Goal: Task Accomplishment & Management: Use online tool/utility

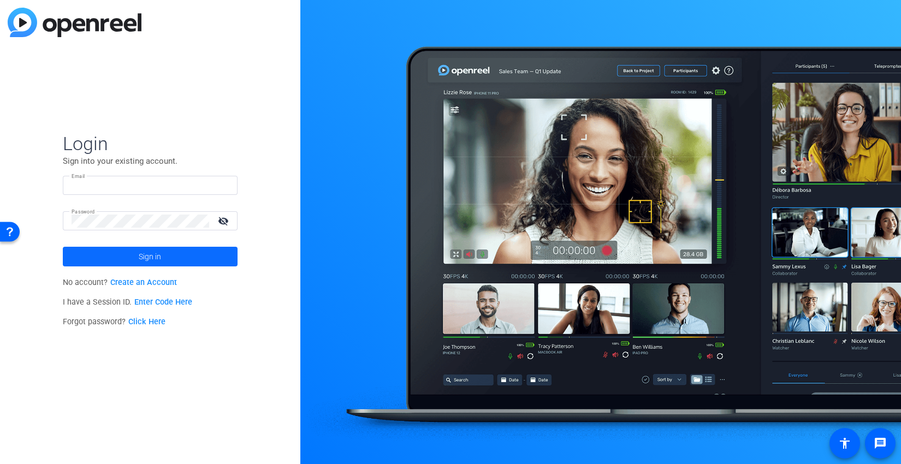
type input "[EMAIL_ADDRESS][PERSON_NAME][DOMAIN_NAME]"
click at [210, 258] on span at bounding box center [150, 257] width 175 height 26
click at [210, 258] on form "Login Sign into your existing account. Email roman.bodnar@brightredpixels.com P…" at bounding box center [150, 199] width 175 height 134
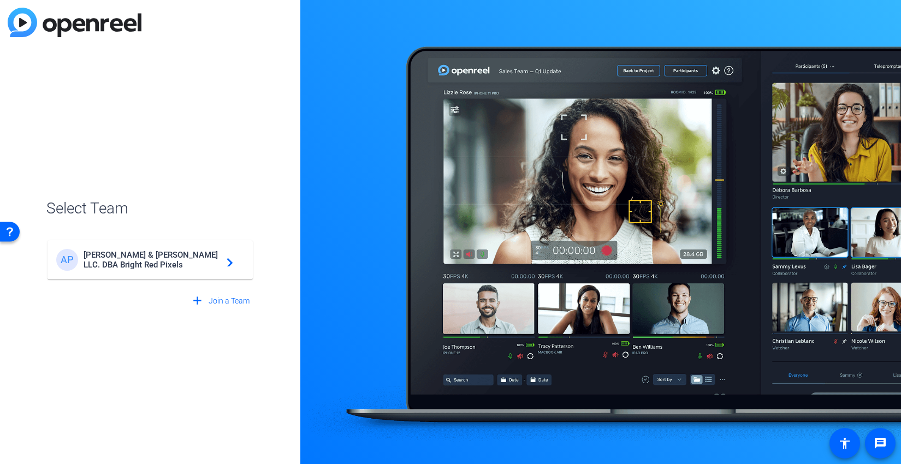
click at [210, 258] on span "[PERSON_NAME] & [PERSON_NAME] LLC. DBA Bright Red Pixels" at bounding box center [152, 260] width 136 height 20
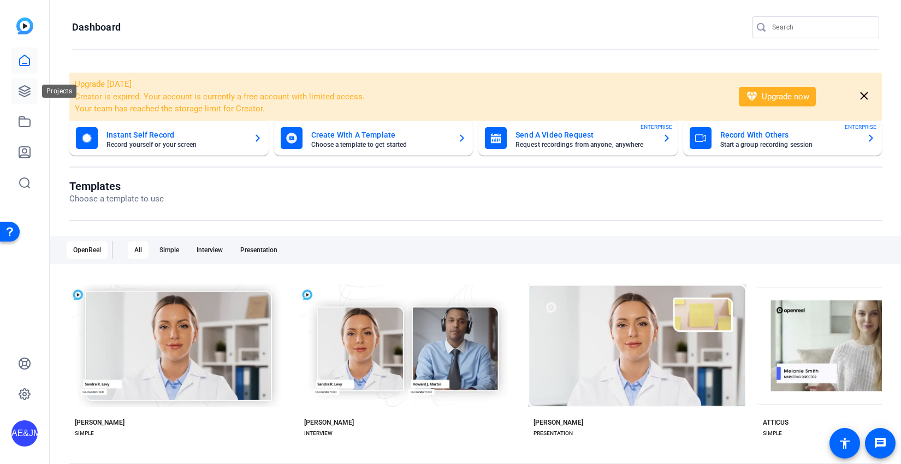
click at [13, 91] on link at bounding box center [24, 91] width 26 height 26
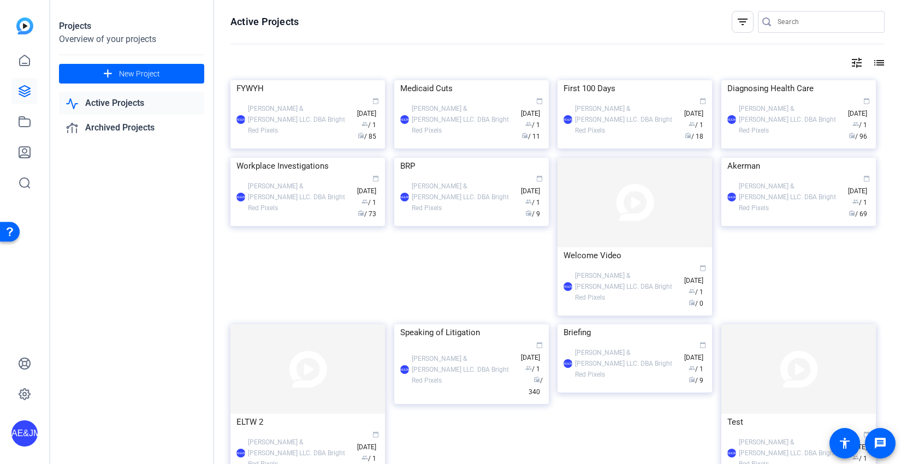
click at [370, 57] on div "tune list" at bounding box center [557, 62] width 654 height 13
click at [370, 58] on div "tune list" at bounding box center [557, 62] width 654 height 13
click at [296, 142] on div "AE&JMLDBRP Adam Elend & Jeff Marks LLC. DBA Bright Red Pixels calendar_today Ju…" at bounding box center [307, 120] width 142 height 46
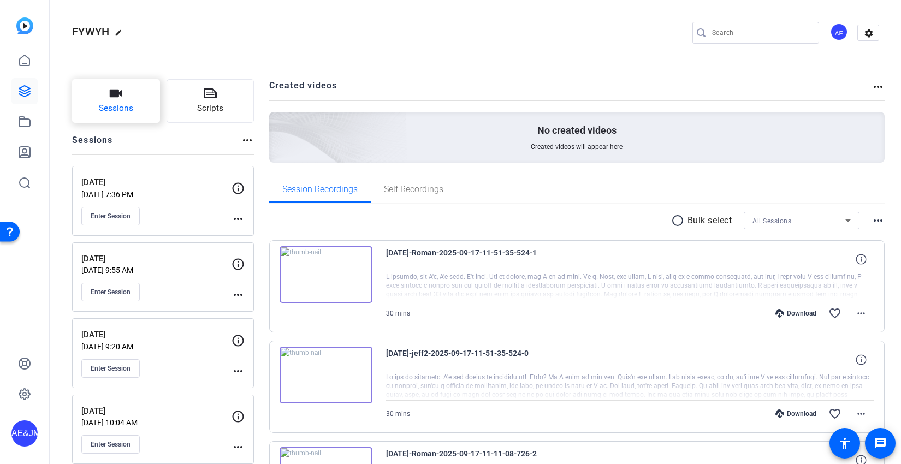
click at [134, 102] on button "Sessions" at bounding box center [116, 101] width 88 height 44
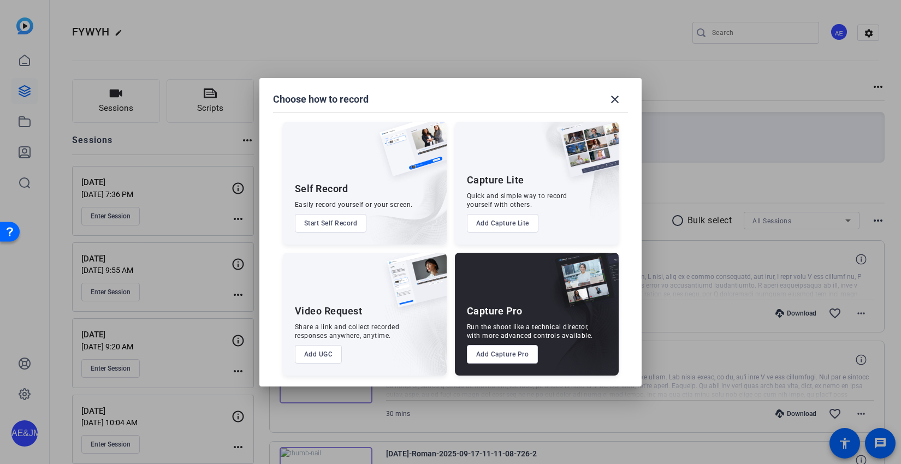
click at [490, 351] on button "Add Capture Pro" at bounding box center [503, 354] width 72 height 19
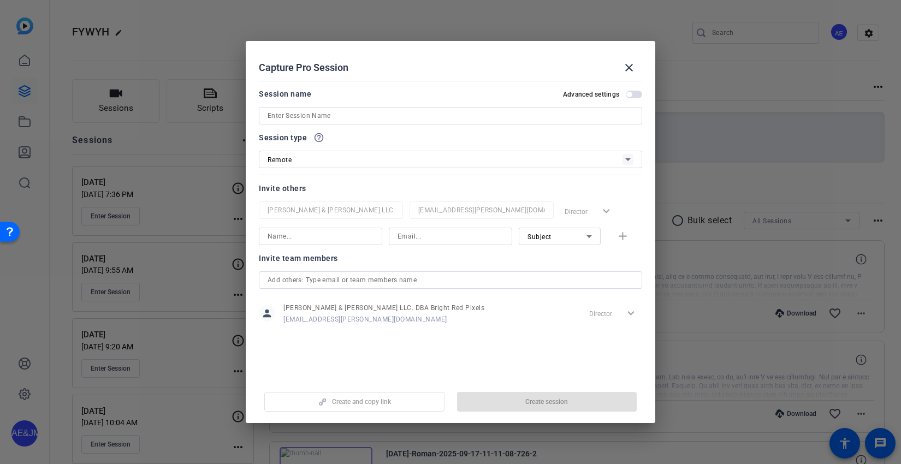
click at [301, 111] on input at bounding box center [451, 115] width 366 height 13
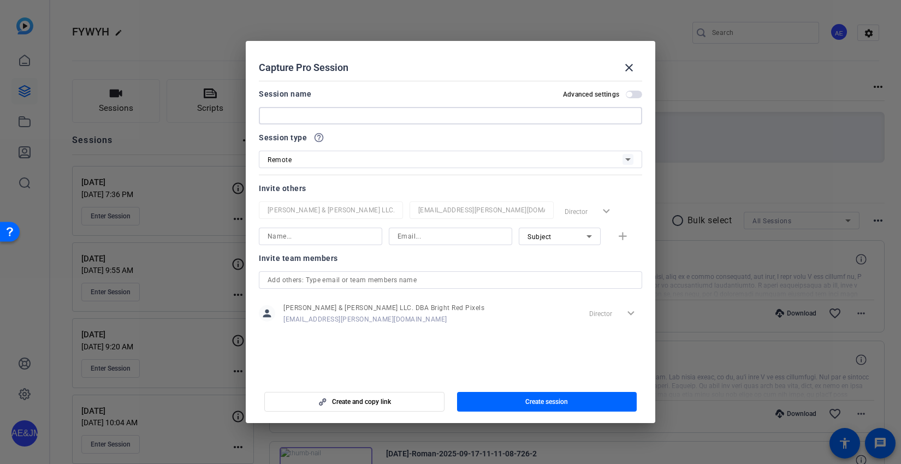
type input "9"
type input "[DATE]"
click at [545, 401] on span "Create session" at bounding box center [546, 401] width 43 height 9
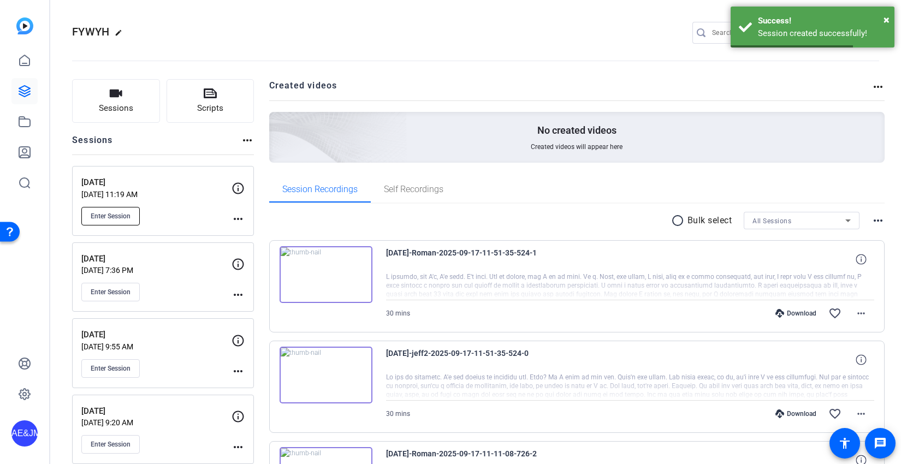
click at [114, 215] on span "Enter Session" at bounding box center [111, 216] width 40 height 9
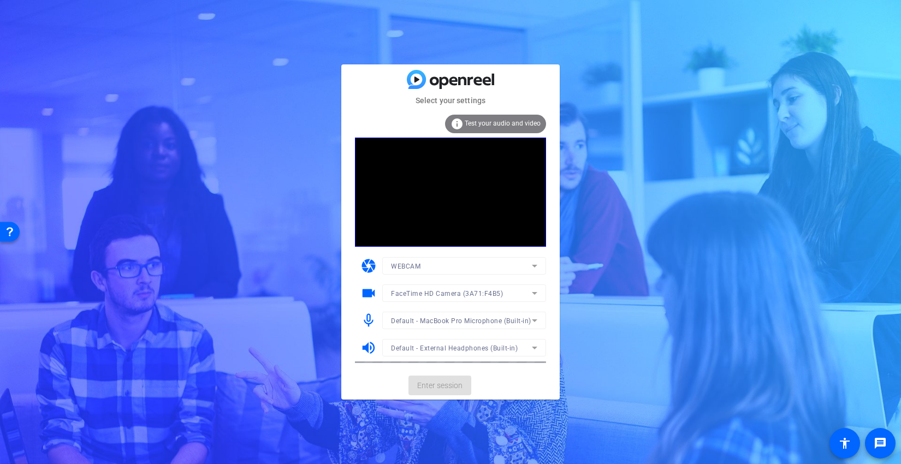
click at [431, 390] on mat-card-actions "Enter session" at bounding box center [450, 385] width 218 height 28
click at [431, 390] on span "Enter session" at bounding box center [439, 385] width 45 height 11
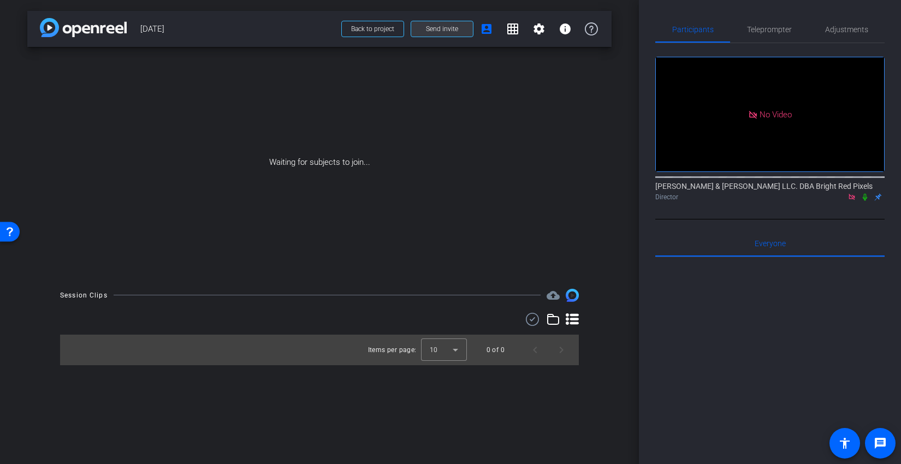
click at [435, 33] on span at bounding box center [442, 29] width 62 height 26
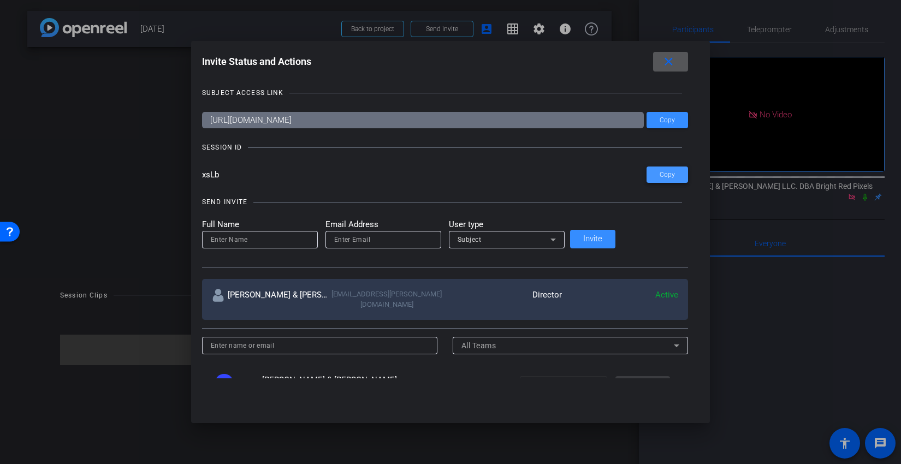
click at [646, 173] on span at bounding box center [666, 175] width 41 height 26
click at [646, 128] on span at bounding box center [666, 120] width 41 height 26
drag, startPoint x: 630, startPoint y: 174, endPoint x: 722, endPoint y: 162, distance: 93.0
click at [660, 174] on span "Copy" at bounding box center [667, 175] width 15 height 8
click at [646, 122] on span at bounding box center [666, 120] width 41 height 26
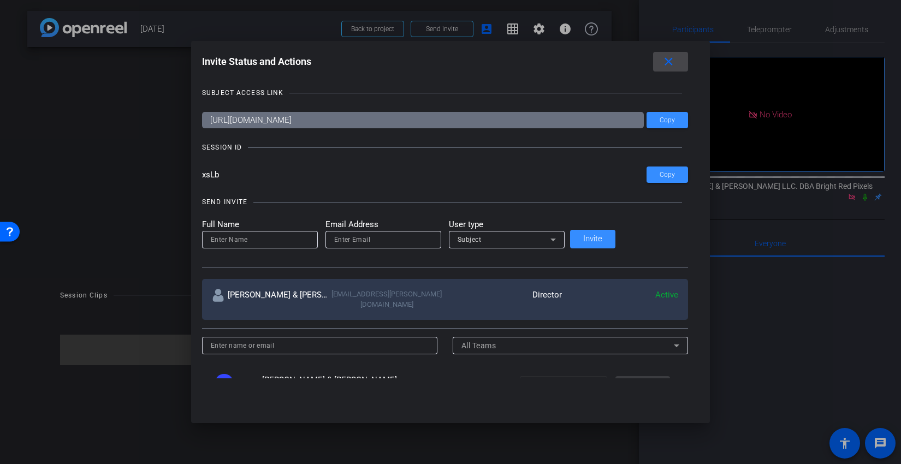
click at [653, 62] on span at bounding box center [670, 62] width 35 height 26
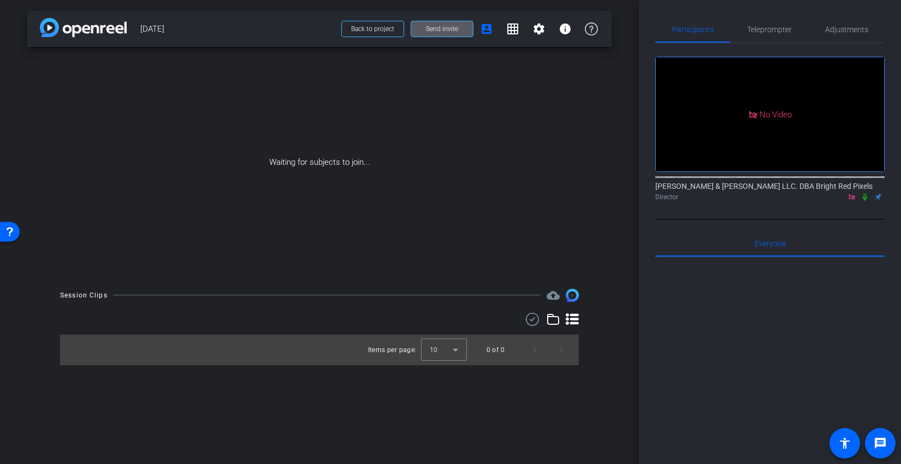
click at [867, 198] on icon at bounding box center [864, 197] width 9 height 8
click at [532, 34] on mat-icon "settings" at bounding box center [538, 28] width 13 height 13
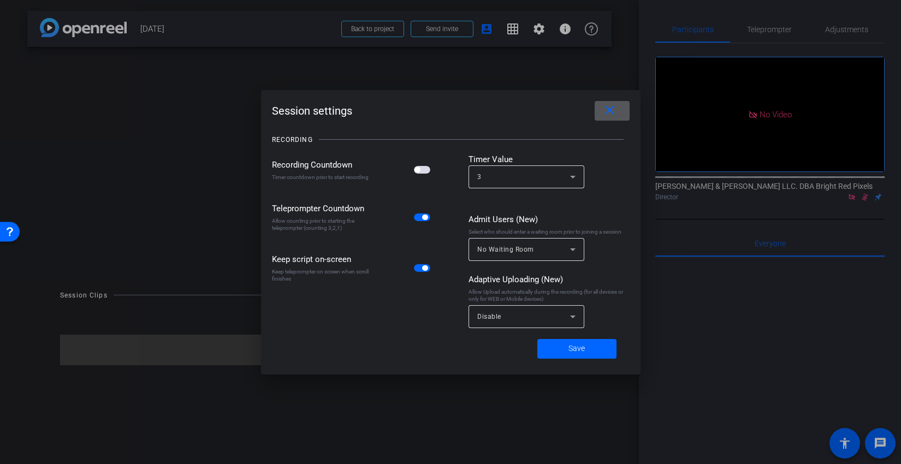
click at [512, 324] on div "Disable" at bounding box center [526, 316] width 98 height 23
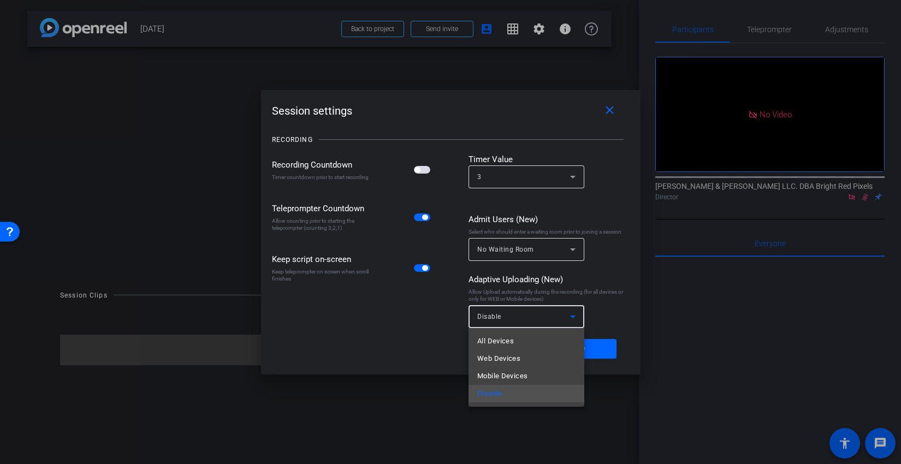
click at [527, 340] on mat-option "All Devices" at bounding box center [526, 340] width 116 height 17
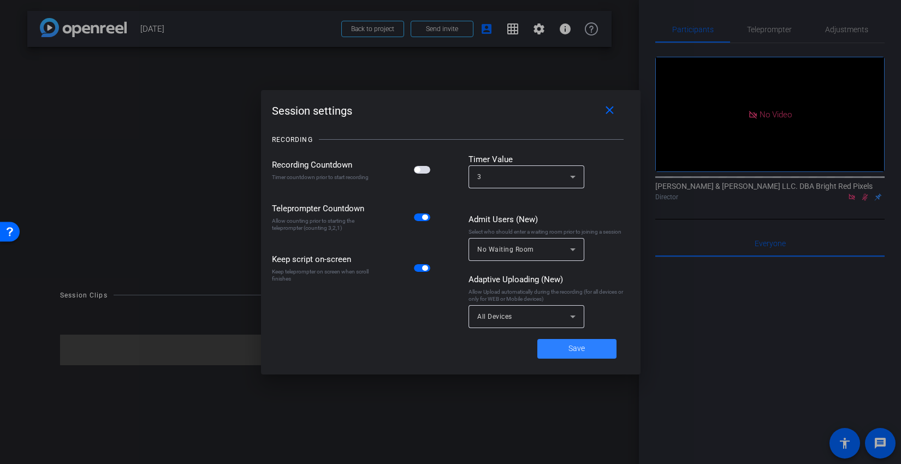
click at [568, 342] on span at bounding box center [576, 349] width 79 height 26
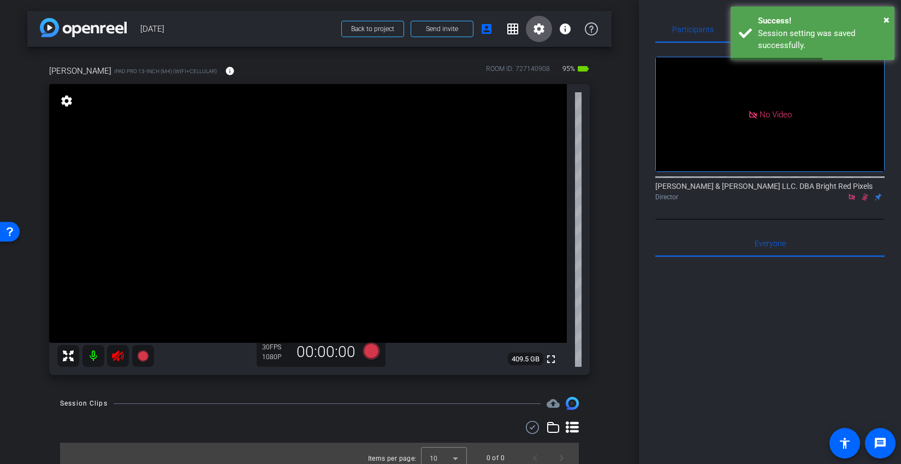
click at [104, 406] on div "Session Clips" at bounding box center [83, 403] width 47 height 11
click at [117, 359] on icon at bounding box center [117, 356] width 11 height 11
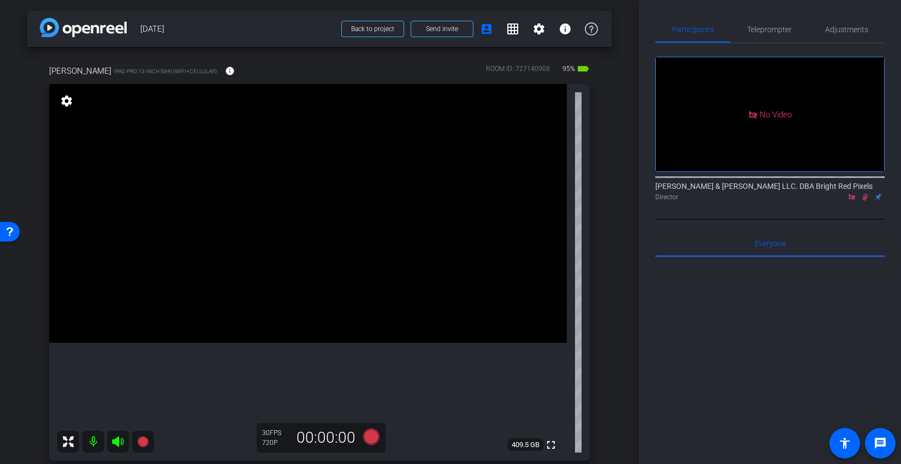
click at [866, 201] on icon at bounding box center [864, 197] width 9 height 8
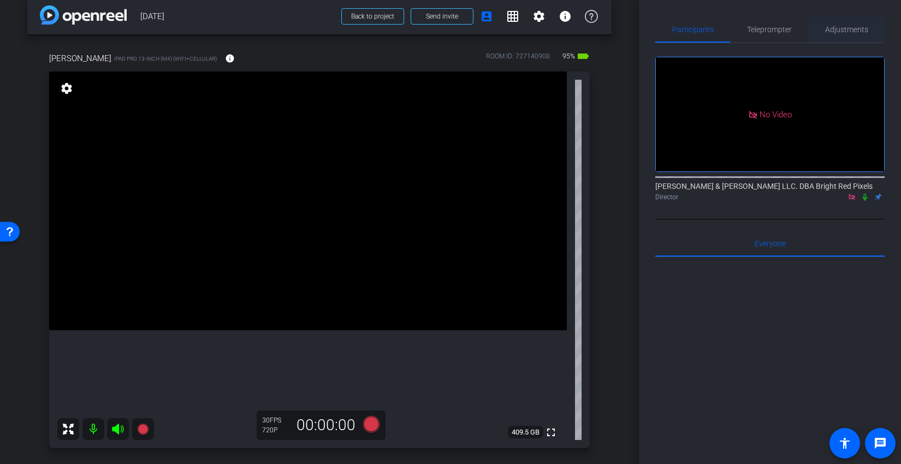
click at [837, 32] on span "Adjustments" at bounding box center [846, 30] width 43 height 8
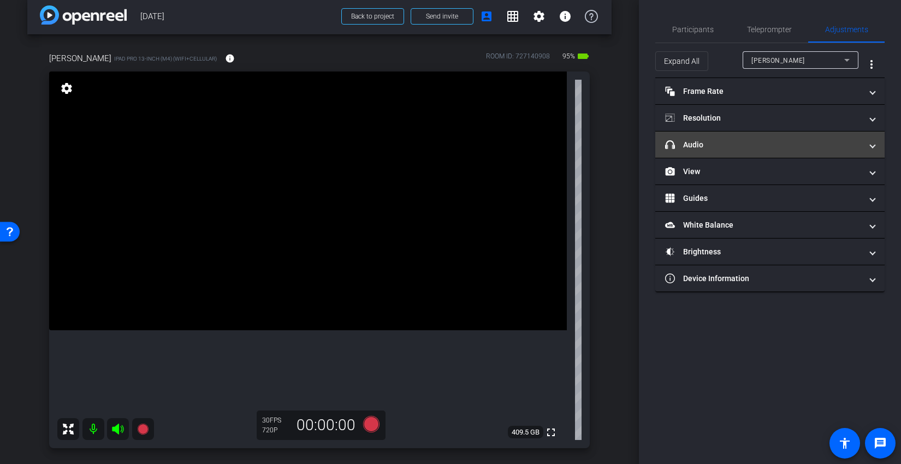
click at [721, 145] on mat-panel-title "headphone icon Audio" at bounding box center [763, 144] width 197 height 11
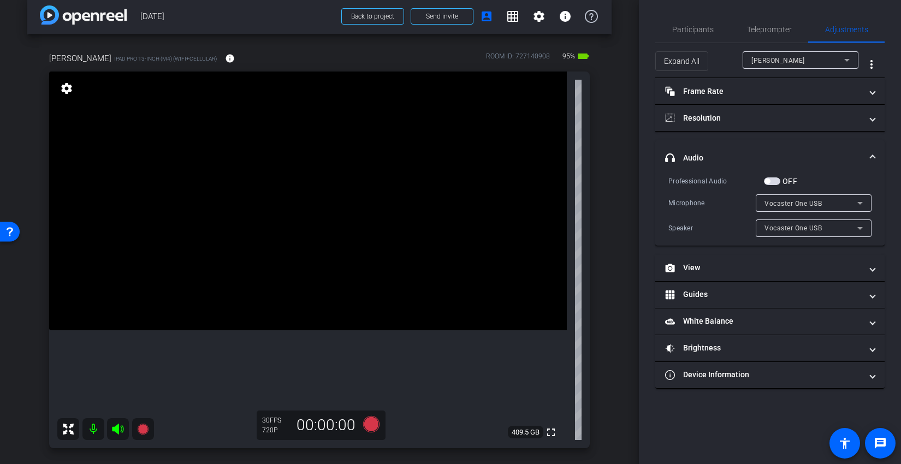
click at [776, 182] on span "button" at bounding box center [772, 181] width 16 height 8
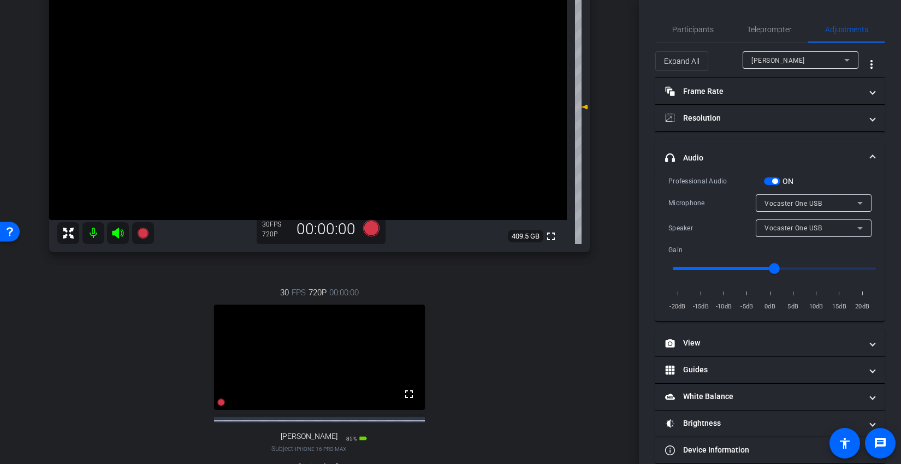
scroll to position [183, 0]
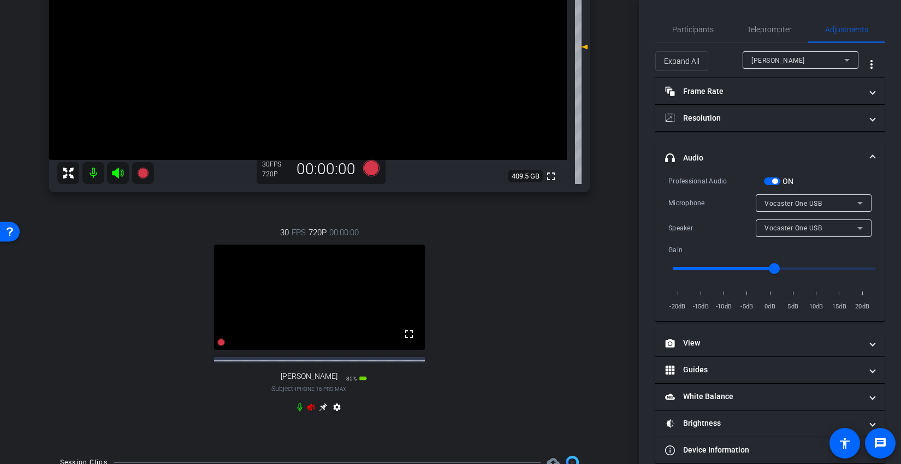
click at [310, 412] on icon at bounding box center [311, 407] width 9 height 9
click at [561, 304] on div "30 FPS 720P 00:00:00 fullscreen Adam Subject - iPhone 16 Pro Max 85% battery_st…" at bounding box center [319, 321] width 541 height 225
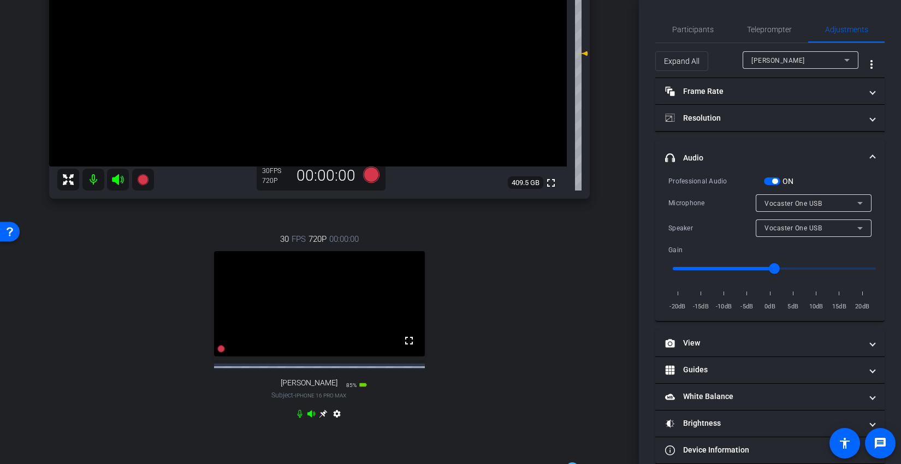
scroll to position [125, 0]
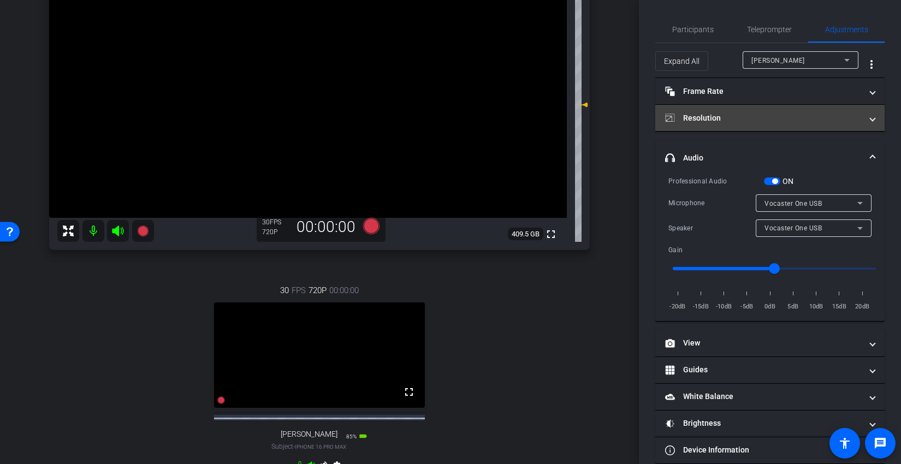
drag, startPoint x: 740, startPoint y: 116, endPoint x: 745, endPoint y: 119, distance: 5.9
click at [739, 116] on mat-panel-title "Resolution" at bounding box center [763, 117] width 197 height 11
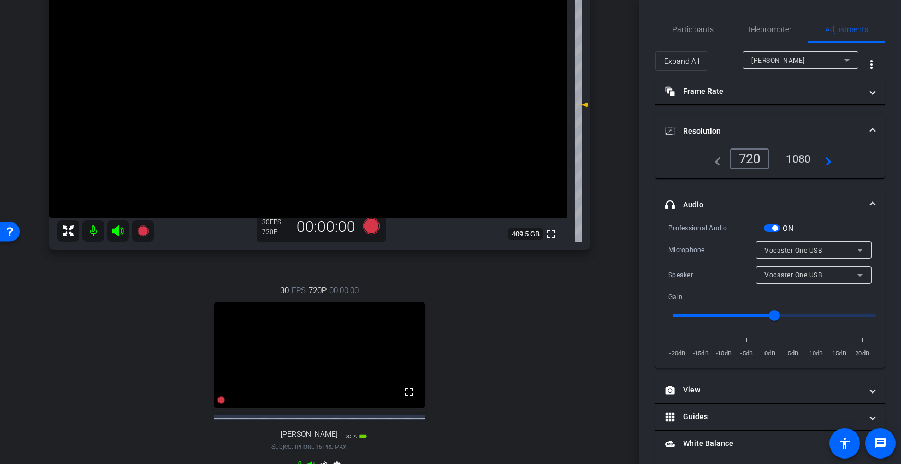
click at [798, 161] on div "1080" at bounding box center [797, 159] width 41 height 19
click at [755, 117] on mat-expansion-panel-header "Resolution" at bounding box center [769, 131] width 229 height 35
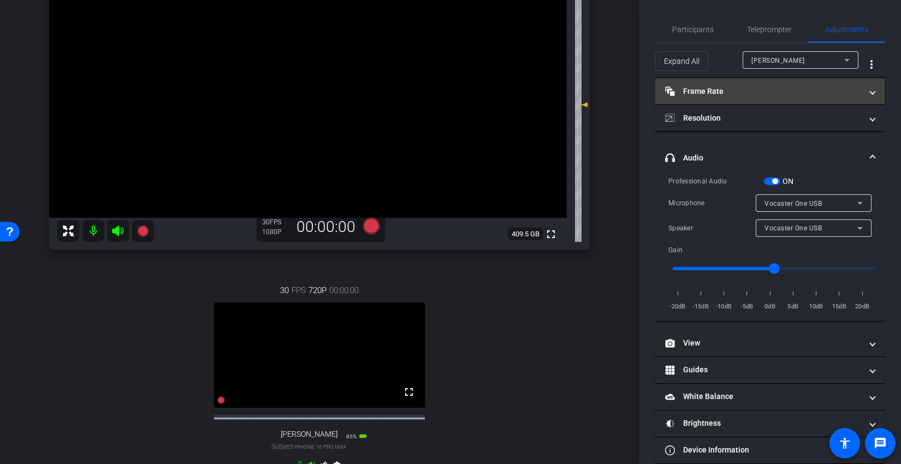
click at [742, 95] on mat-panel-title "Frame Rate Frame Rate" at bounding box center [763, 91] width 197 height 11
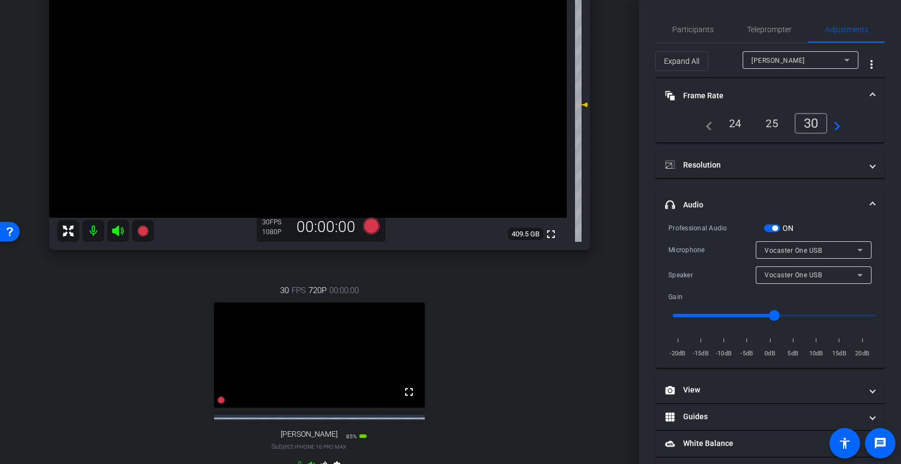
click at [742, 95] on mat-panel-title "Frame Rate Frame Rate" at bounding box center [763, 95] width 197 height 11
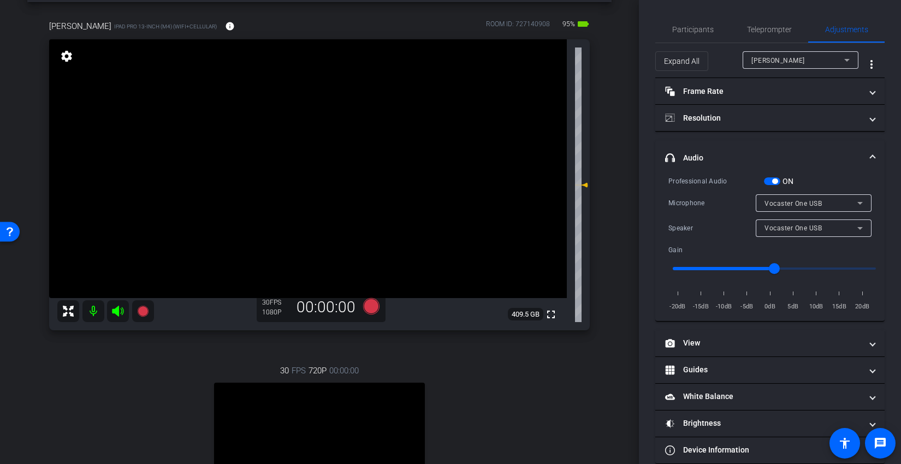
scroll to position [16, 0]
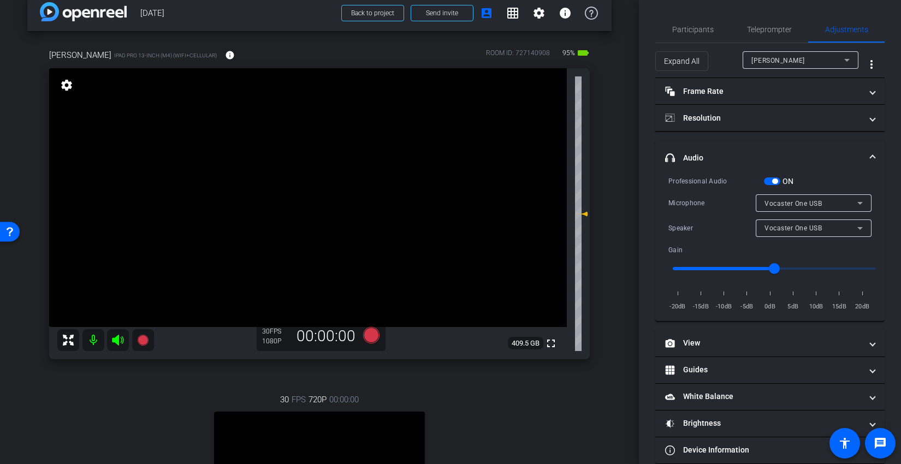
click at [598, 241] on div "jeff iPad Pro 13-inch (M4) (WiFi+Cellular) info ROOM ID: 727140908 95% battery_…" at bounding box center [319, 321] width 584 height 581
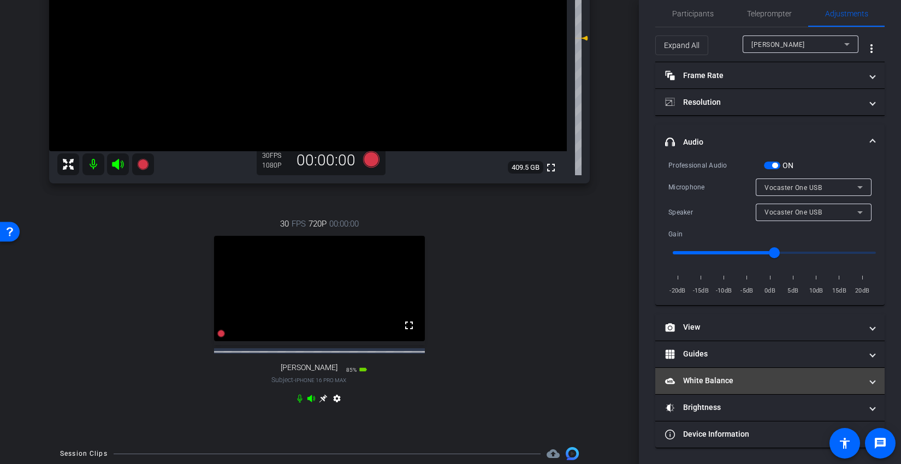
click at [706, 377] on mat-panel-title "White Balance White Balance" at bounding box center [763, 380] width 197 height 11
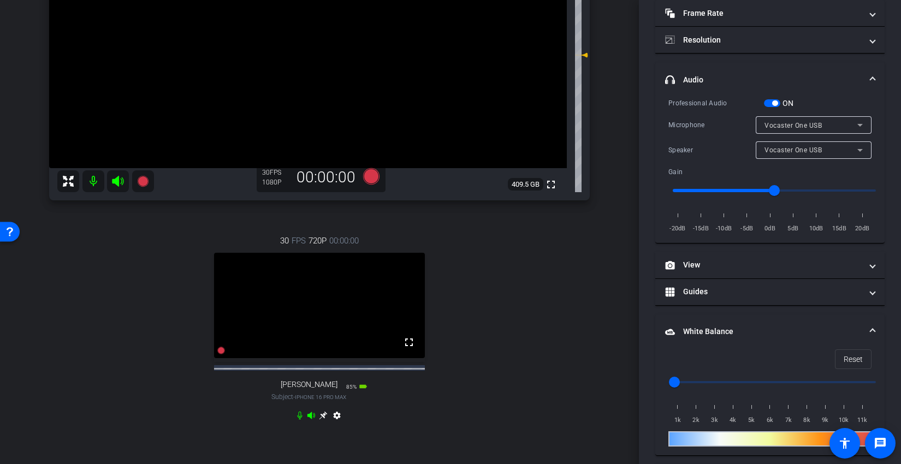
scroll to position [231, 0]
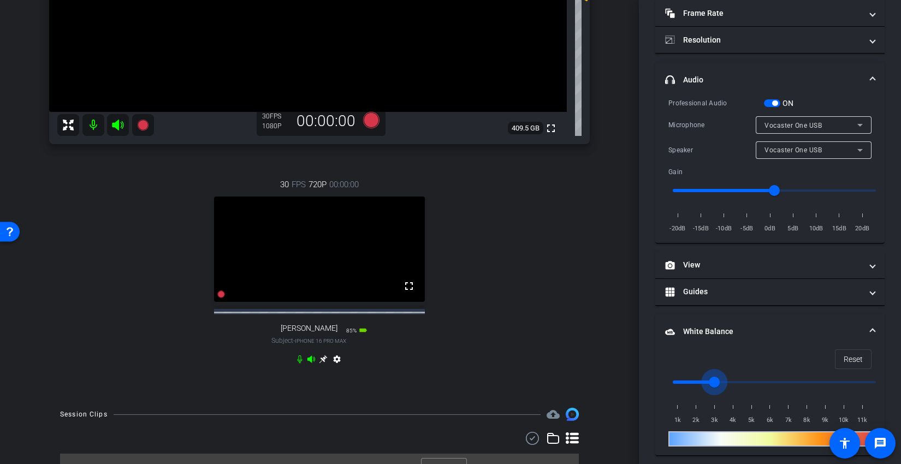
click at [718, 380] on input "range" at bounding box center [774, 382] width 226 height 24
click at [696, 381] on input "range" at bounding box center [774, 382] width 226 height 24
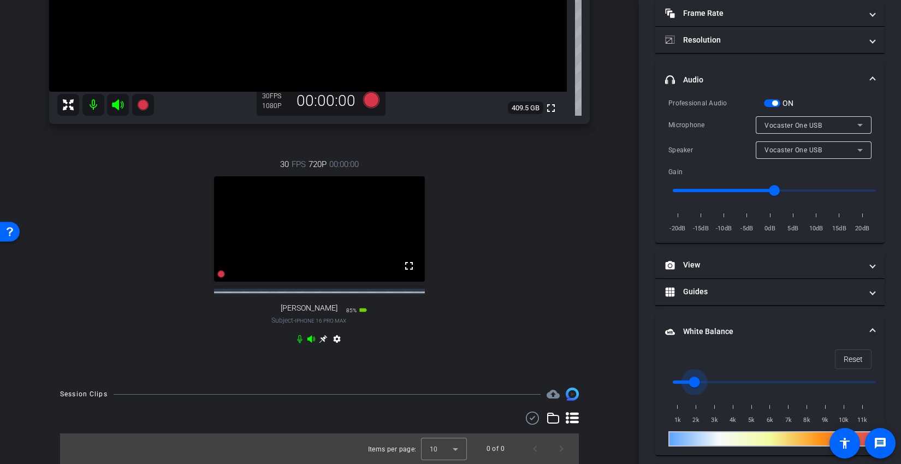
scroll to position [148, 0]
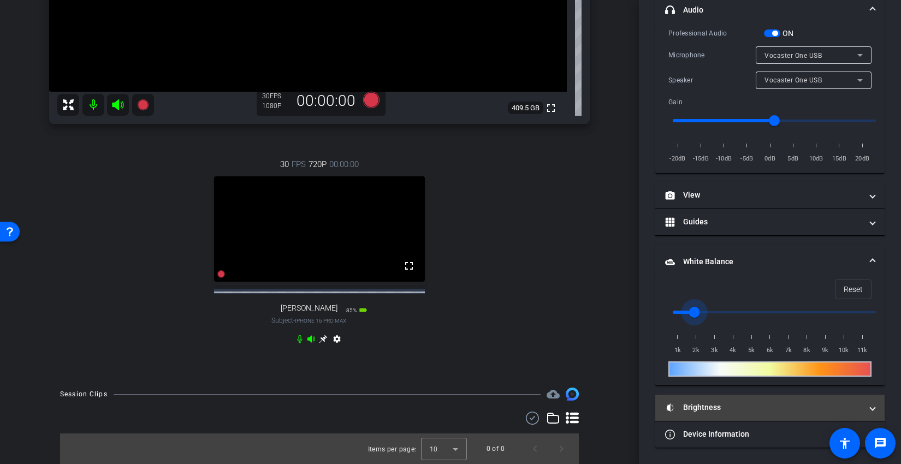
click at [716, 412] on mat-panel-title "Brightness" at bounding box center [763, 407] width 197 height 11
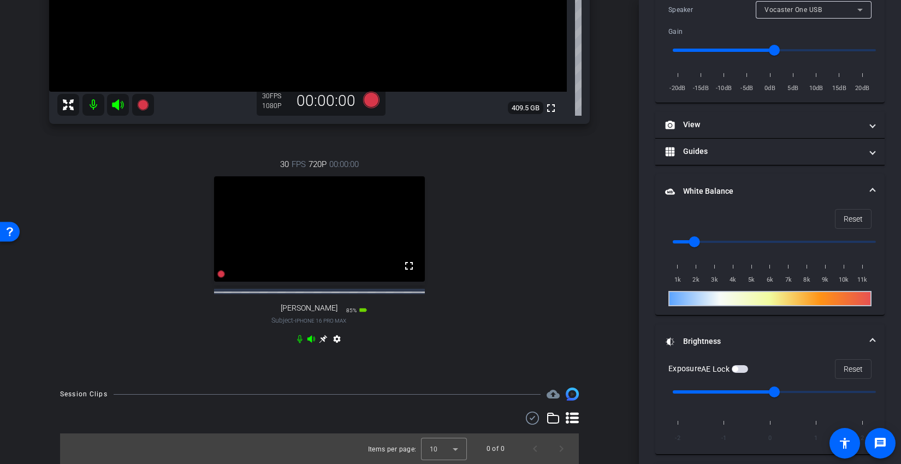
scroll to position [260, 0]
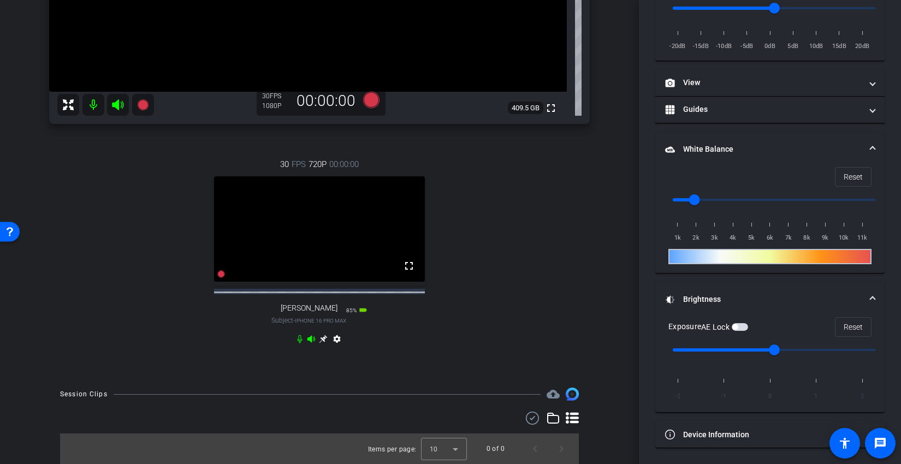
click at [742, 325] on span "button" at bounding box center [740, 327] width 16 height 8
click at [545, 263] on div "30 FPS 720P 00:00:00 fullscreen Adam Subject - iPhone 16 Pro Max 85% battery_st…" at bounding box center [319, 252] width 541 height 225
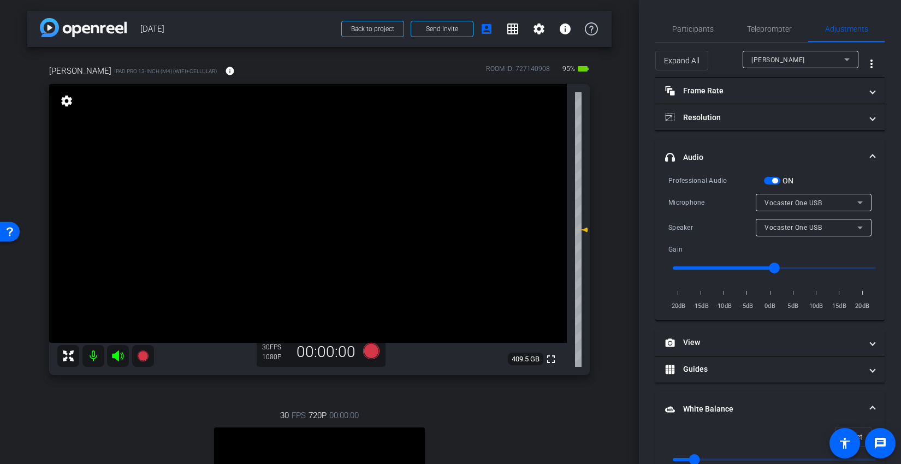
scroll to position [0, 0]
click at [777, 63] on div "[PERSON_NAME]" at bounding box center [797, 61] width 93 height 14
type input "1000"
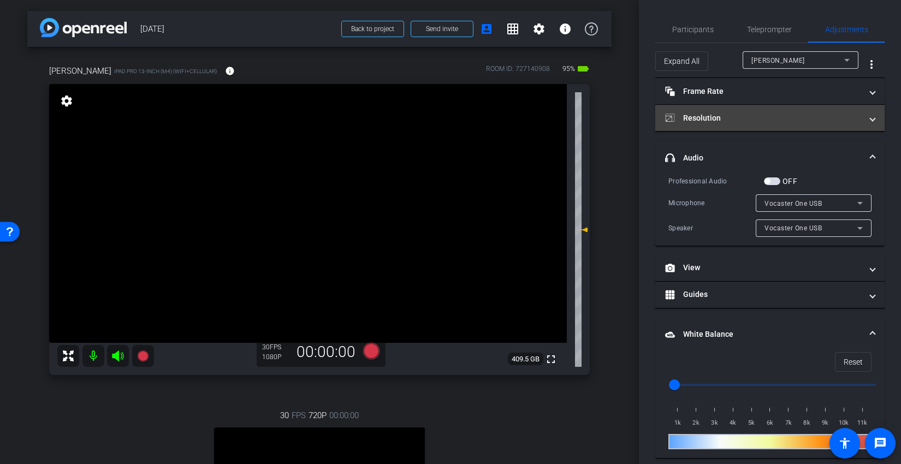
click at [761, 123] on mat-panel-title "Resolution" at bounding box center [763, 117] width 197 height 11
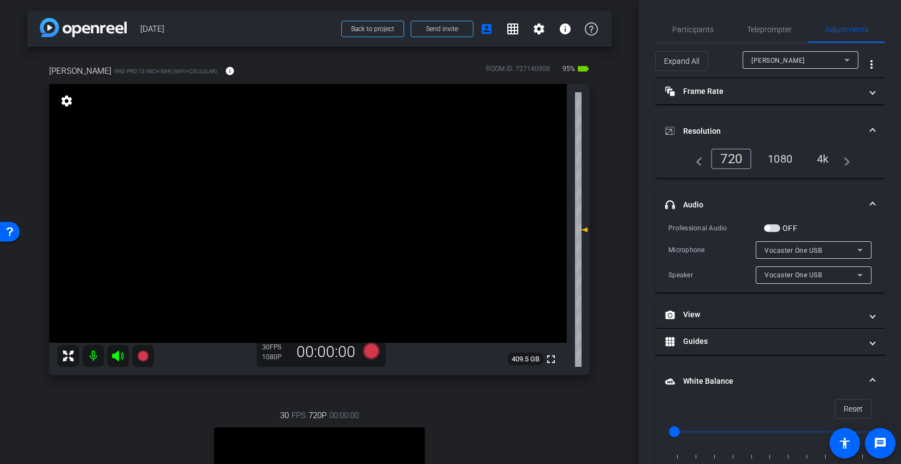
click at [778, 158] on div "1080" at bounding box center [779, 159] width 41 height 19
click at [769, 224] on span "button" at bounding box center [772, 228] width 16 height 8
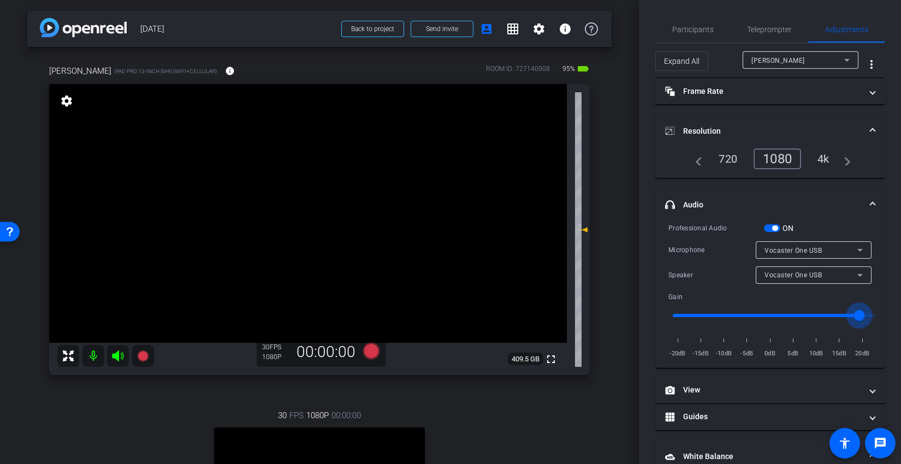
drag, startPoint x: 793, startPoint y: 313, endPoint x: 881, endPoint y: 316, distance: 88.0
click at [881, 316] on input "range" at bounding box center [774, 316] width 226 height 24
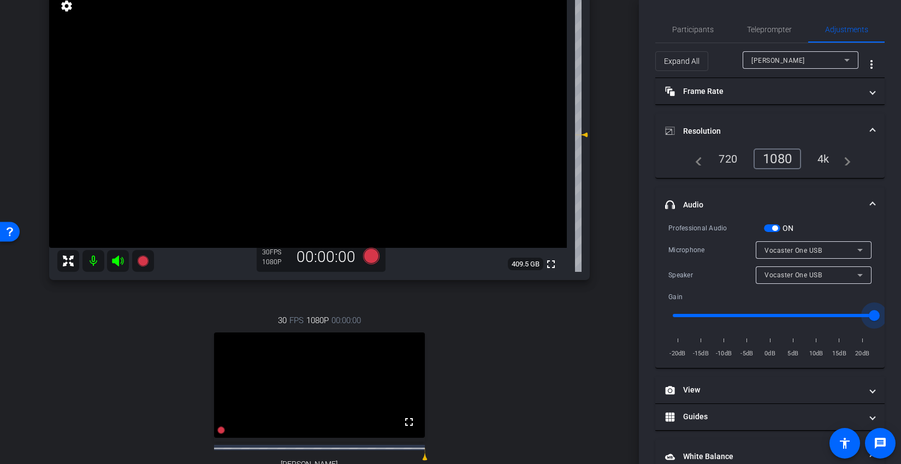
scroll to position [193, 0]
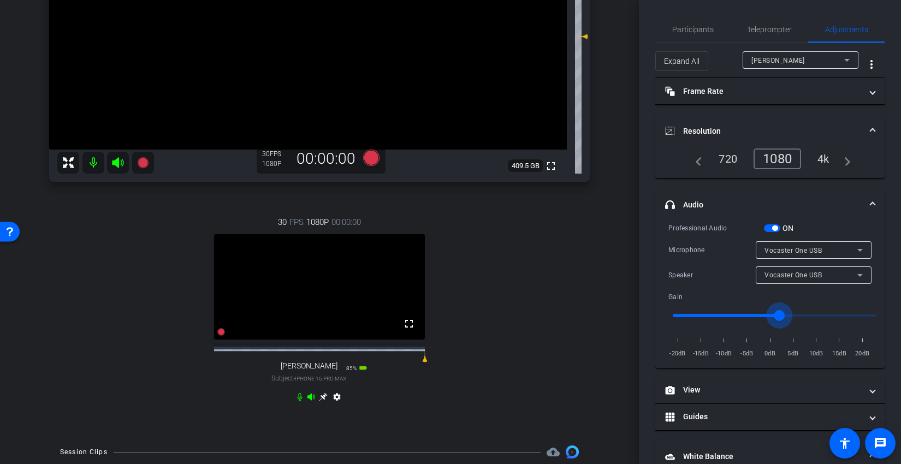
type input "1"
click at [777, 312] on input "range" at bounding box center [774, 316] width 226 height 24
click at [772, 231] on span "button" at bounding box center [772, 228] width 16 height 8
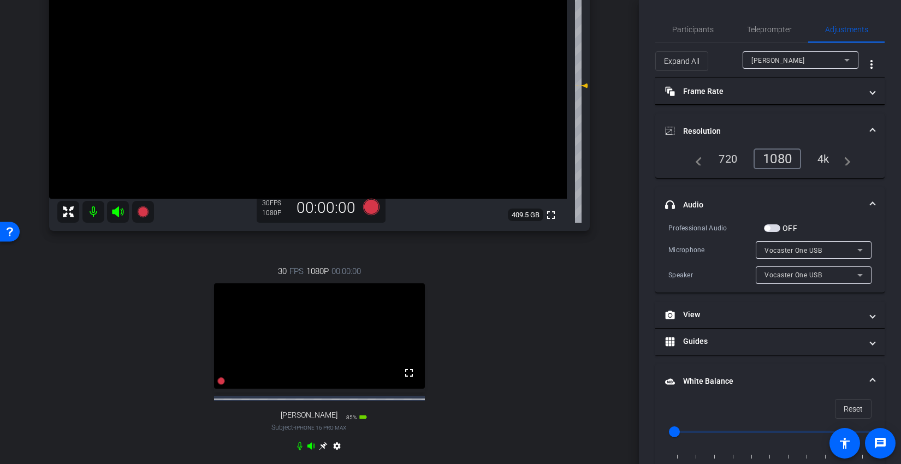
scroll to position [146, 0]
click at [798, 71] on div at bounding box center [801, 75] width 116 height 12
click at [797, 61] on div "[PERSON_NAME]" at bounding box center [797, 61] width 93 height 14
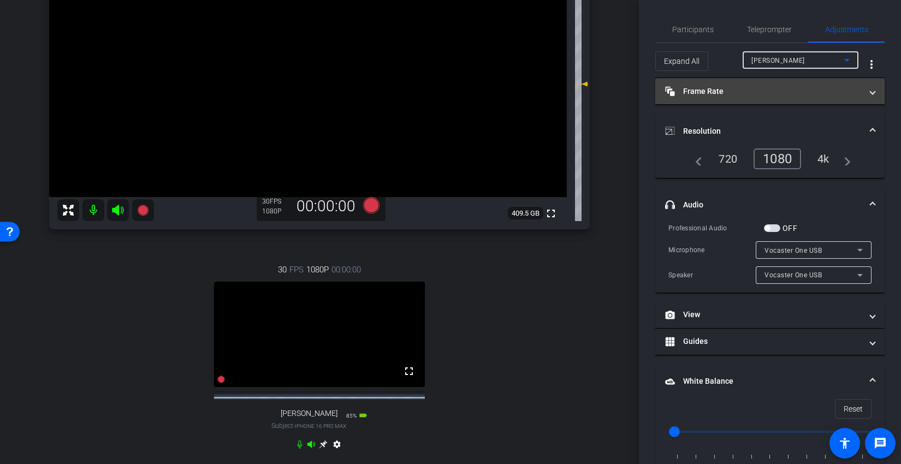
type input "2000"
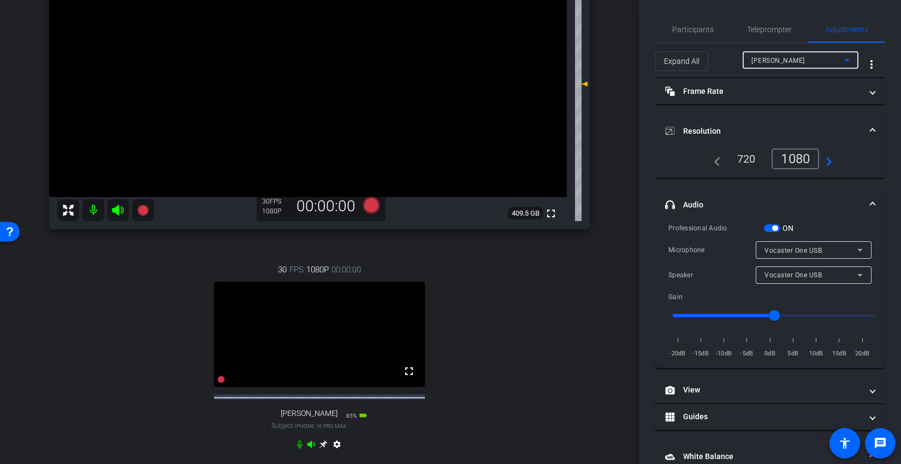
click at [771, 227] on span "button" at bounding box center [772, 228] width 16 height 8
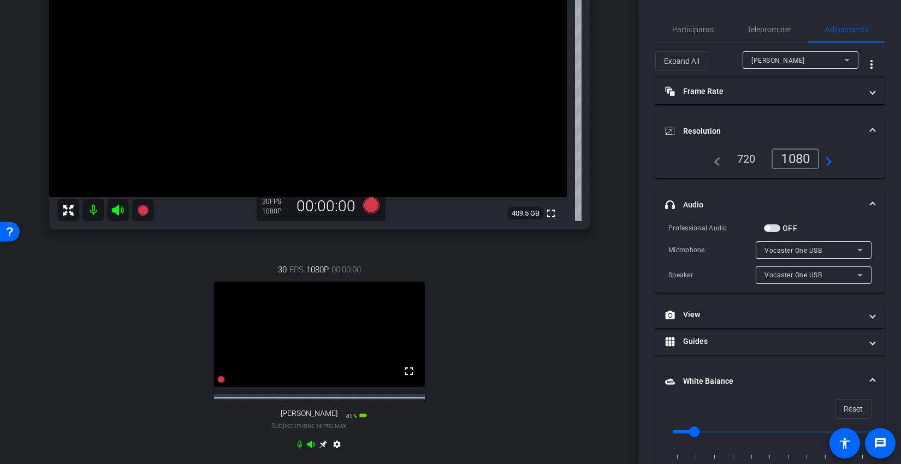
click at [624, 186] on div "arrow_back 9.25.25 Back to project Send invite account_box grid_on settings inf…" at bounding box center [319, 86] width 639 height 464
click at [722, 251] on div "Microphone" at bounding box center [711, 250] width 87 height 11
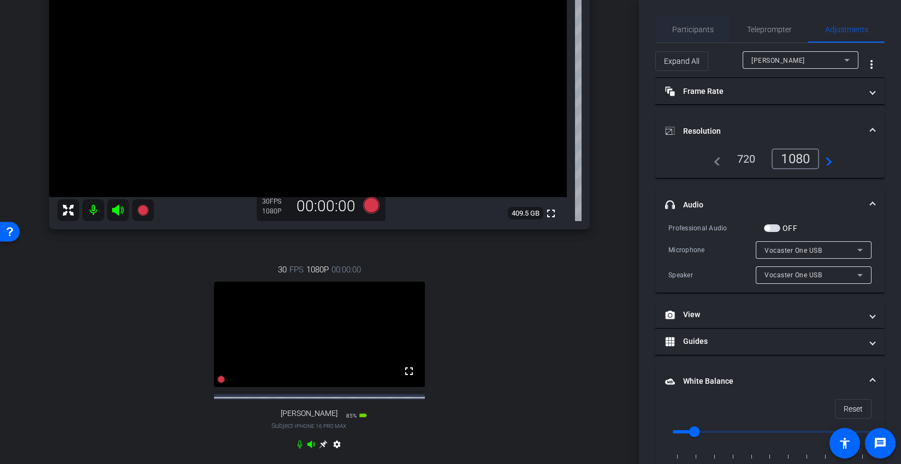
click at [691, 27] on span "Participants" at bounding box center [692, 30] width 41 height 8
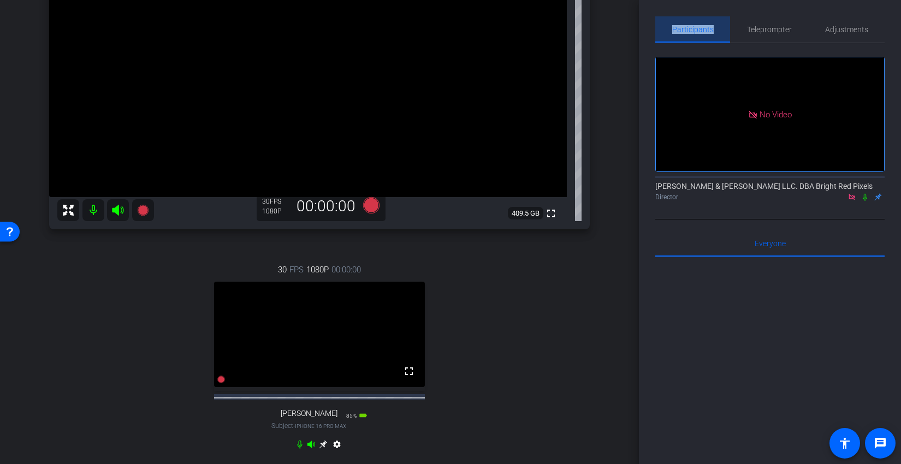
click at [691, 27] on span "Participants" at bounding box center [692, 30] width 41 height 8
click at [839, 178] on div "No Video Adam Elend & Jeff Marks LLC. DBA Bright Red Pixels Director" at bounding box center [769, 131] width 229 height 176
click at [860, 172] on div "Adam Elend & Jeff Marks LLC. DBA Bright Red Pixels Director" at bounding box center [769, 188] width 229 height 33
click at [865, 193] on icon at bounding box center [864, 197] width 9 height 8
click at [868, 193] on icon at bounding box center [864, 197] width 9 height 8
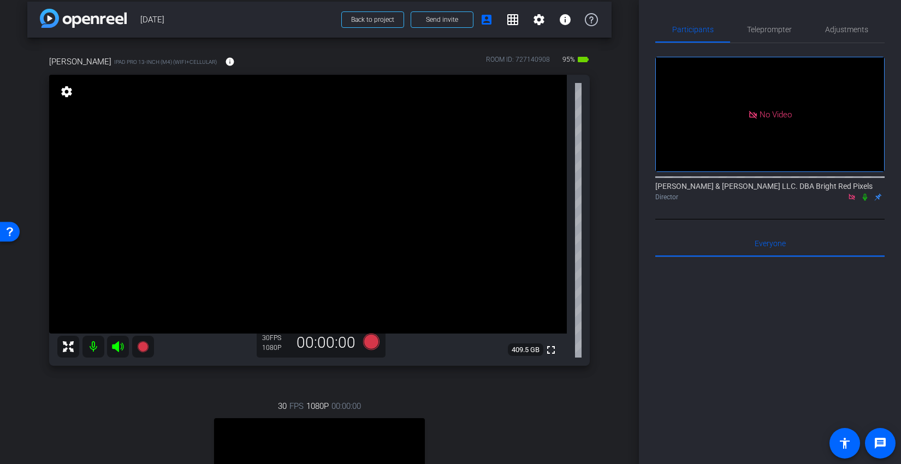
scroll to position [0, 0]
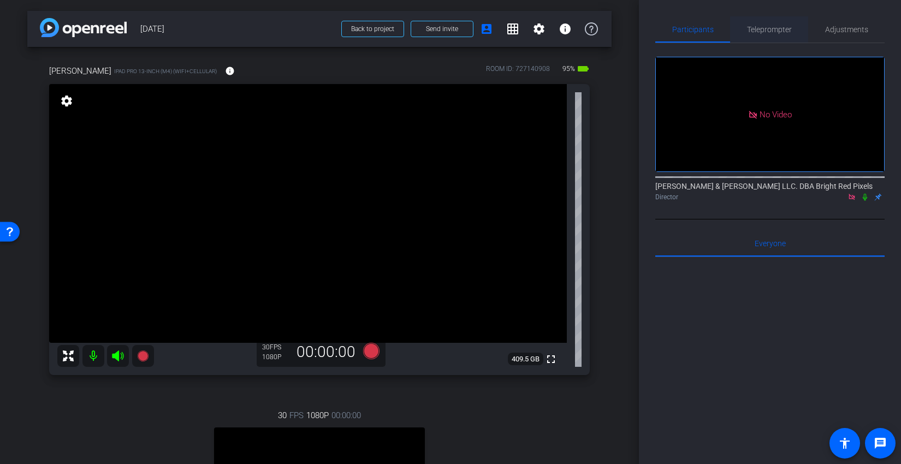
click at [759, 28] on span "Teleprompter" at bounding box center [769, 30] width 45 height 8
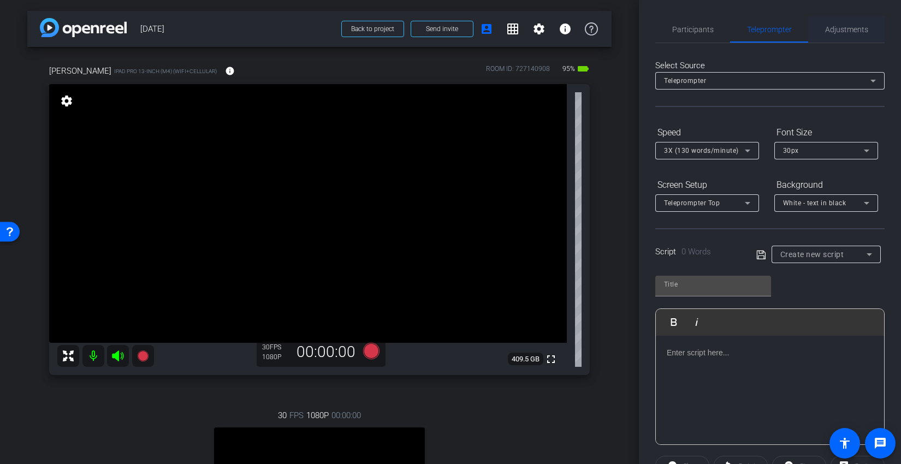
click at [841, 32] on span "Adjustments" at bounding box center [846, 30] width 43 height 8
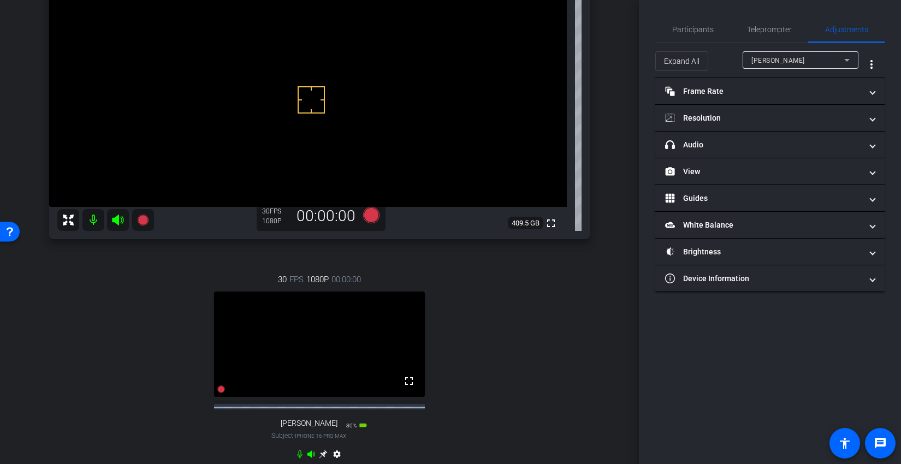
scroll to position [62, 0]
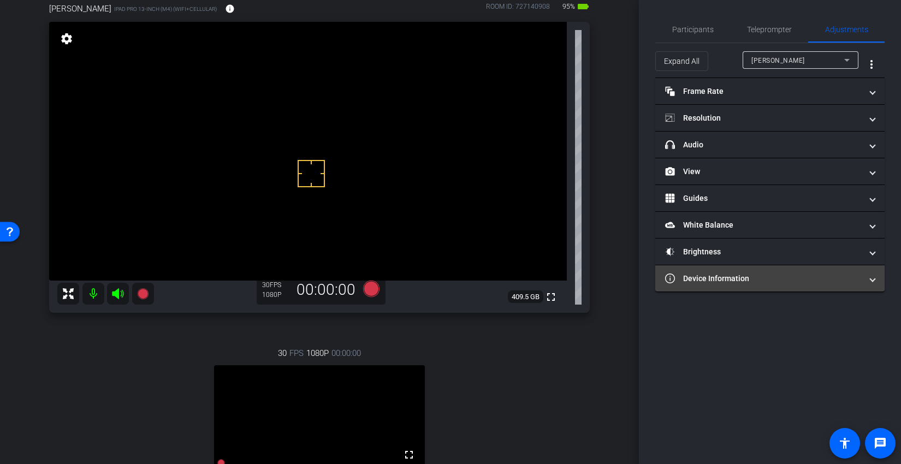
click at [713, 277] on mat-panel-title "Device Information" at bounding box center [763, 278] width 197 height 11
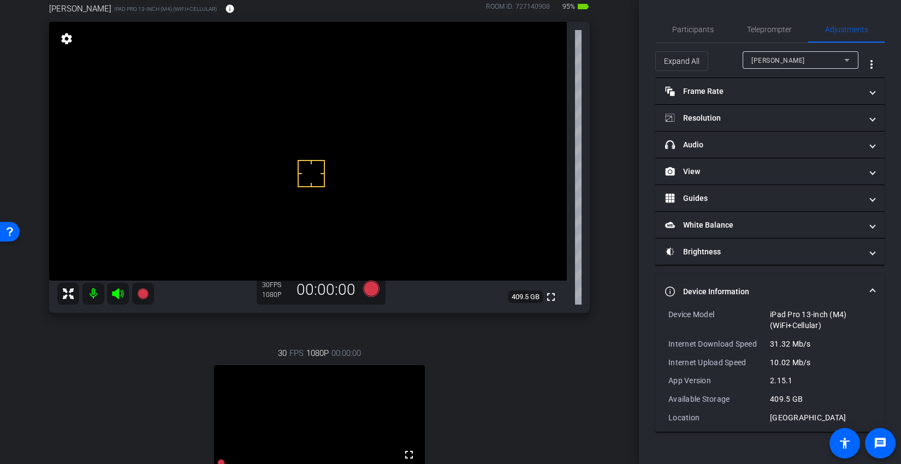
click at [708, 279] on mat-expansion-panel-header "Device Information" at bounding box center [769, 291] width 229 height 35
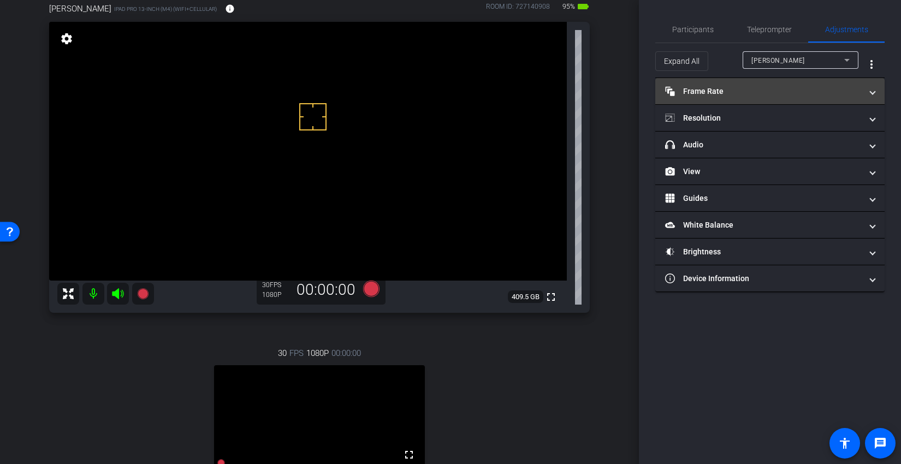
click at [767, 95] on mat-panel-title "Frame Rate Frame Rate" at bounding box center [763, 91] width 197 height 11
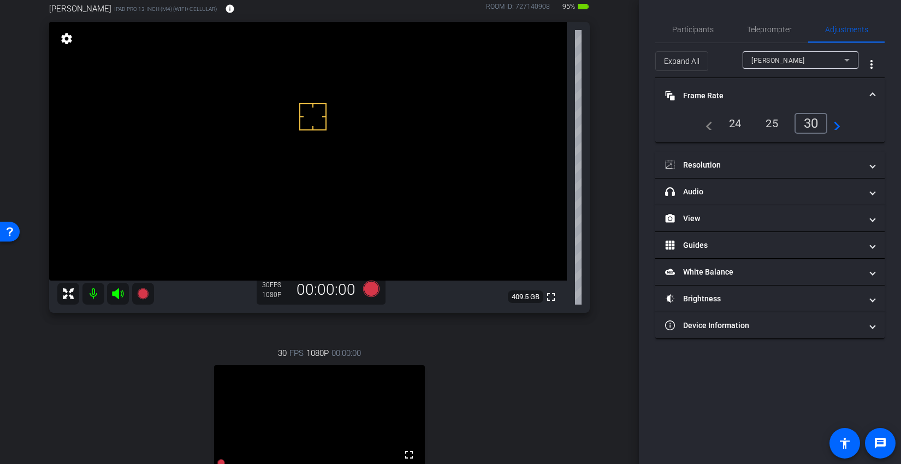
click at [763, 95] on mat-panel-title "Frame Rate Frame Rate" at bounding box center [763, 95] width 197 height 11
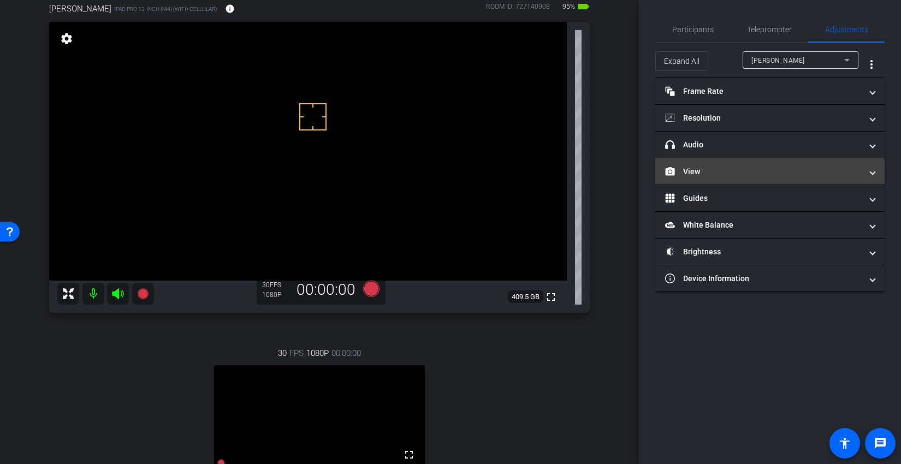
click at [731, 169] on mat-panel-title "View" at bounding box center [763, 171] width 197 height 11
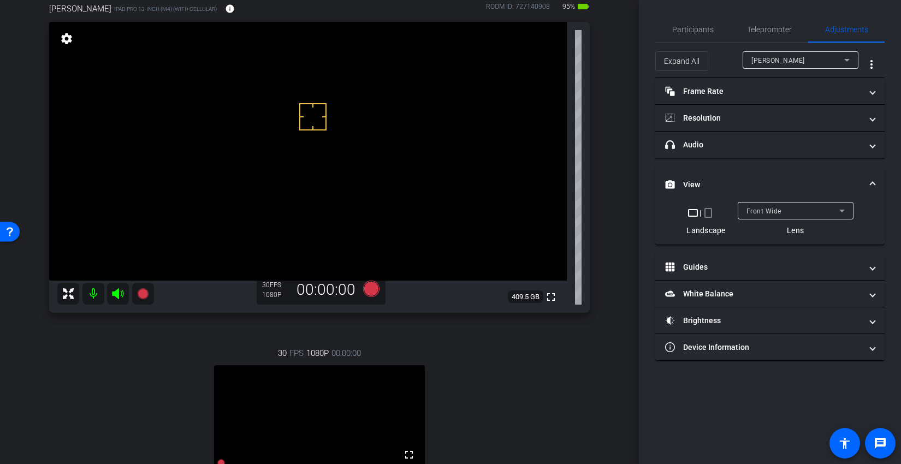
click at [710, 212] on mat-icon "crop_portrait" at bounding box center [708, 212] width 13 height 13
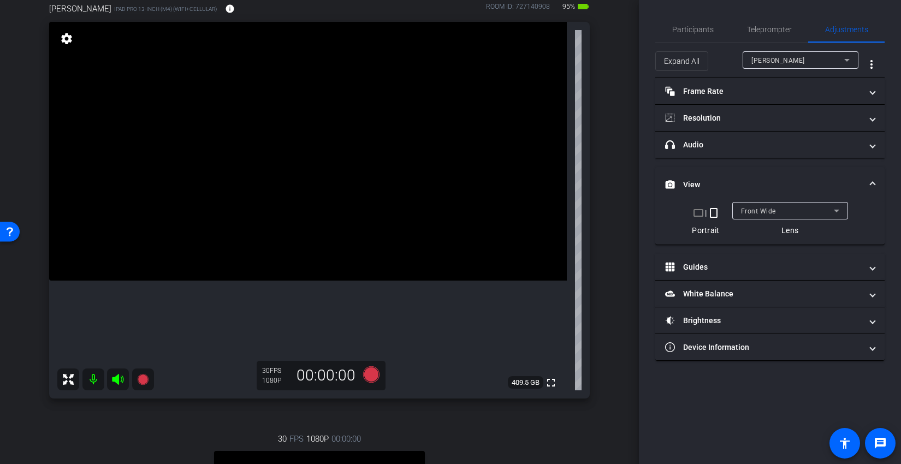
click at [697, 216] on mat-icon "crop_landscape" at bounding box center [698, 212] width 13 height 13
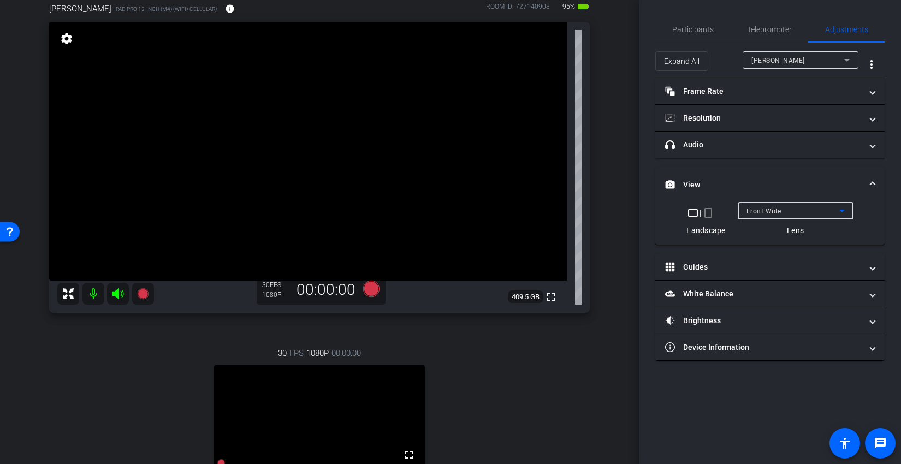
click at [748, 210] on span "Front Wide" at bounding box center [763, 211] width 35 height 8
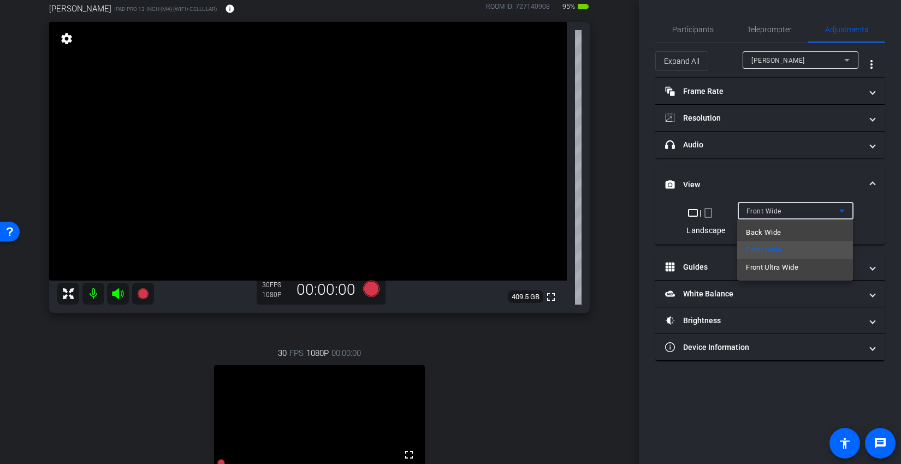
click at [746, 211] on div at bounding box center [450, 232] width 901 height 464
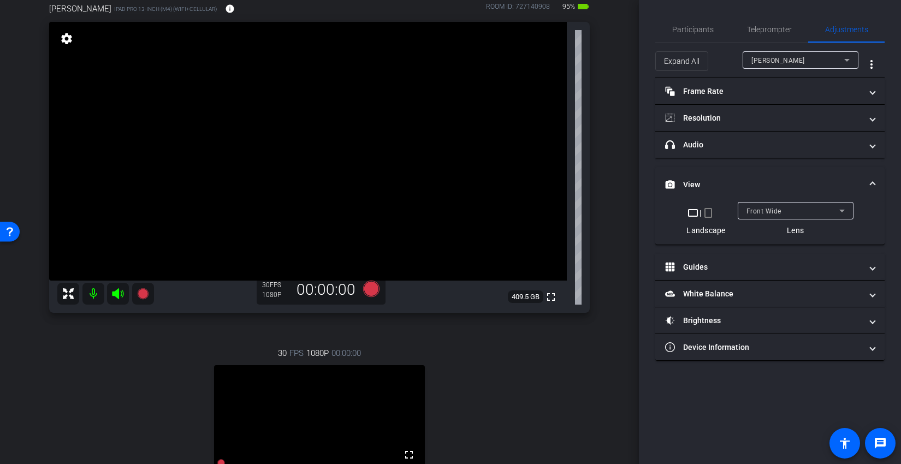
click at [769, 215] on span "Front Wide" at bounding box center [763, 211] width 35 height 8
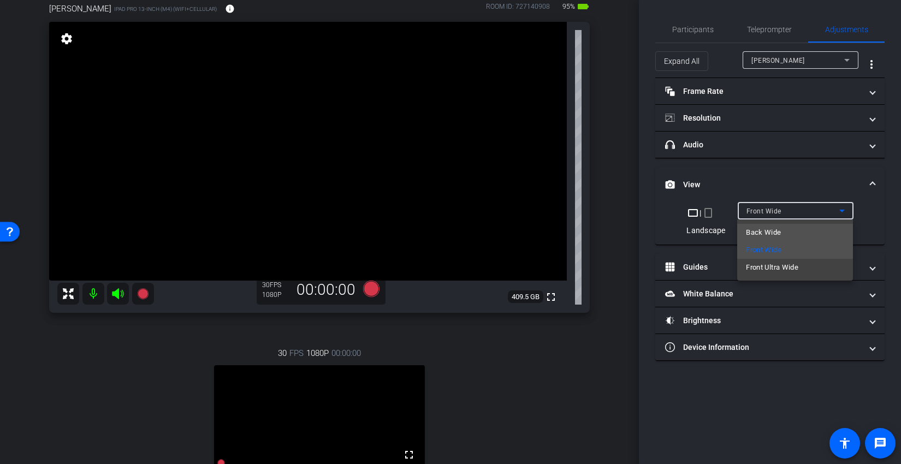
click at [762, 227] on span "Back Wide" at bounding box center [763, 232] width 35 height 13
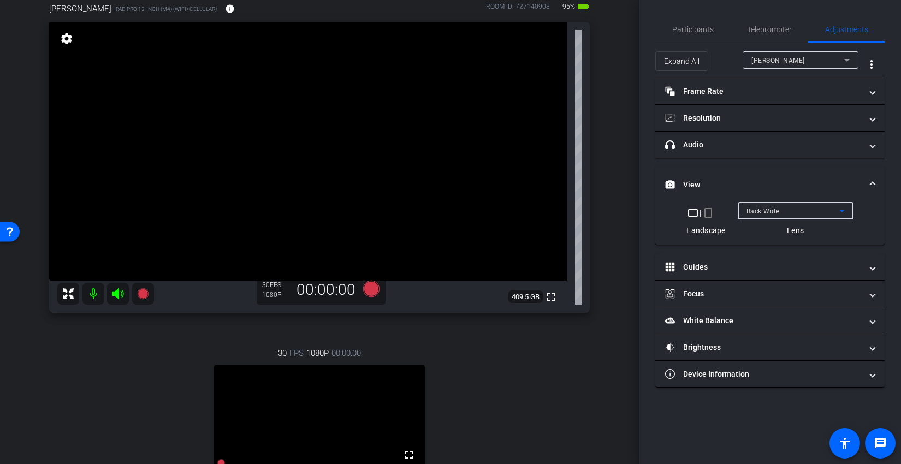
click at [762, 215] on span "Back Wide" at bounding box center [762, 211] width 33 height 8
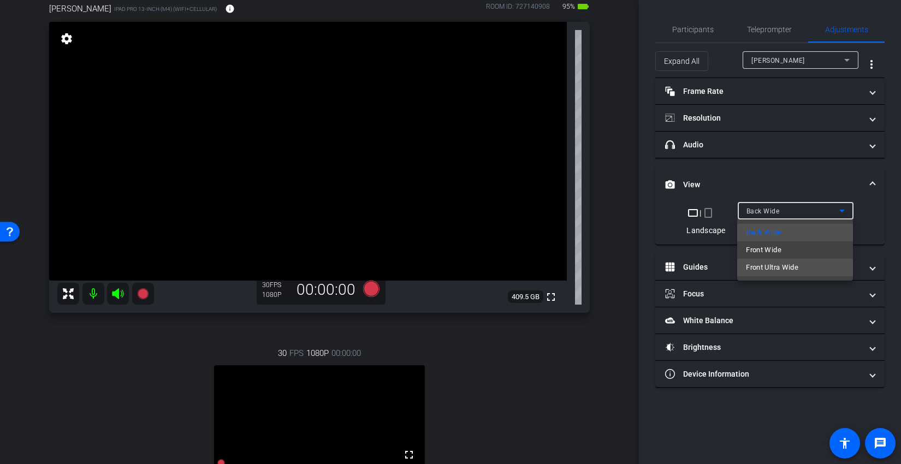
click at [768, 266] on span "Front Ultra Wide" at bounding box center [772, 267] width 52 height 13
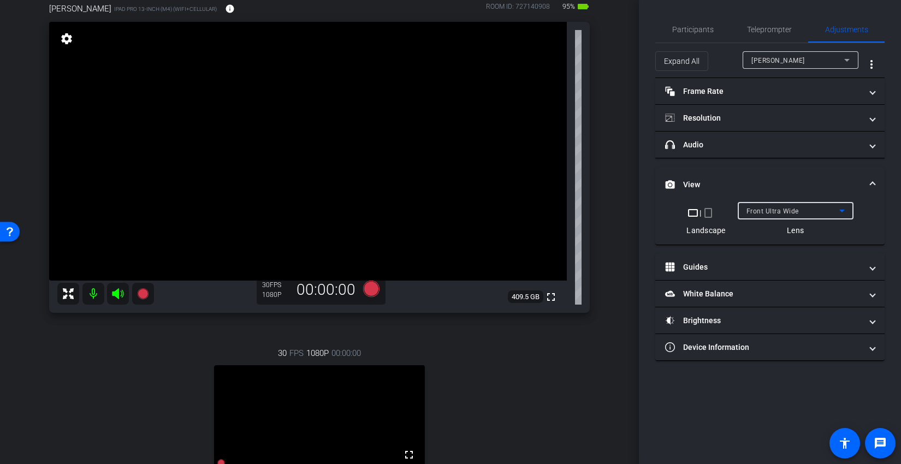
click at [759, 203] on div "Front Ultra Wide" at bounding box center [795, 210] width 98 height 17
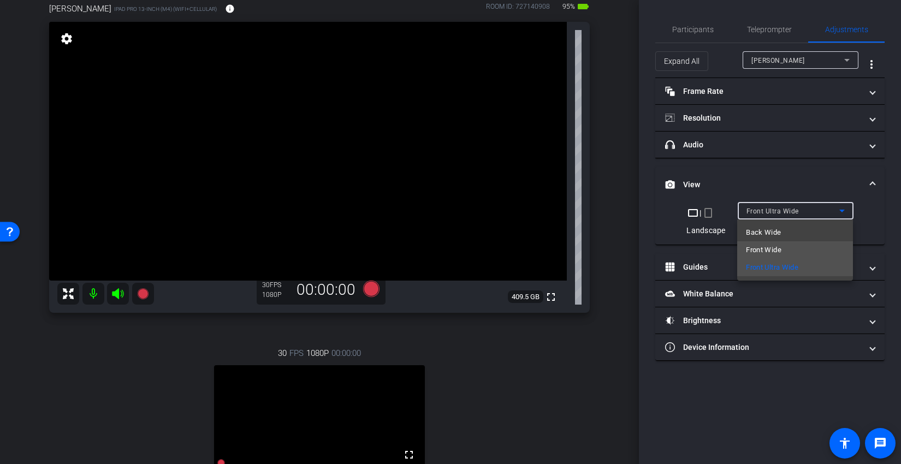
click at [777, 248] on span "Front Wide" at bounding box center [763, 250] width 35 height 13
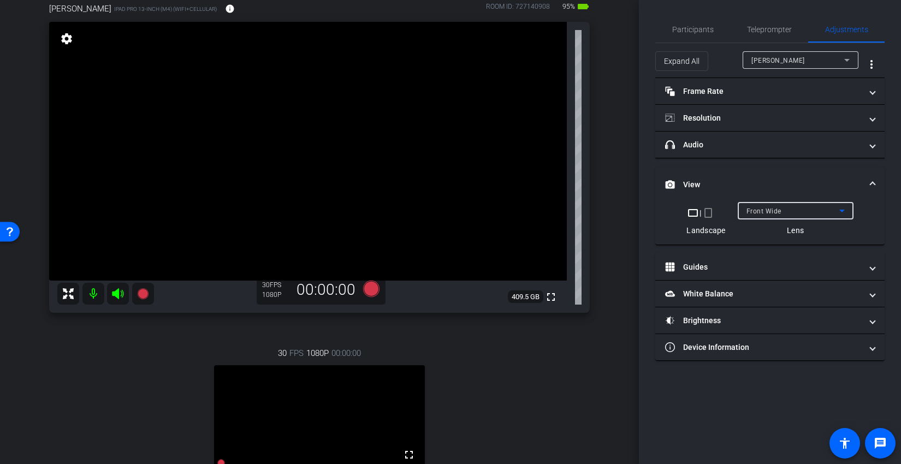
click at [797, 234] on div "Lens" at bounding box center [796, 230] width 116 height 11
click at [712, 227] on div "Landscape" at bounding box center [705, 230] width 39 height 11
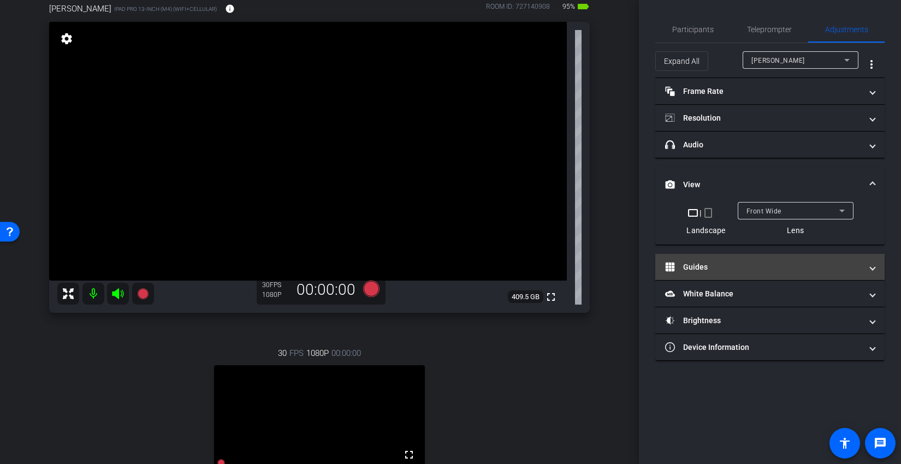
click at [719, 266] on mat-panel-title "Guides" at bounding box center [763, 267] width 197 height 11
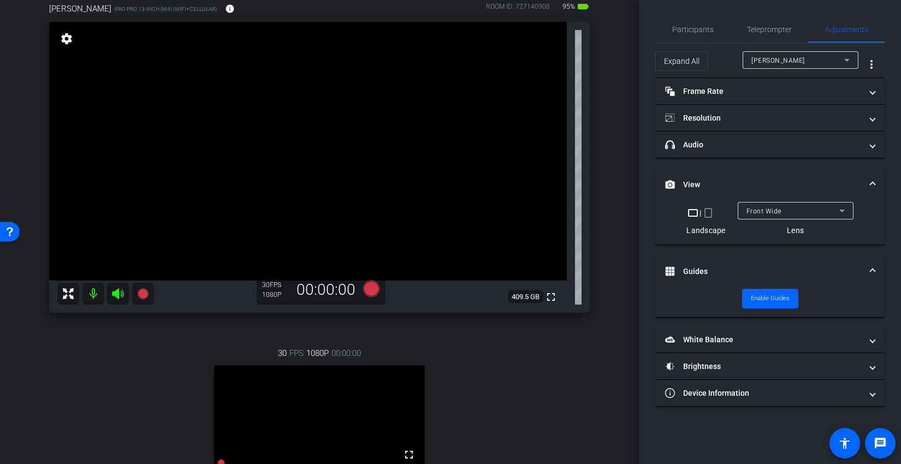
click at [717, 267] on mat-panel-title "Guides" at bounding box center [763, 271] width 197 height 11
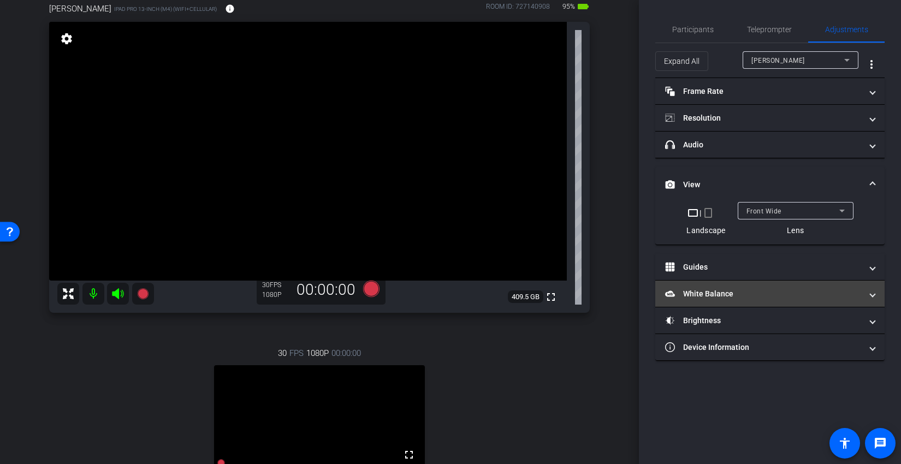
click at [710, 291] on mat-panel-title "White Balance White Balance" at bounding box center [763, 293] width 197 height 11
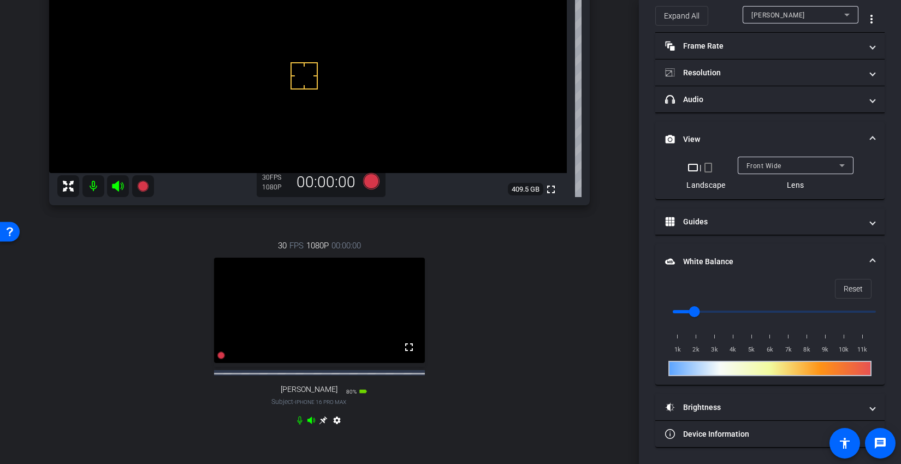
scroll to position [142, 0]
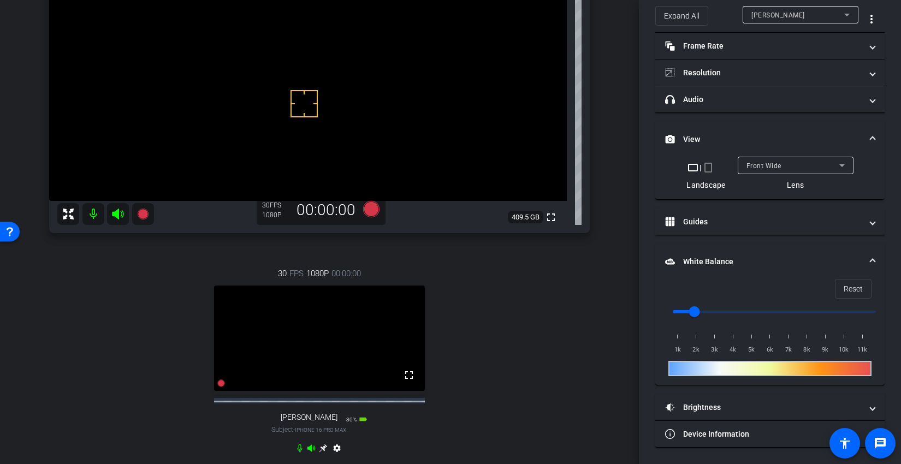
drag, startPoint x: 606, startPoint y: 223, endPoint x: 589, endPoint y: 223, distance: 16.9
click at [606, 223] on div "jeff iPad Pro 13-inch (M4) (WiFi+Cellular) info ROOM ID: 727140908 95% battery_…" at bounding box center [319, 195] width 584 height 581
click at [818, 262] on mat-panel-title "White Balance White Balance" at bounding box center [763, 261] width 197 height 11
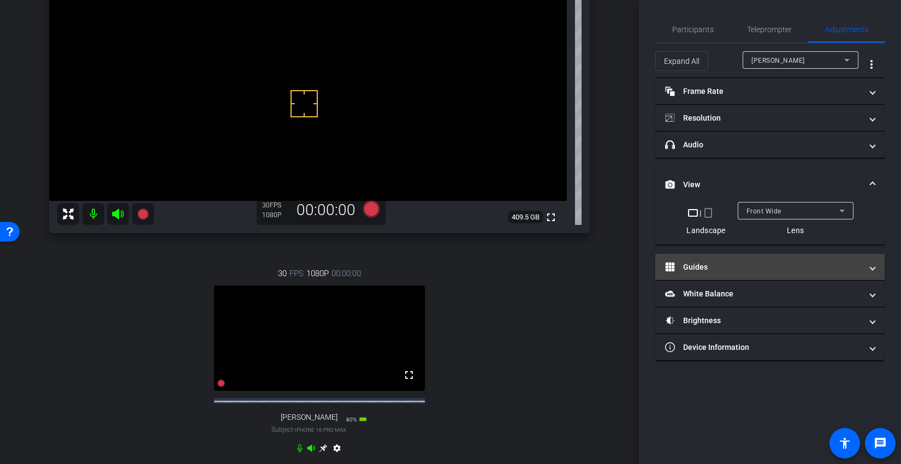
scroll to position [0, 0]
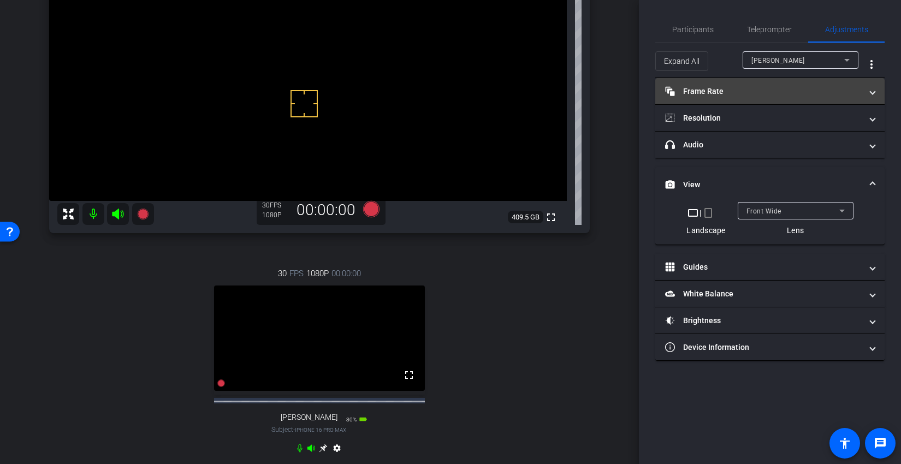
click at [746, 92] on mat-panel-title "Frame Rate Frame Rate" at bounding box center [763, 91] width 197 height 11
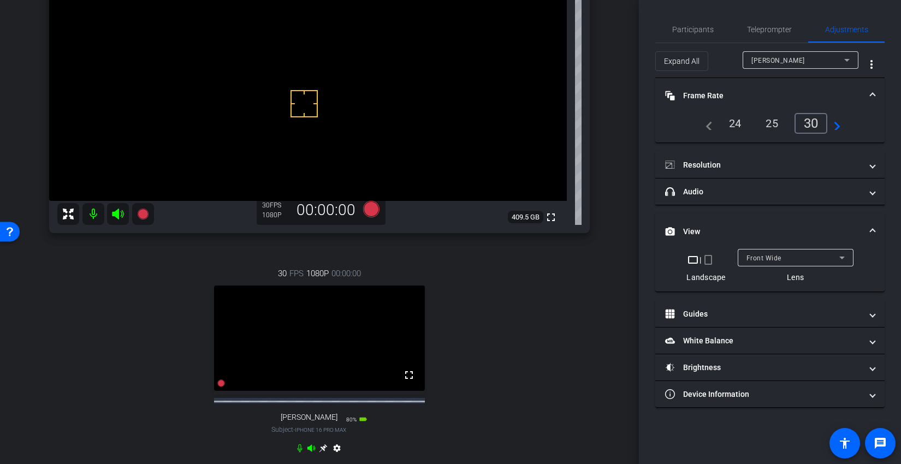
click at [735, 93] on mat-panel-title "Frame Rate Frame Rate" at bounding box center [763, 95] width 197 height 11
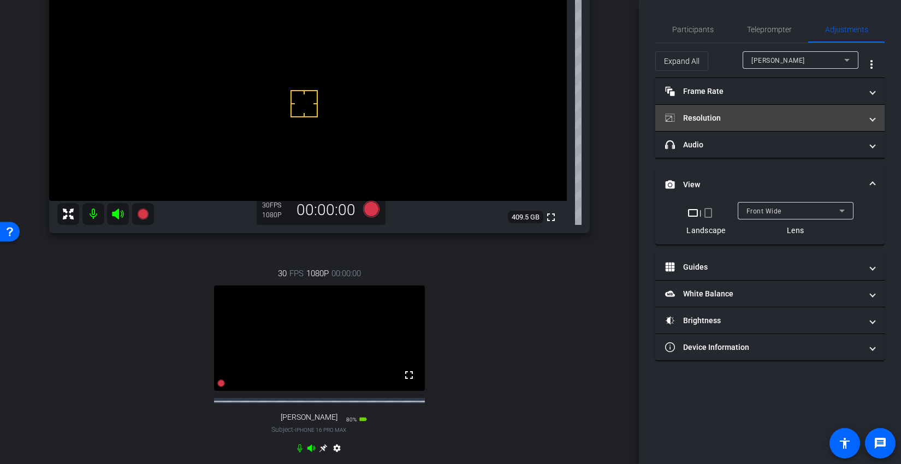
click at [716, 126] on mat-expansion-panel-header "Resolution" at bounding box center [769, 118] width 229 height 26
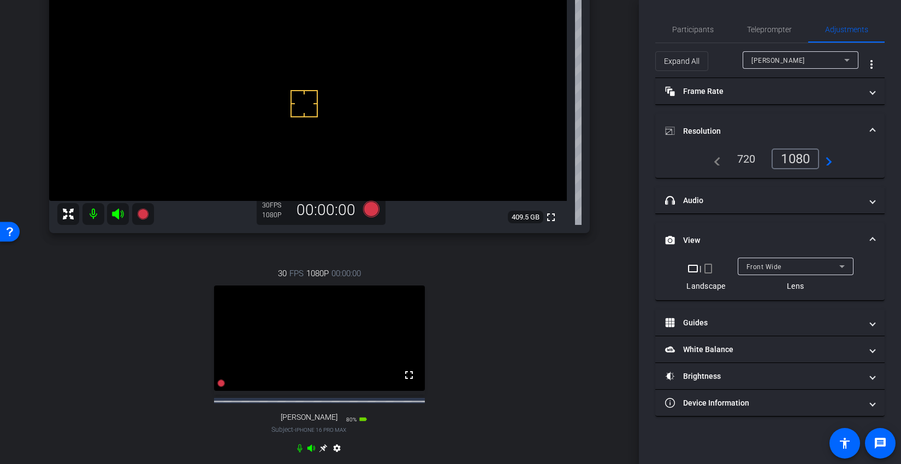
click at [717, 126] on mat-panel-title "Resolution" at bounding box center [763, 131] width 197 height 11
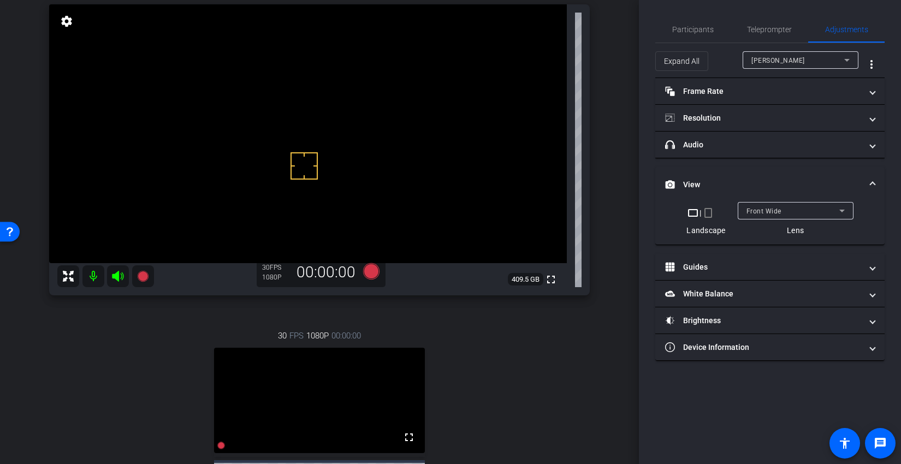
scroll to position [45, 0]
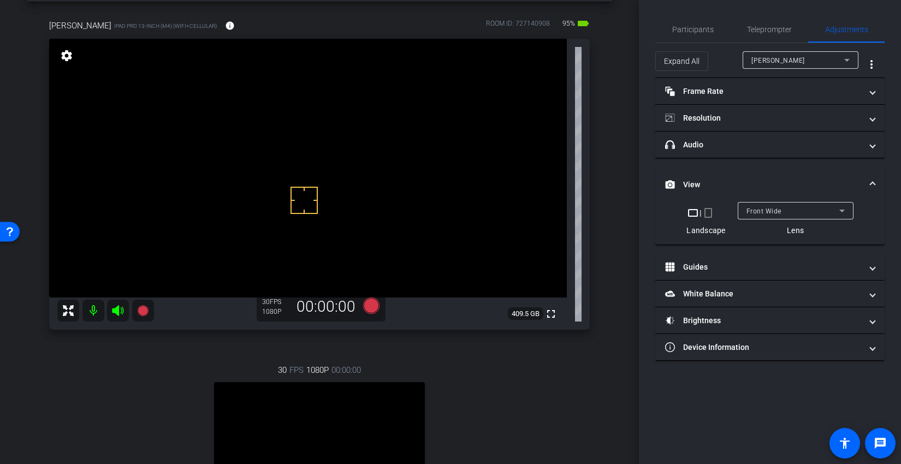
click at [619, 149] on div "arrow_back 9.25.25 Back to project Send invite account_box grid_on settings inf…" at bounding box center [319, 187] width 639 height 464
click at [346, 138] on video at bounding box center [308, 168] width 518 height 259
click at [315, 128] on video at bounding box center [308, 168] width 518 height 259
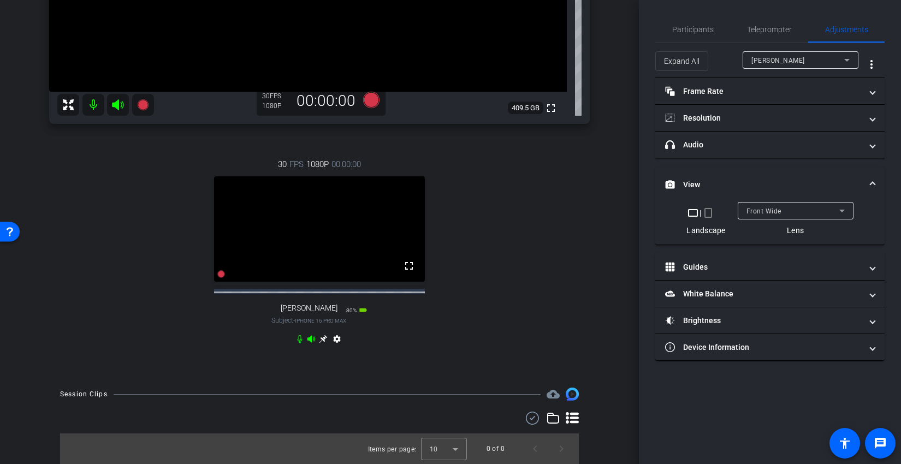
scroll to position [262, 0]
click at [324, 336] on icon at bounding box center [323, 339] width 8 height 8
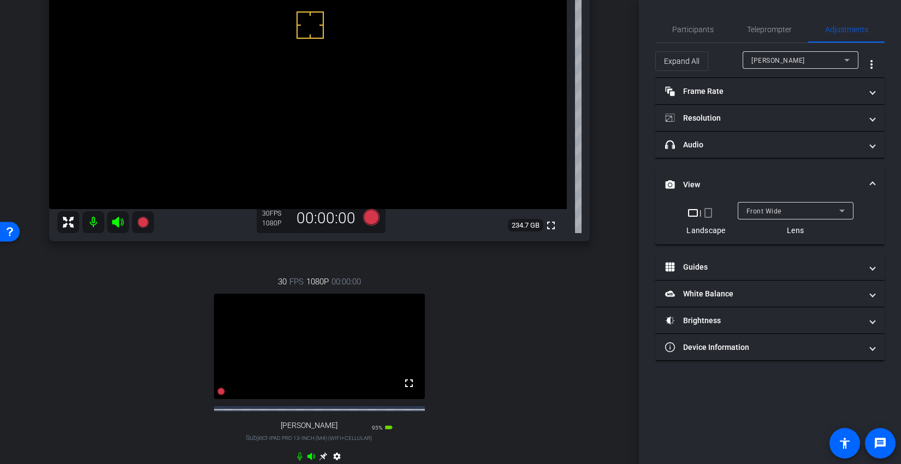
scroll to position [152, 0]
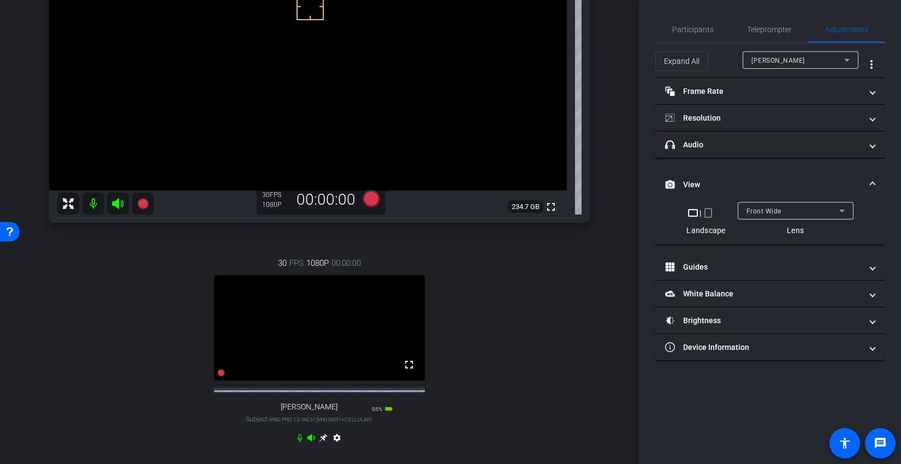
click at [324, 442] on icon at bounding box center [323, 438] width 8 height 8
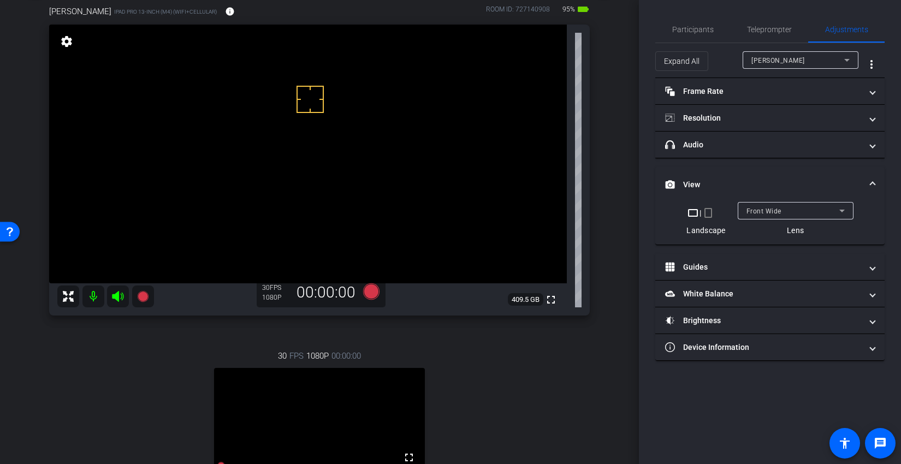
scroll to position [0, 0]
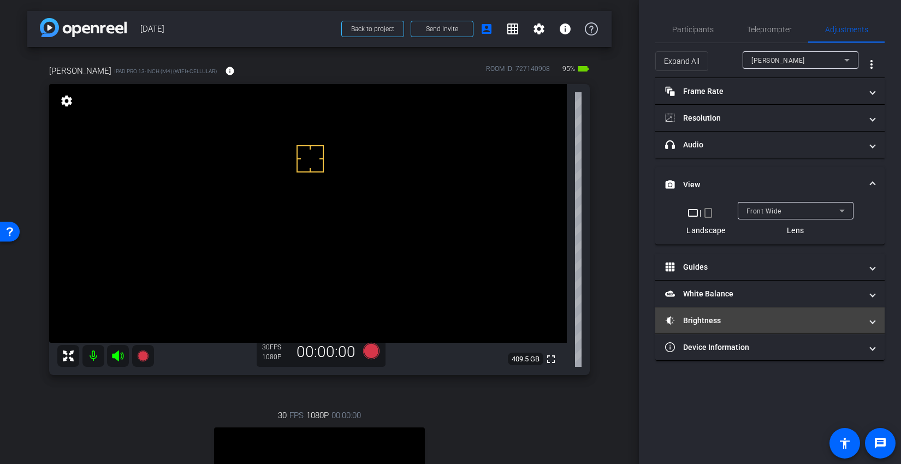
click at [757, 317] on mat-panel-title "Brightness" at bounding box center [763, 320] width 197 height 11
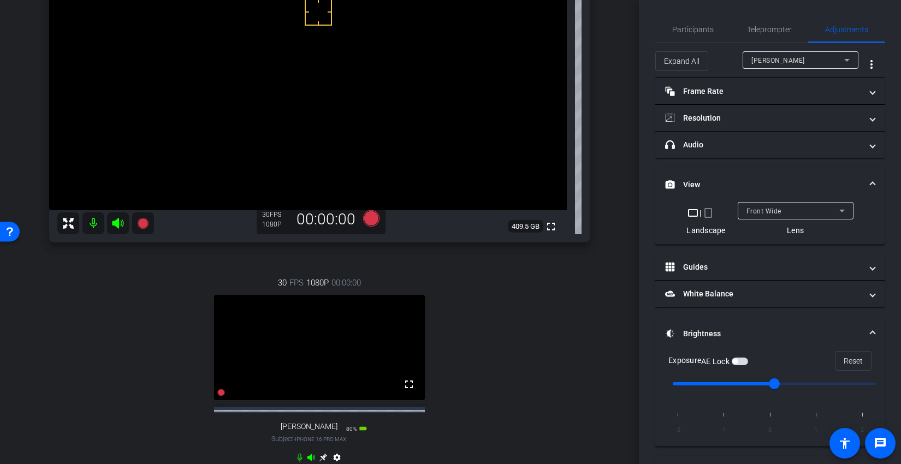
scroll to position [8, 0]
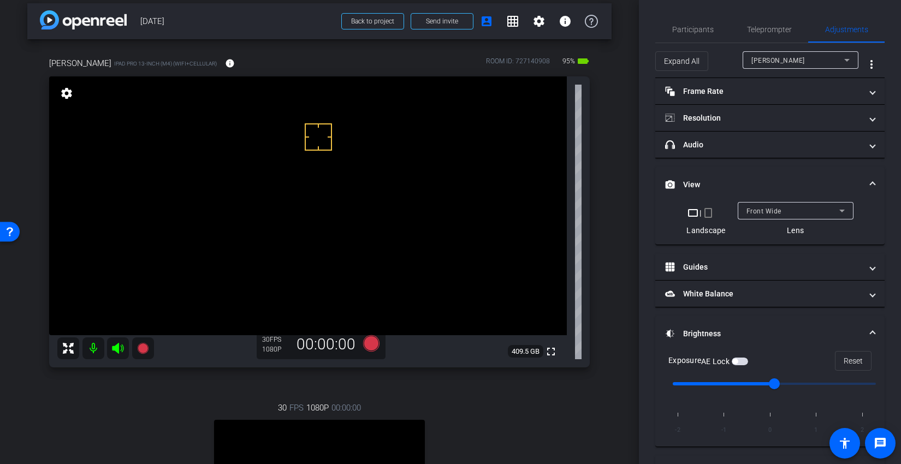
click at [737, 360] on span "button" at bounding box center [734, 361] width 5 height 5
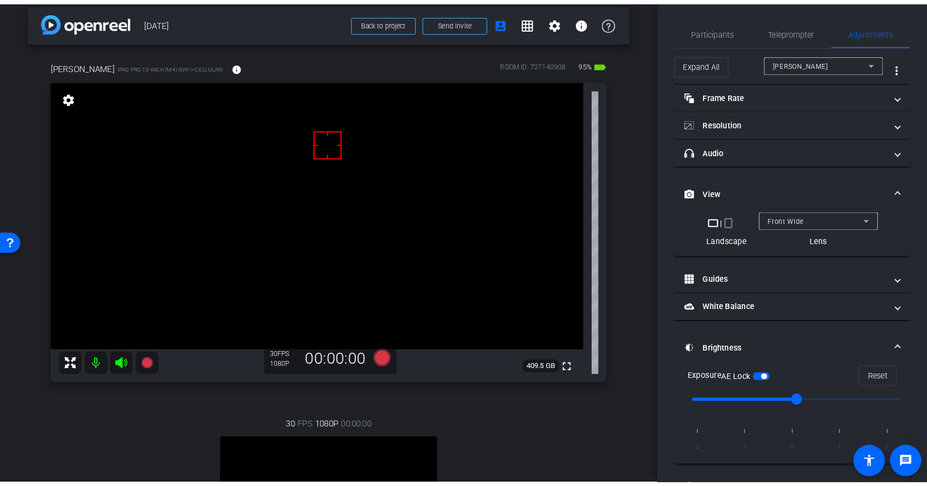
scroll to position [44, 0]
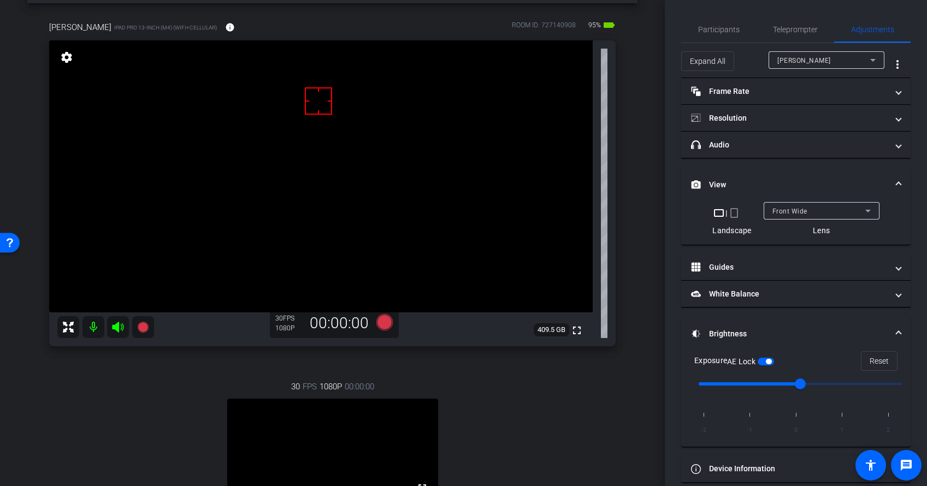
type input "1000"
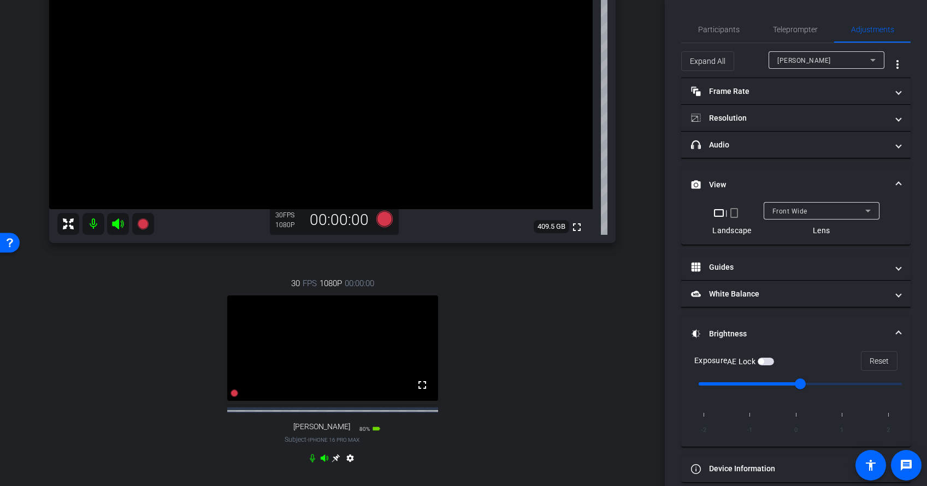
scroll to position [149, 0]
click at [143, 309] on div "30 FPS 1080P 00:00:00 fullscreen Adam Subject - iPhone 16 Pro Max 75% battery_s…" at bounding box center [332, 370] width 566 height 225
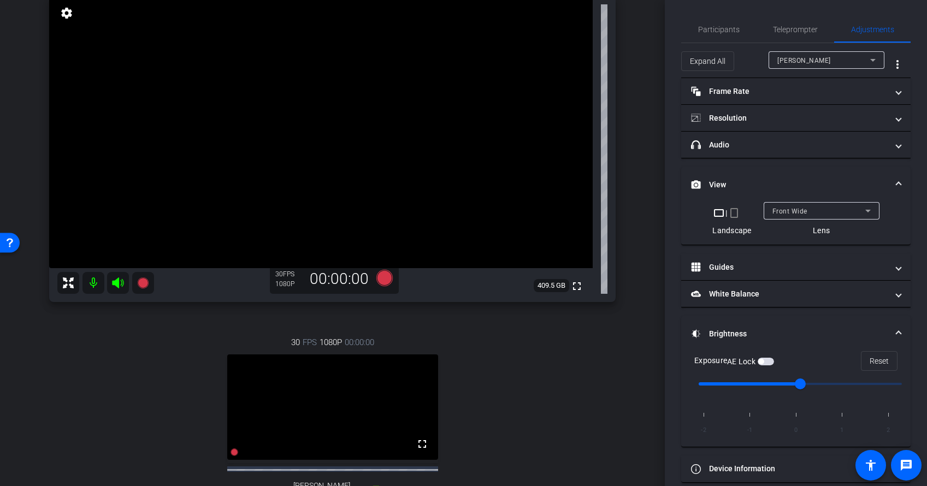
scroll to position [104, 0]
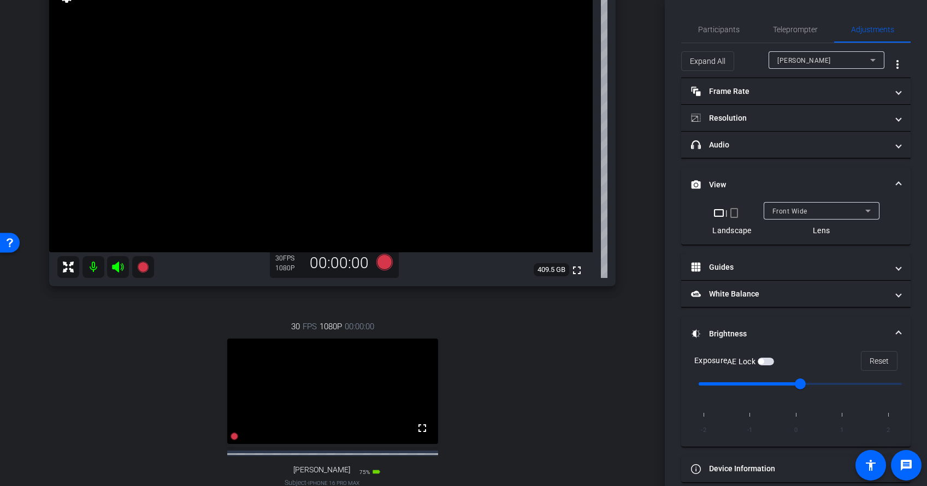
click at [111, 375] on div "30 FPS 1080P 00:00:00 fullscreen Adam Subject - iPhone 16 Pro Max 75% battery_s…" at bounding box center [332, 414] width 566 height 225
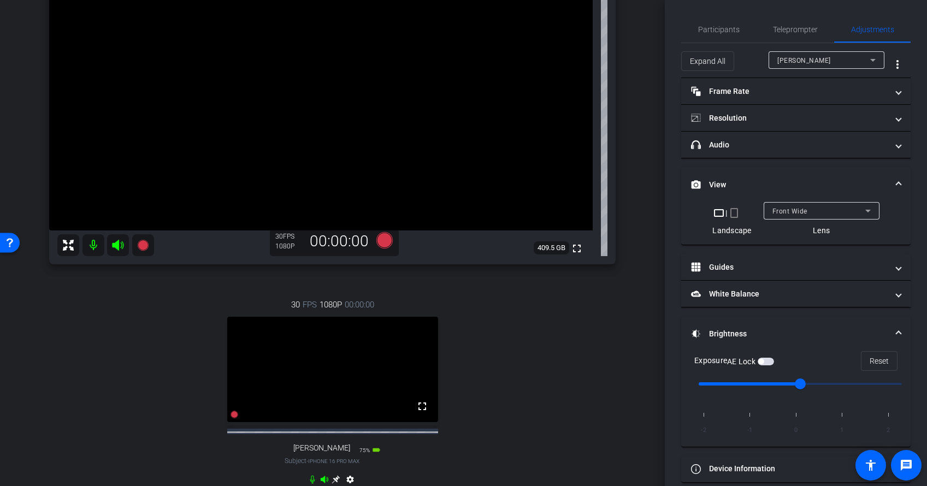
scroll to position [140, 0]
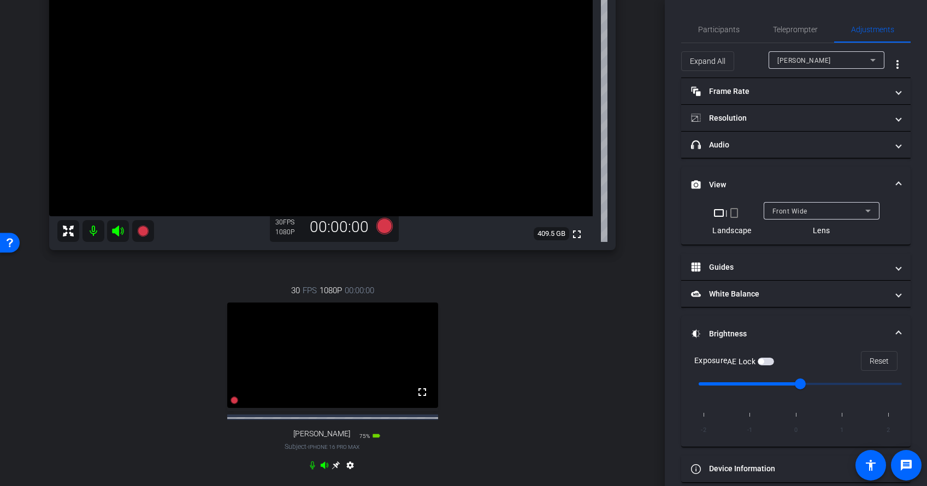
click at [121, 372] on div "30 FPS 1080P 00:00:00 fullscreen Adam Subject - iPhone 16 Pro Max 75% battery_s…" at bounding box center [332, 378] width 566 height 225
click at [717, 33] on span "Participants" at bounding box center [718, 30] width 41 height 8
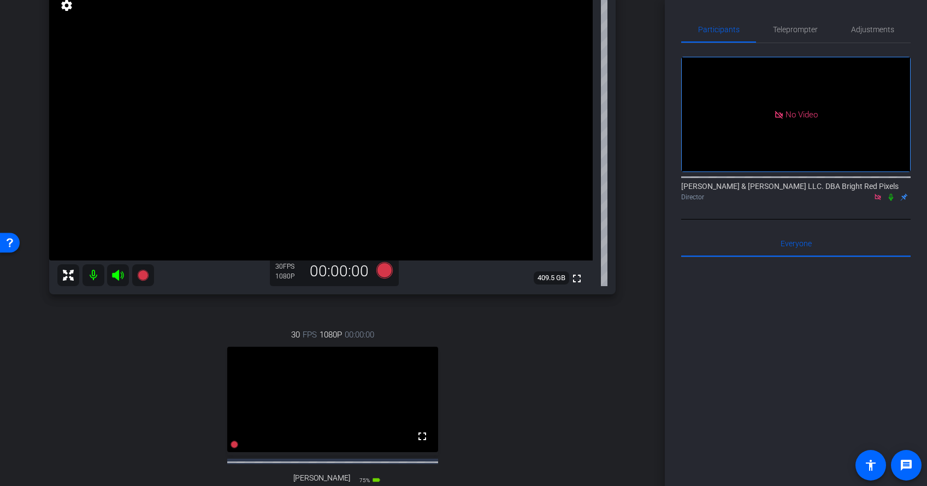
scroll to position [92, 0]
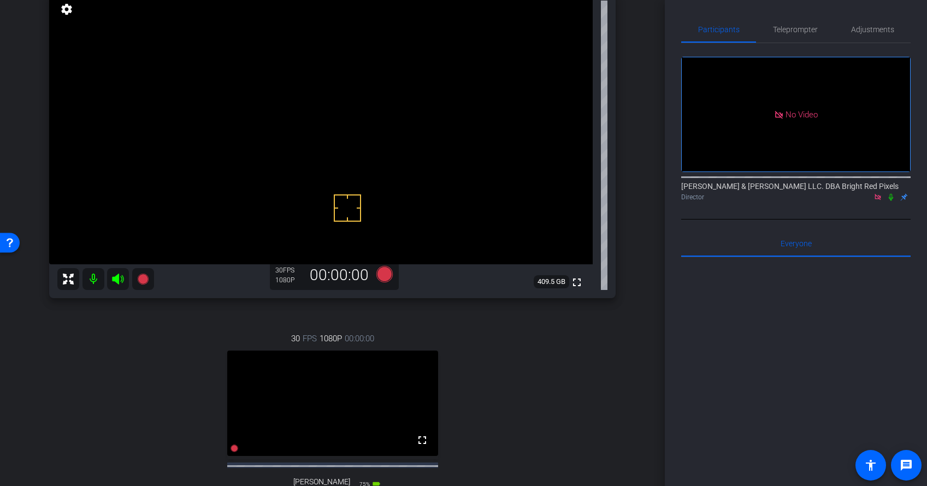
click at [638, 159] on div "arrow_back 9.25.25 Back to project Send invite account_box grid_on settings inf…" at bounding box center [332, 151] width 664 height 486
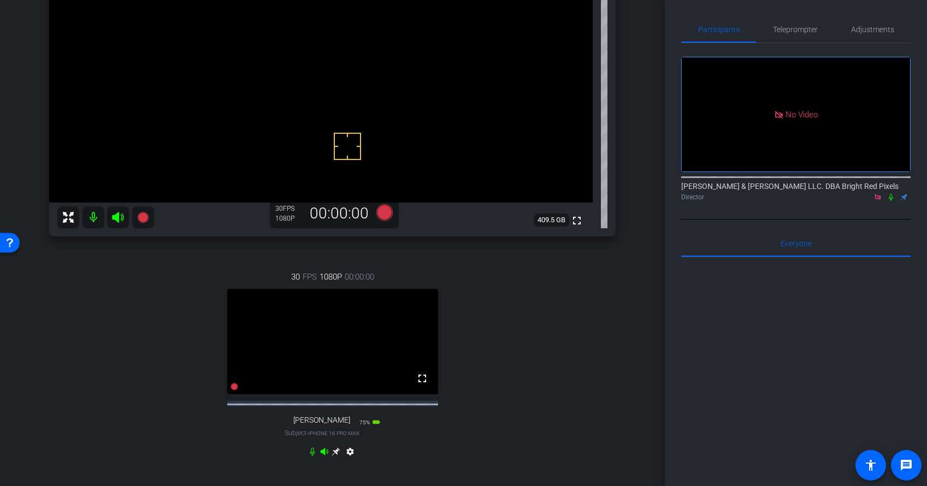
scroll to position [211, 0]
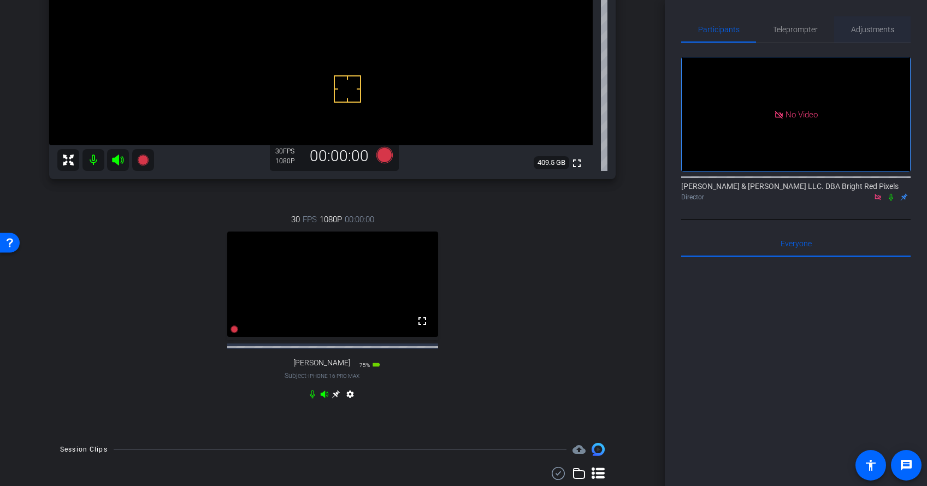
click at [861, 27] on span "Adjustments" at bounding box center [872, 30] width 43 height 8
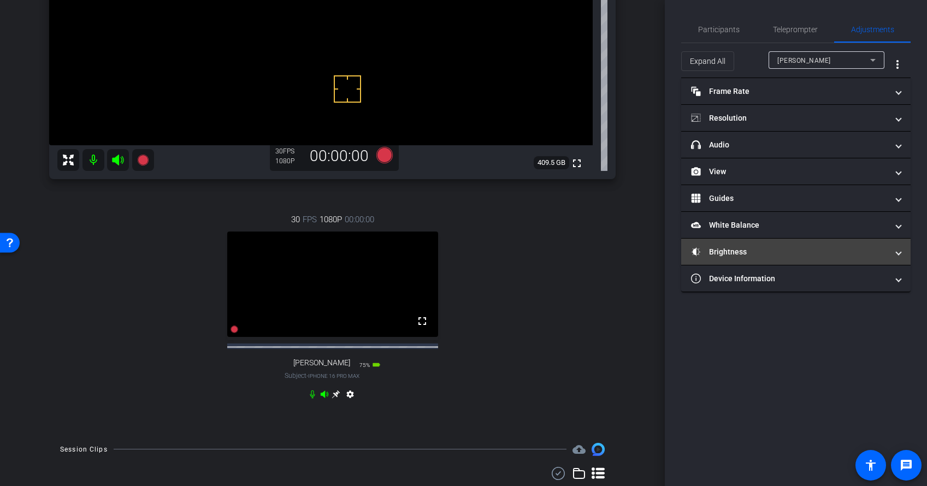
click at [795, 248] on mat-panel-title "Brightness" at bounding box center [789, 251] width 197 height 11
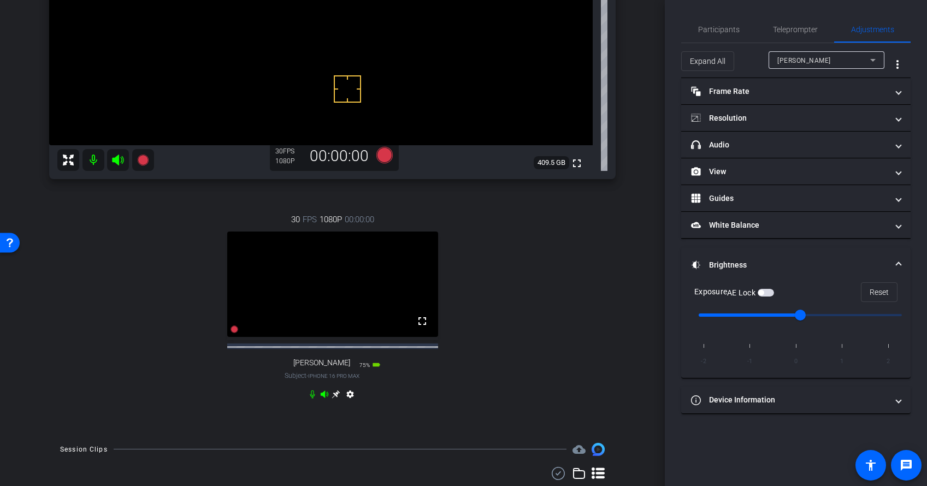
click at [766, 296] on div "AE Lock" at bounding box center [750, 292] width 47 height 11
click at [765, 293] on span "button" at bounding box center [765, 293] width 16 height 8
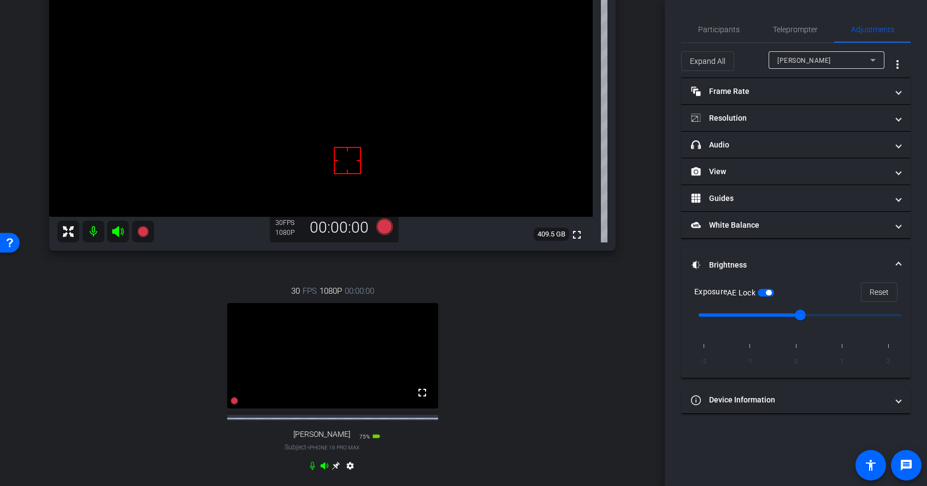
scroll to position [98, 0]
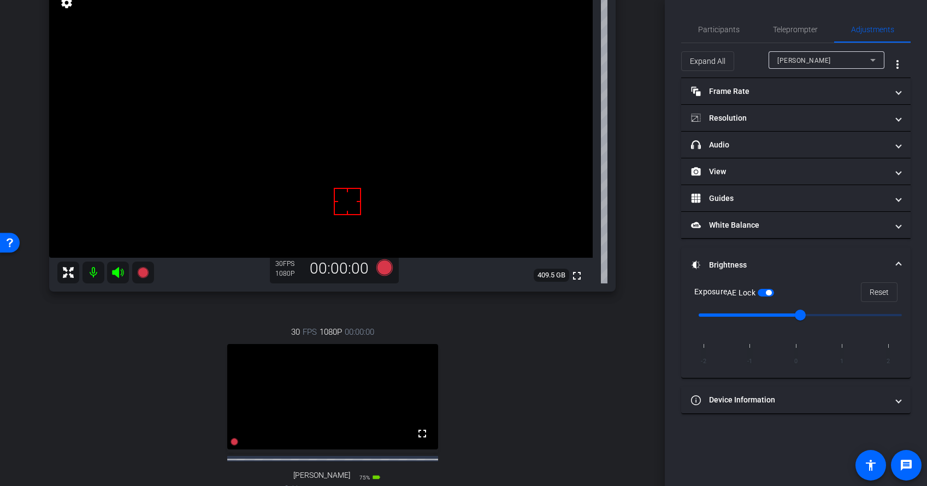
drag, startPoint x: 763, startPoint y: 231, endPoint x: 740, endPoint y: 293, distance: 65.6
click at [762, 231] on mat-expansion-panel-header "White Balance White Balance" at bounding box center [795, 225] width 229 height 26
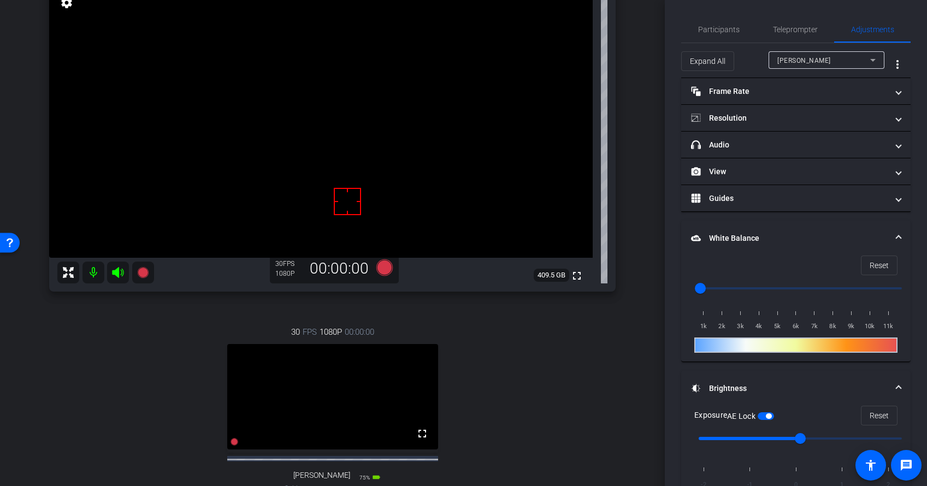
click at [722, 289] on input "range" at bounding box center [800, 288] width 226 height 24
click at [729, 289] on input "range" at bounding box center [800, 288] width 226 height 24
click at [828, 51] on div "[PERSON_NAME]" at bounding box center [826, 59] width 98 height 17
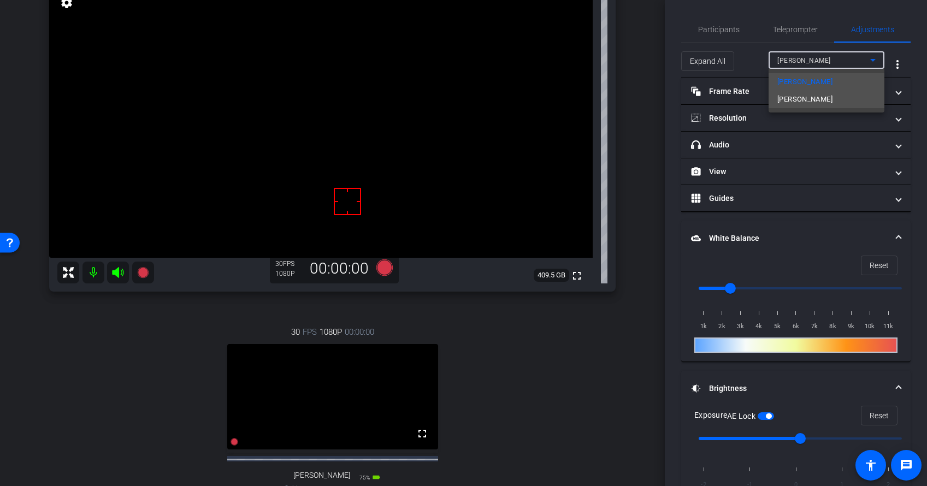
drag, startPoint x: 805, startPoint y: 74, endPoint x: 801, endPoint y: 98, distance: 24.4
click at [801, 98] on mat-option "[PERSON_NAME]" at bounding box center [826, 99] width 116 height 17
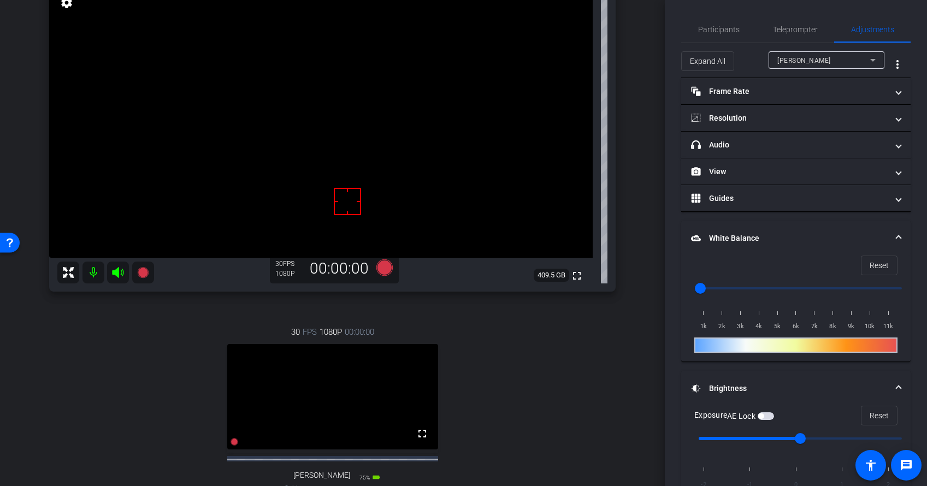
click at [772, 419] on span "button" at bounding box center [765, 416] width 16 height 8
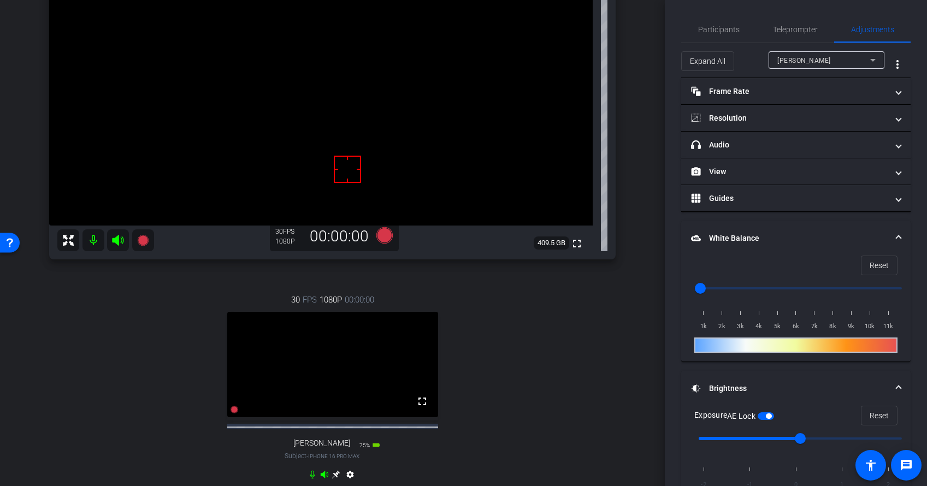
scroll to position [187, 0]
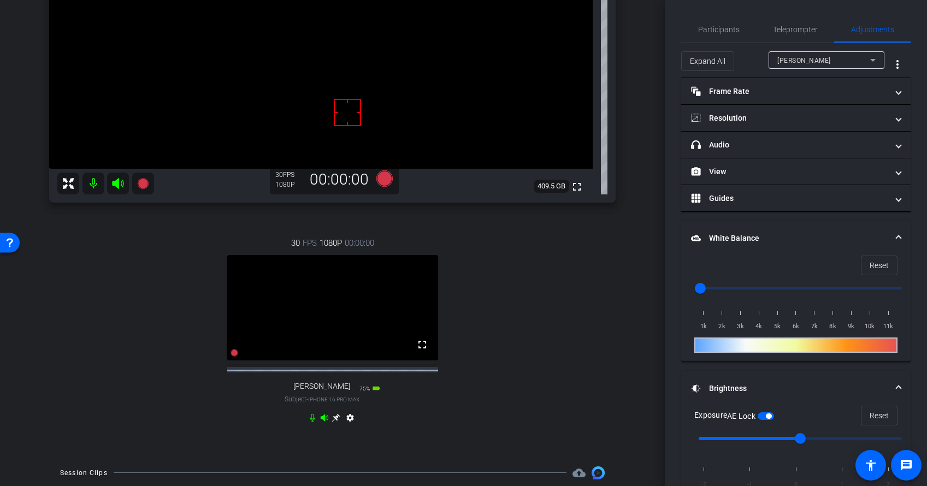
click at [724, 286] on input "range" at bounding box center [800, 288] width 226 height 24
click at [750, 287] on input "range" at bounding box center [800, 288] width 226 height 24
drag, startPoint x: 617, startPoint y: 287, endPoint x: 624, endPoint y: 290, distance: 8.1
click at [616, 287] on div "jeff iPad Pro 13-inch (M4) (WiFi+Cellular) info ROOM ID: 727140908 95% battery_…" at bounding box center [332, 158] width 610 height 596
click at [758, 288] on input "range" at bounding box center [800, 288] width 226 height 24
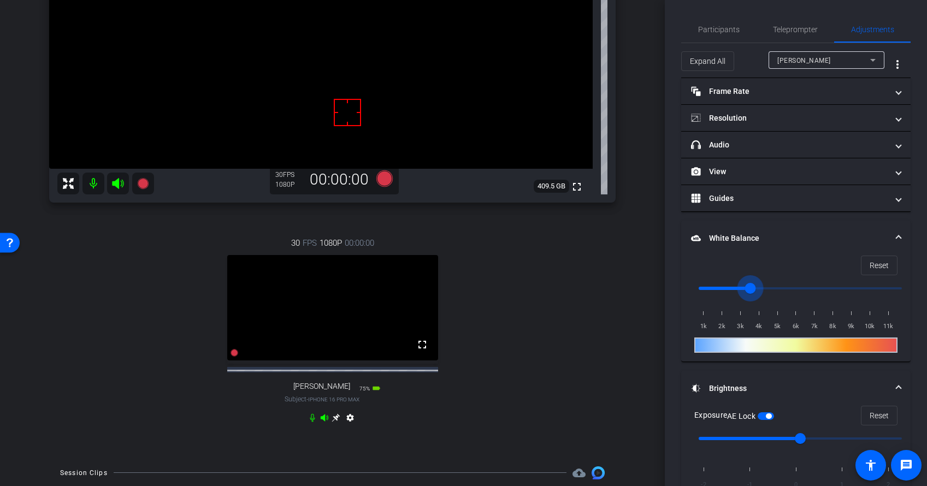
type input "3500"
click at [748, 287] on input "range" at bounding box center [800, 288] width 226 height 24
click at [604, 265] on div "30 FPS 1080P 00:00:00 fullscreen Adam Subject - iPhone 16 Pro Max 75% battery_s…" at bounding box center [332, 331] width 566 height 225
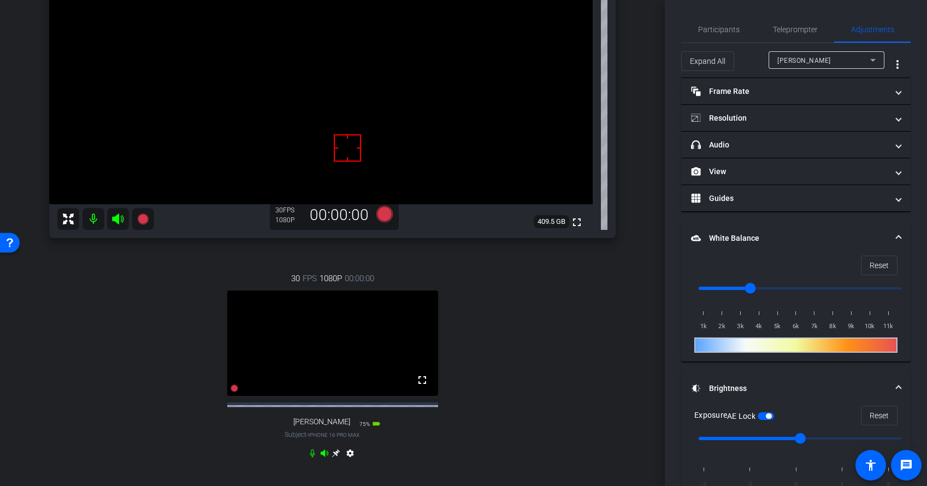
scroll to position [151, 0]
click at [735, 29] on span "Participants" at bounding box center [718, 30] width 41 height 8
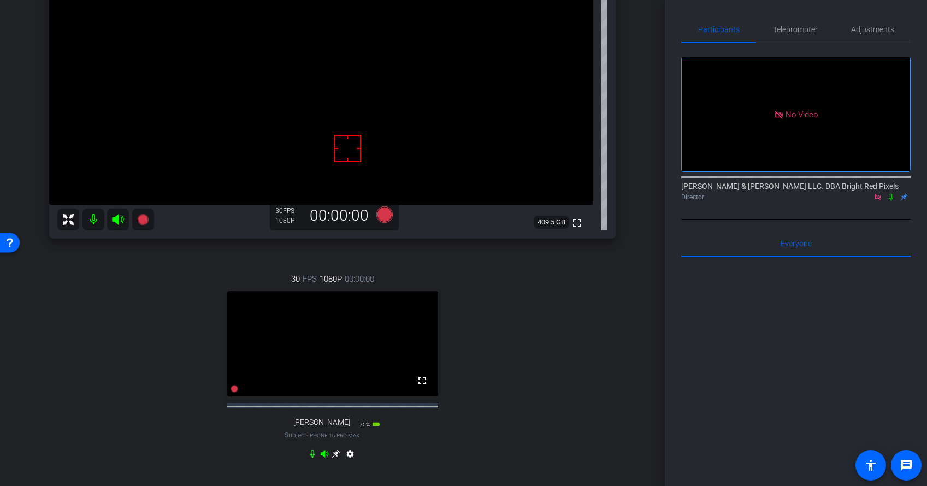
click at [638, 51] on div "arrow_back 9.25.25 Back to project Send invite account_box grid_on settings inf…" at bounding box center [332, 92] width 664 height 486
click at [639, 50] on div "arrow_back 9.25.25 Back to project Send invite account_box grid_on settings inf…" at bounding box center [332, 92] width 664 height 486
click at [336, 458] on icon at bounding box center [335, 453] width 9 height 9
click at [385, 216] on icon at bounding box center [384, 214] width 16 height 16
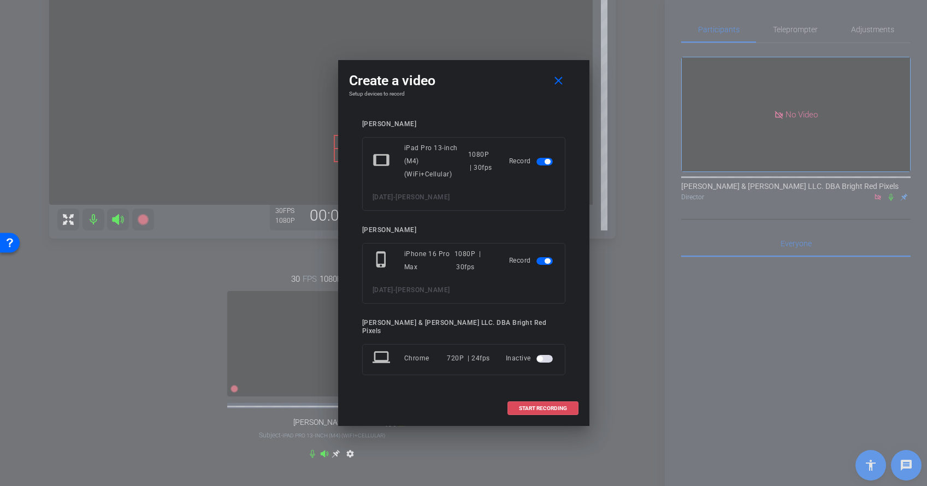
click at [557, 406] on span "START RECORDING" at bounding box center [543, 408] width 48 height 5
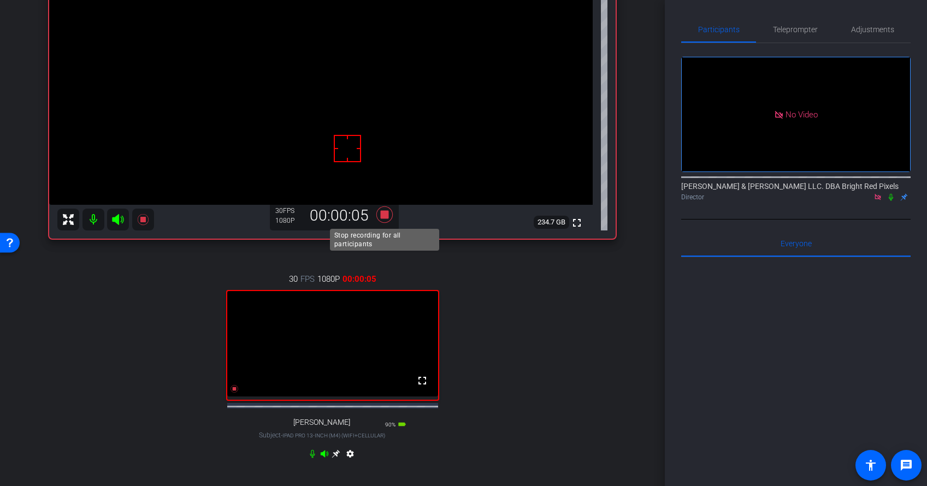
click at [384, 217] on icon at bounding box center [384, 214] width 16 height 16
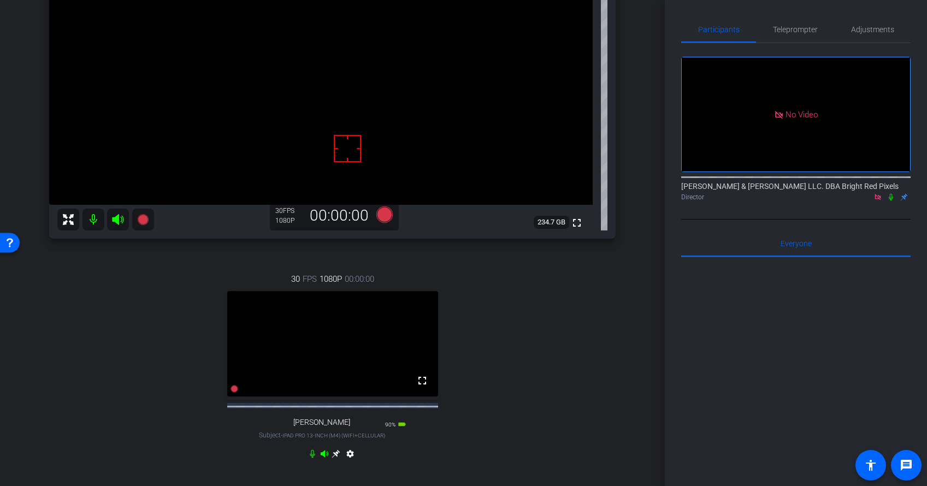
click at [529, 262] on div "30 FPS 1080P 00:00:00 fullscreen jeff Subject - iPad Pro 13-inch (M4) (WiFi+Cel…" at bounding box center [332, 367] width 566 height 225
drag, startPoint x: 537, startPoint y: 265, endPoint x: 524, endPoint y: 260, distance: 13.8
click at [535, 265] on div "30 FPS 1080P 00:00:00 fullscreen jeff Subject - iPad Pro 13-inch (M4) (WiFi+Cel…" at bounding box center [332, 367] width 566 height 225
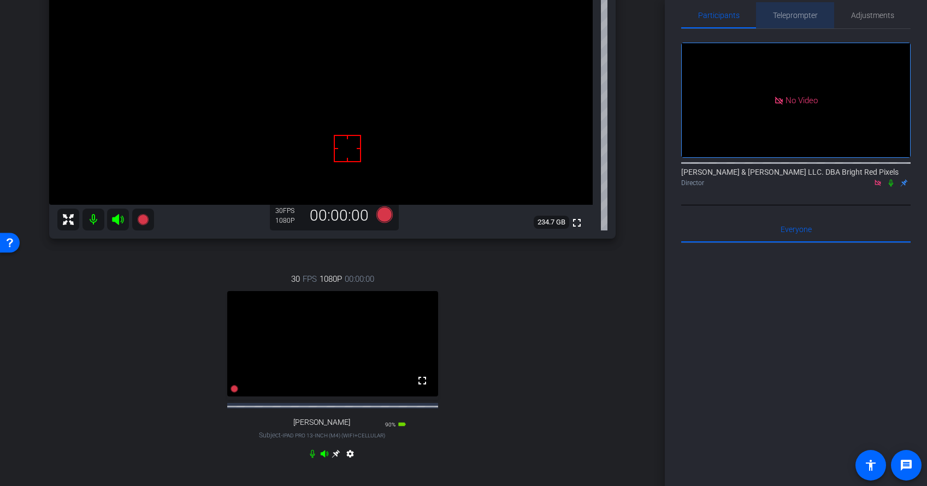
drag, startPoint x: 798, startPoint y: 21, endPoint x: 806, endPoint y: 25, distance: 9.3
click at [798, 21] on span "Teleprompter" at bounding box center [795, 15] width 45 height 26
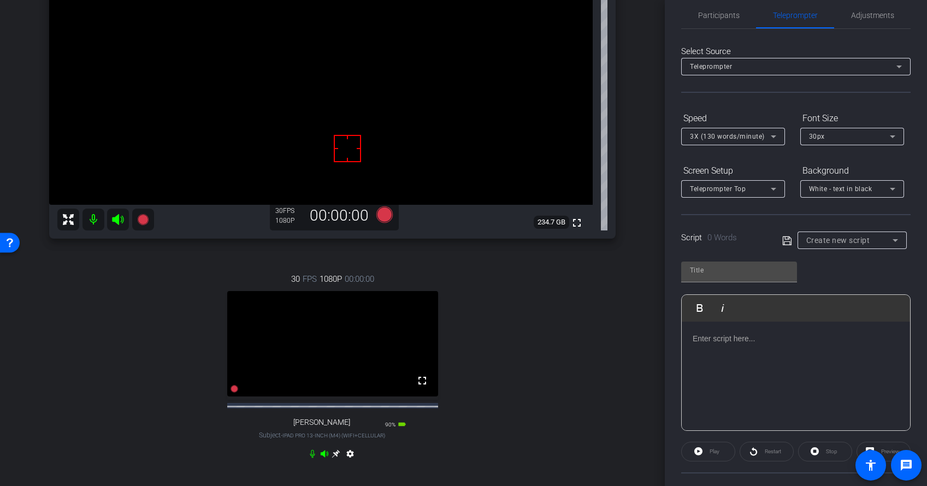
scroll to position [1, 0]
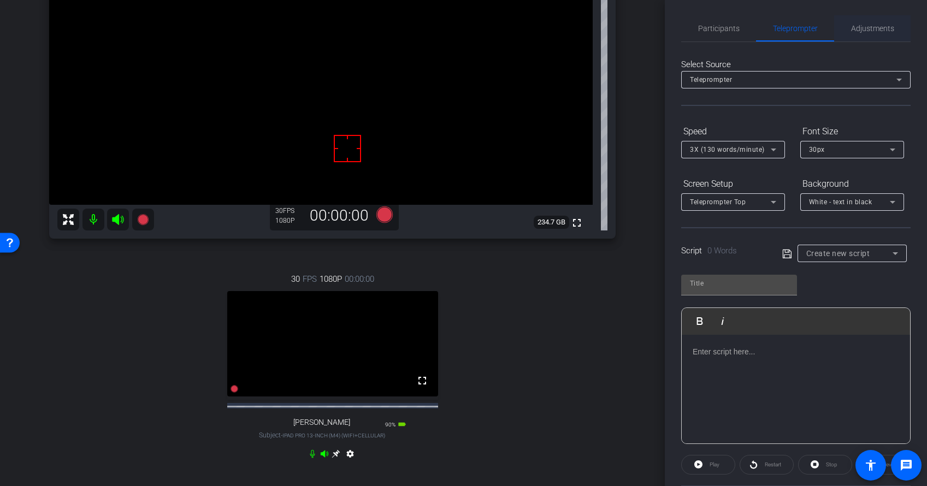
click at [863, 37] on span "Adjustments" at bounding box center [872, 28] width 43 height 26
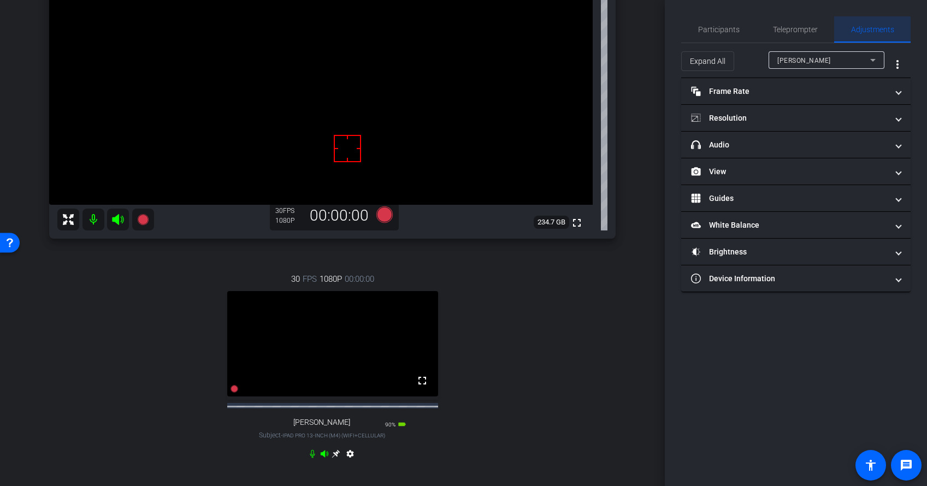
scroll to position [0, 0]
click at [384, 209] on icon at bounding box center [384, 214] width 16 height 16
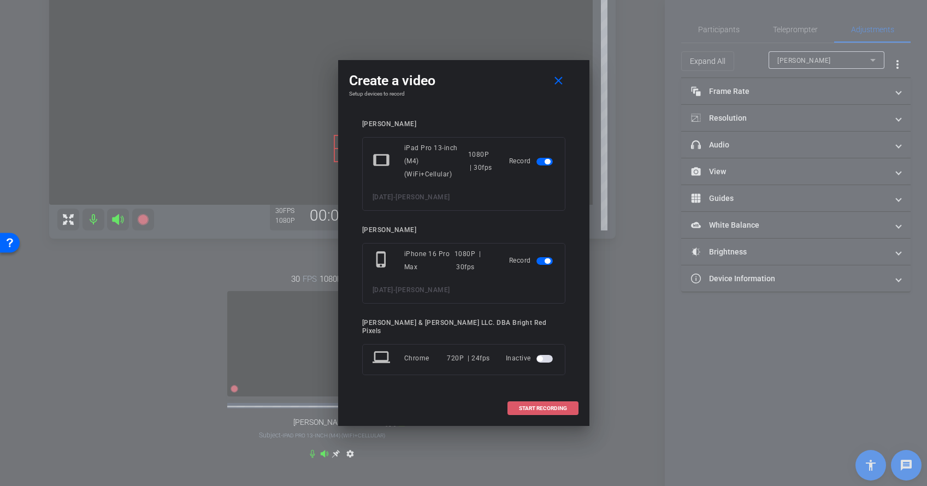
click at [541, 399] on span at bounding box center [543, 408] width 70 height 26
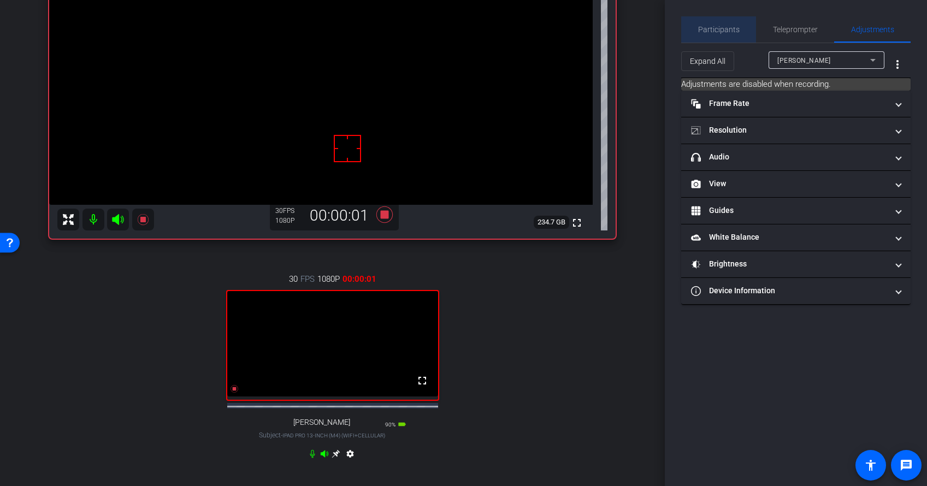
click at [735, 29] on span "Participants" at bounding box center [718, 30] width 41 height 8
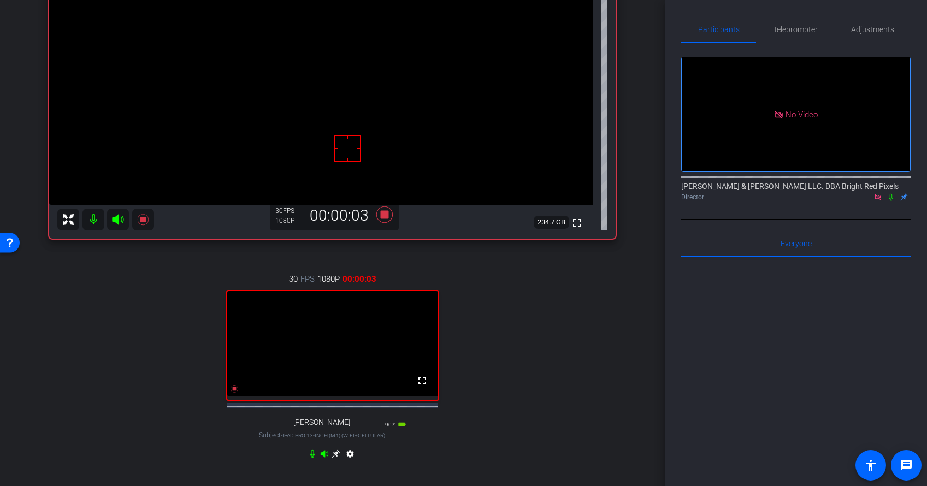
click at [891, 194] on icon at bounding box center [890, 197] width 4 height 7
click at [894, 193] on icon at bounding box center [890, 197] width 9 height 8
click at [892, 194] on icon at bounding box center [890, 197] width 4 height 7
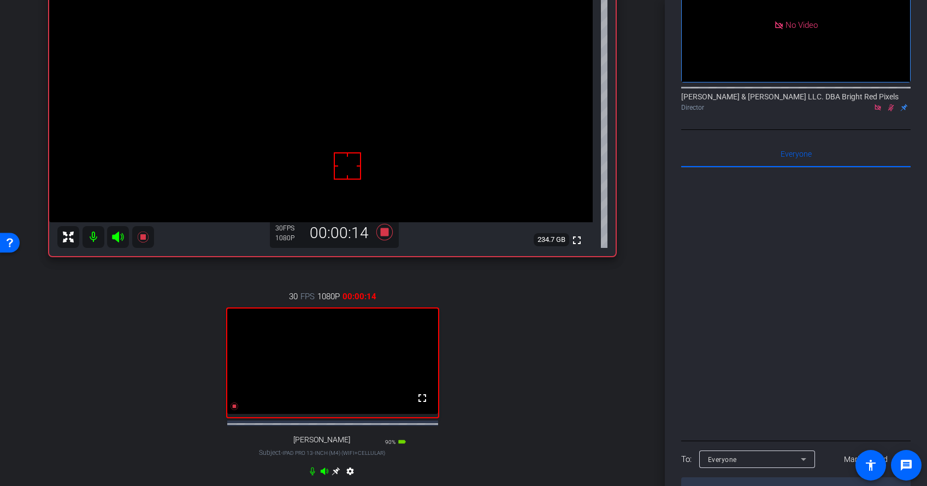
scroll to position [157, 0]
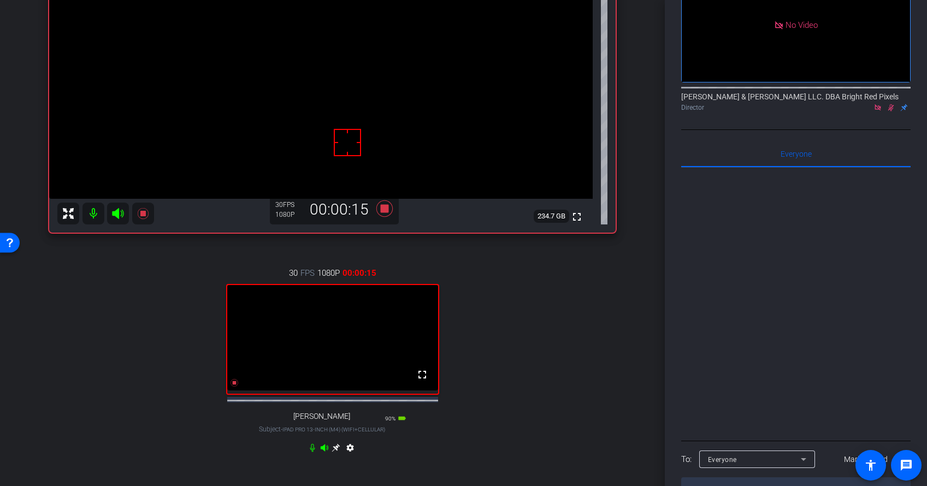
click at [613, 275] on div "30 FPS 1080P 00:00:15 fullscreen jeff Subject - iPad Pro 13-inch (M4) (WiFi+Cel…" at bounding box center [332, 361] width 566 height 225
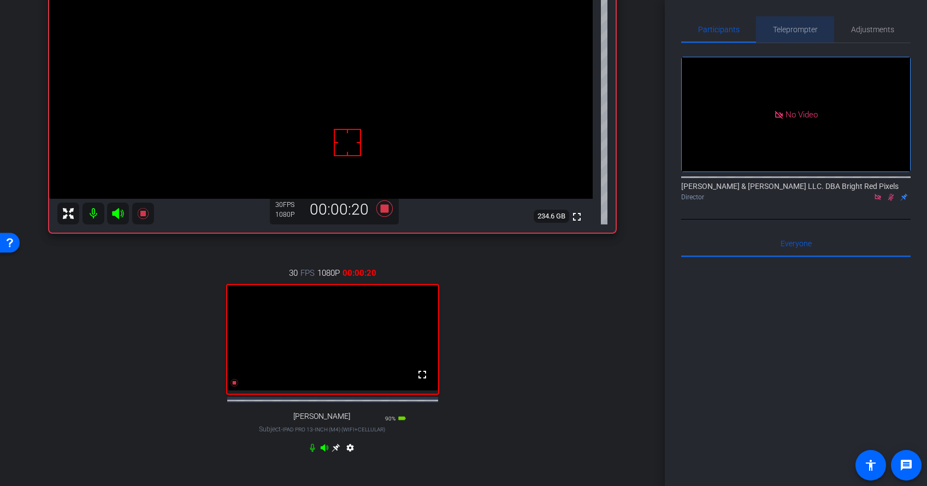
click at [788, 26] on span "Teleprompter" at bounding box center [795, 30] width 45 height 8
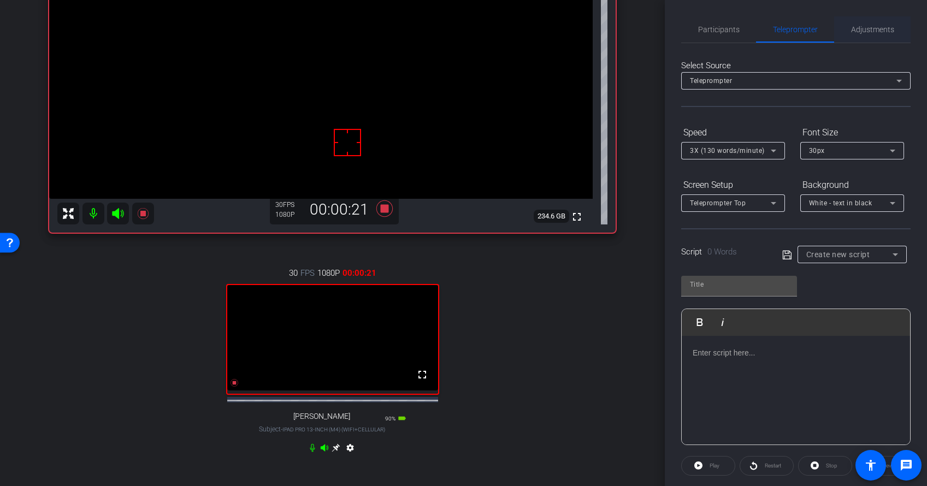
click at [873, 39] on span "Adjustments" at bounding box center [872, 29] width 43 height 26
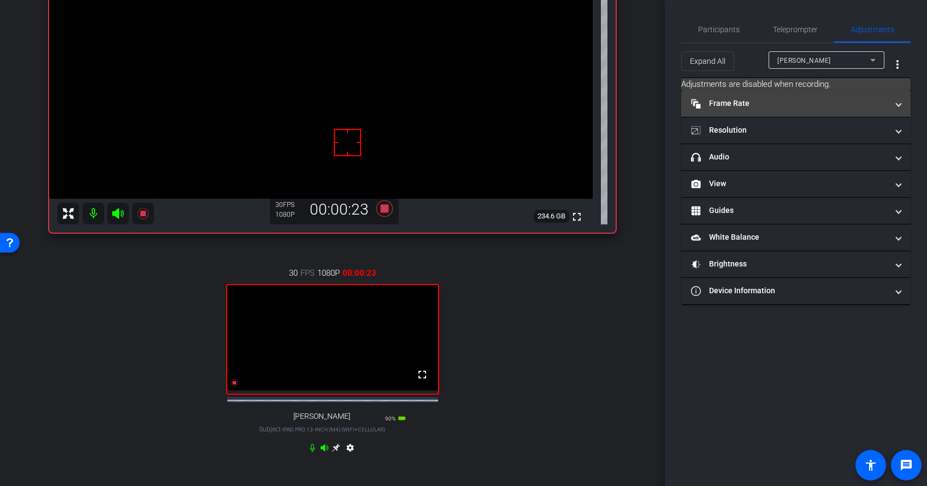
click at [779, 108] on mat-panel-title "Frame Rate Frame Rate" at bounding box center [789, 103] width 197 height 11
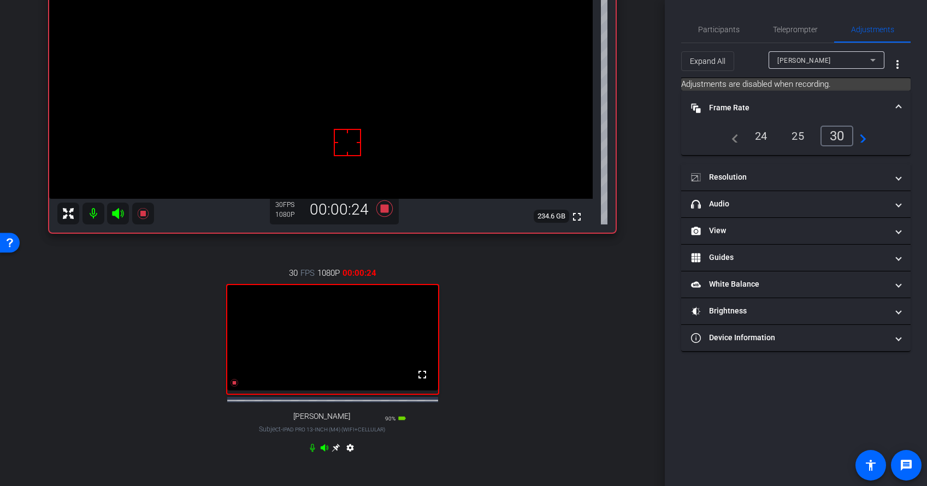
click at [779, 108] on mat-panel-title "Frame Rate Frame Rate" at bounding box center [789, 107] width 197 height 11
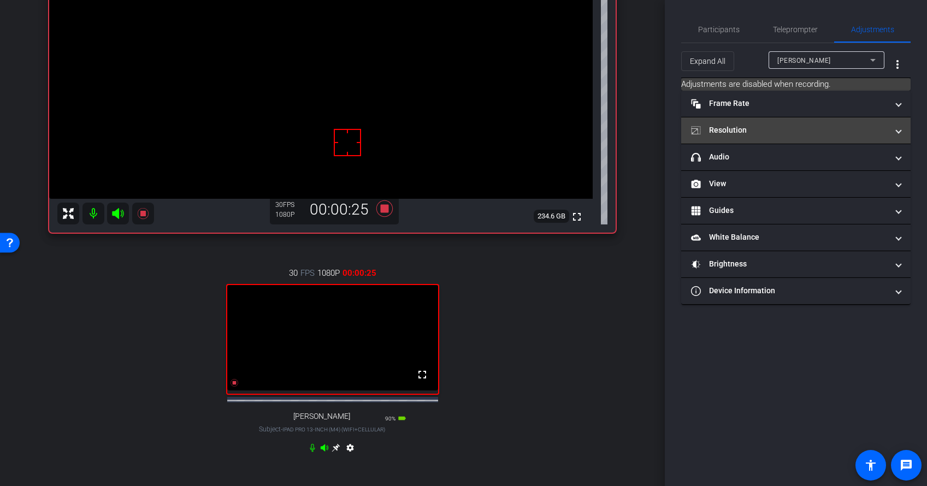
click at [771, 126] on mat-panel-title "Resolution" at bounding box center [789, 129] width 197 height 11
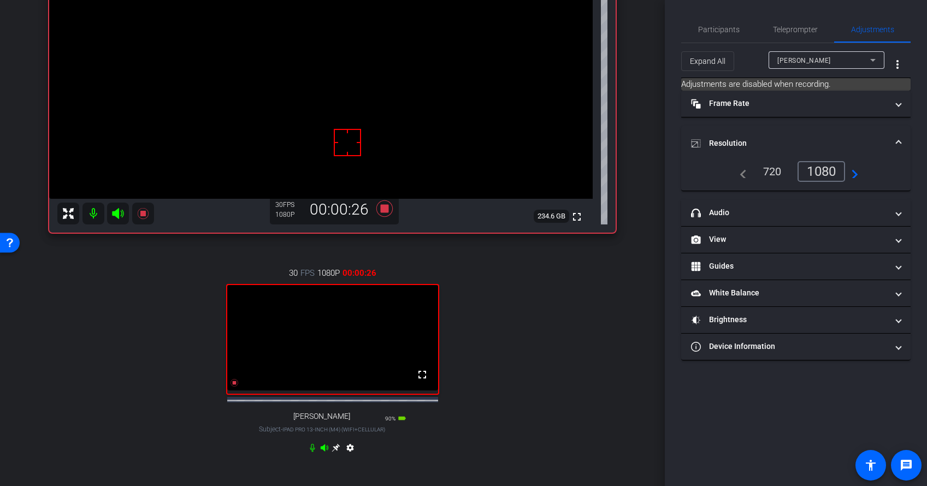
click at [776, 130] on mat-expansion-panel-header "Resolution" at bounding box center [795, 143] width 229 height 35
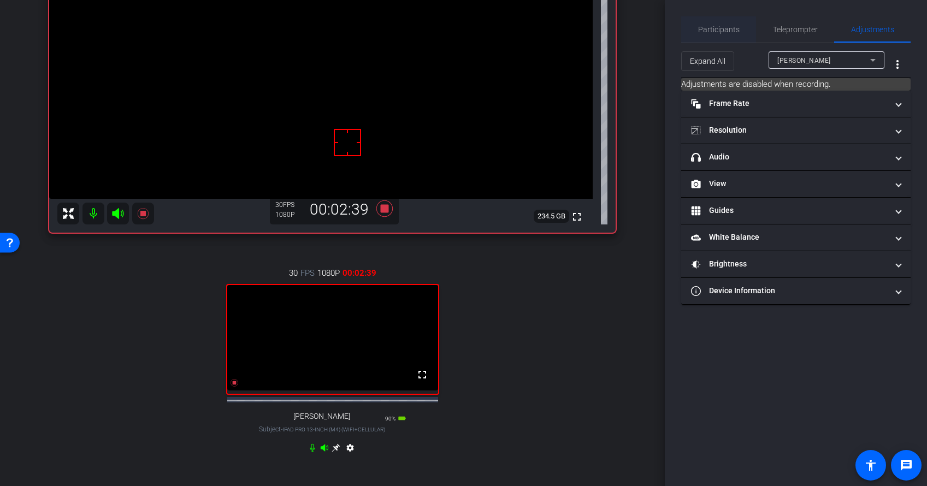
click at [705, 26] on span "Participants" at bounding box center [718, 30] width 41 height 8
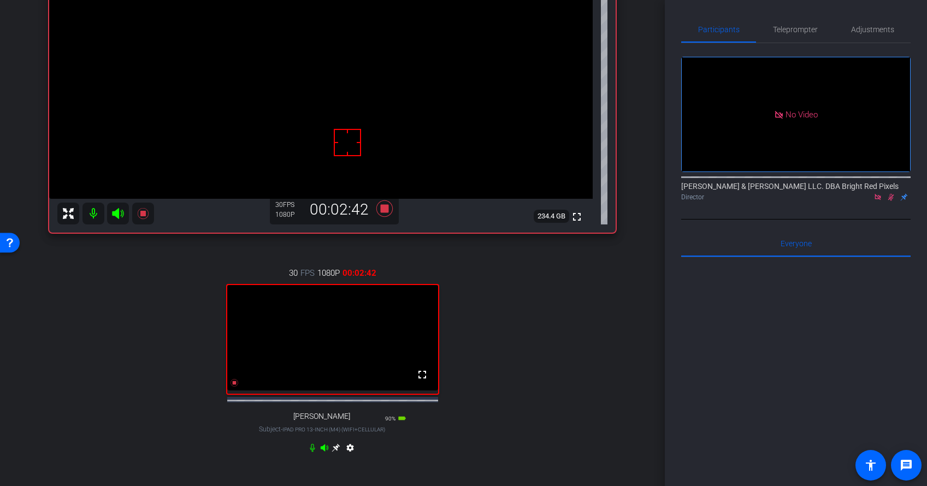
click at [893, 193] on icon at bounding box center [890, 197] width 9 height 8
click at [891, 193] on icon at bounding box center [890, 197] width 9 height 8
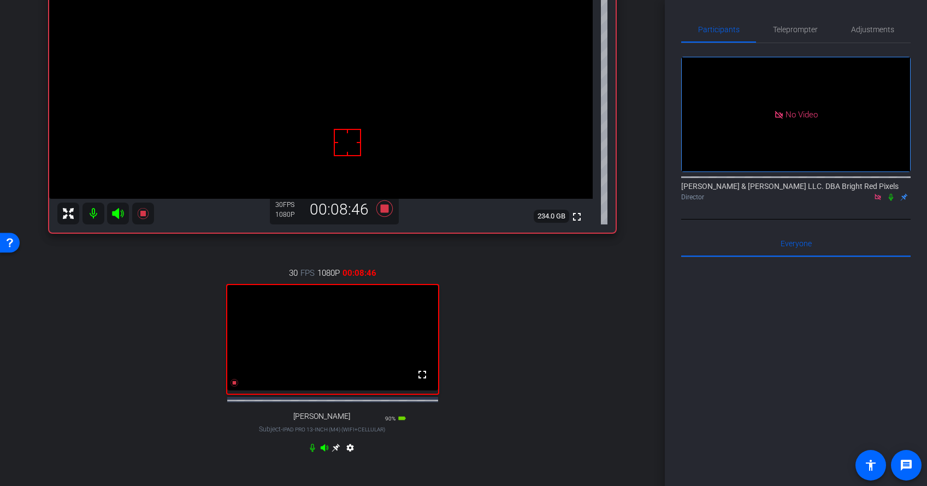
click at [891, 194] on icon at bounding box center [890, 197] width 4 height 7
click at [749, 293] on div at bounding box center [795, 392] width 229 height 270
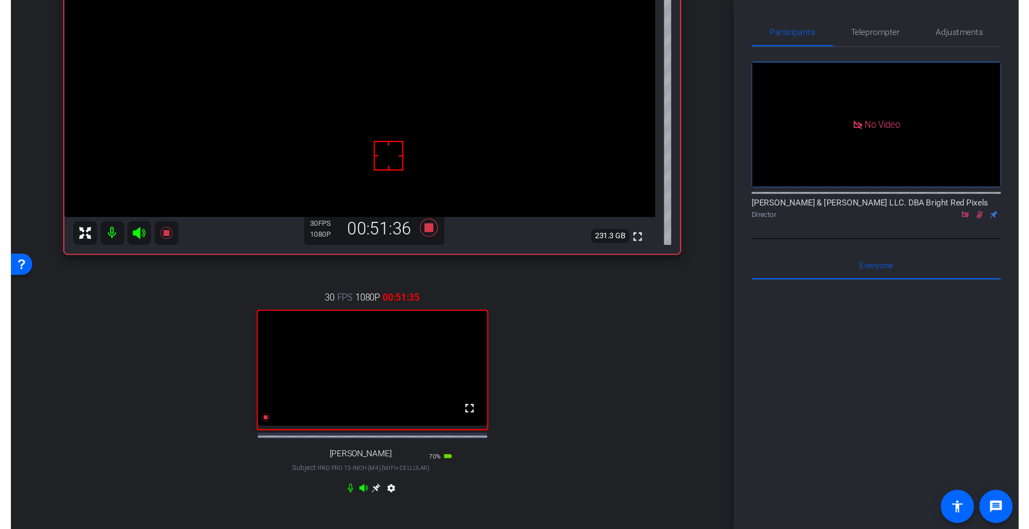
scroll to position [158, 0]
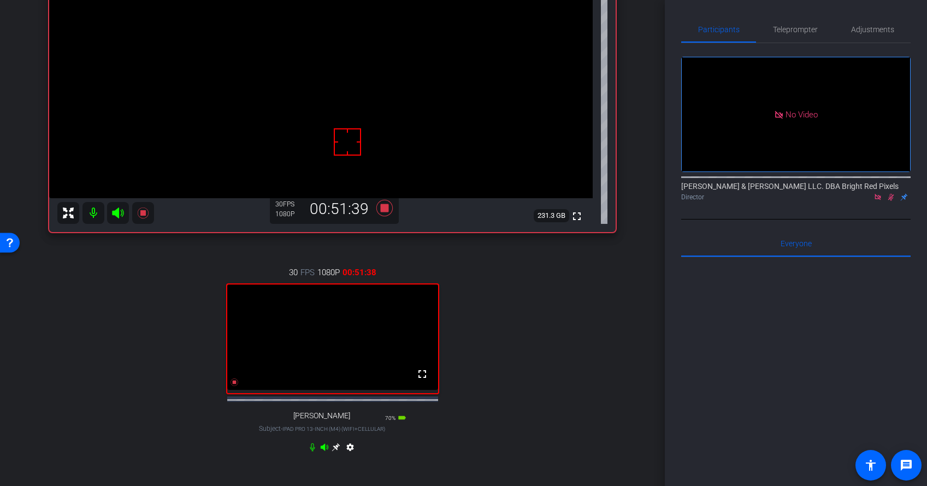
click at [880, 183] on div "No Video Adam Elend & Jeff Marks LLC. DBA Bright Red Pixels Director" at bounding box center [795, 131] width 229 height 176
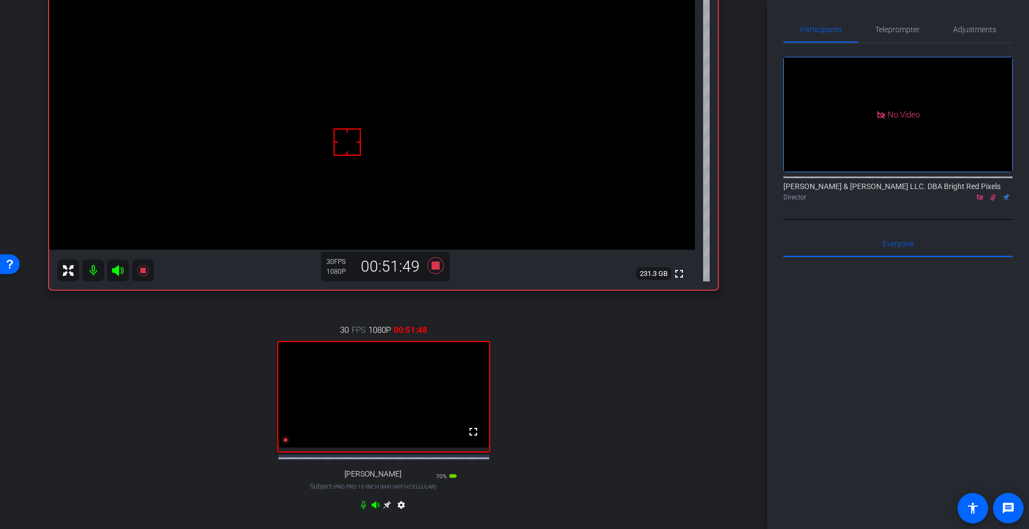
drag, startPoint x: 625, startPoint y: 421, endPoint x: 636, endPoint y: 415, distance: 11.7
click at [625, 421] on div "30 FPS 1080P 00:51:48 fullscreen jeff Subject - iPad Pro 13-inch (M4) (WiFi+Cel…" at bounding box center [383, 418] width 669 height 225
click at [900, 193] on icon at bounding box center [993, 197] width 9 height 8
click at [436, 269] on icon at bounding box center [435, 265] width 16 height 16
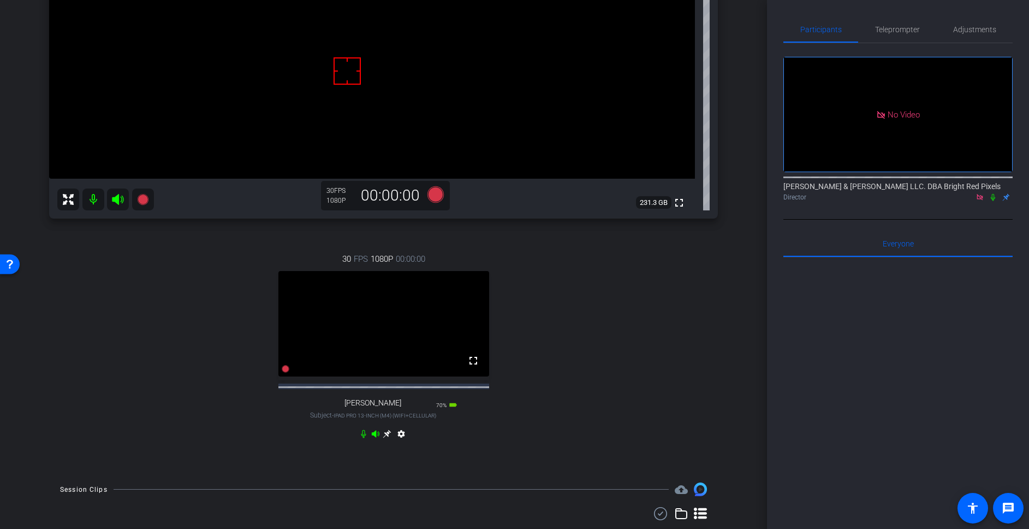
scroll to position [318, 0]
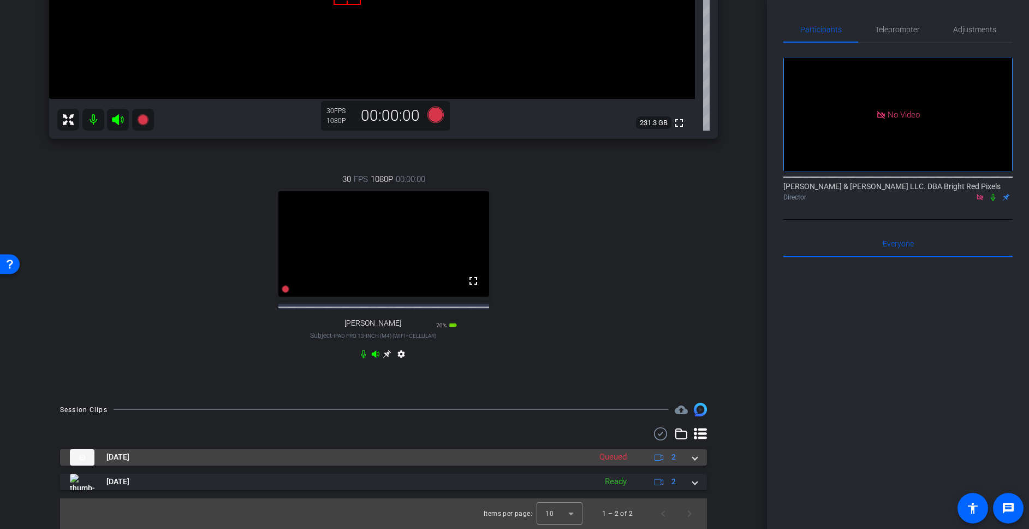
click at [698, 463] on mat-expansion-panel-header "Sep 24, 2025 Queued 2" at bounding box center [383, 457] width 647 height 16
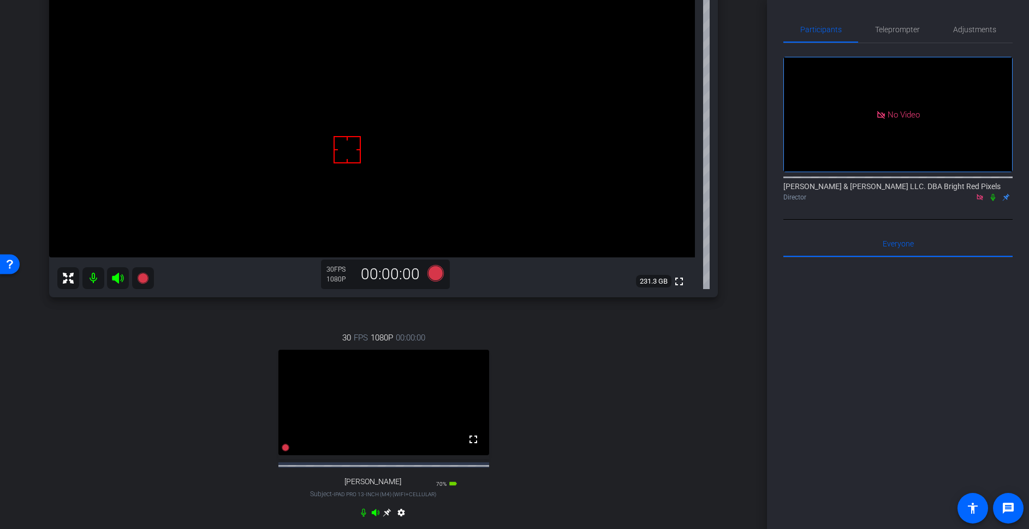
scroll to position [134, 0]
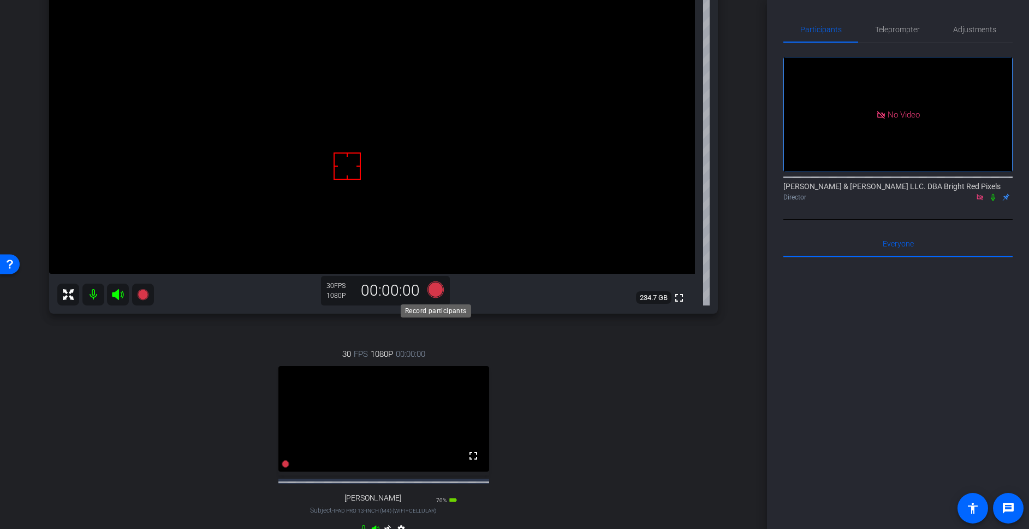
click at [438, 294] on icon at bounding box center [435, 289] width 16 height 16
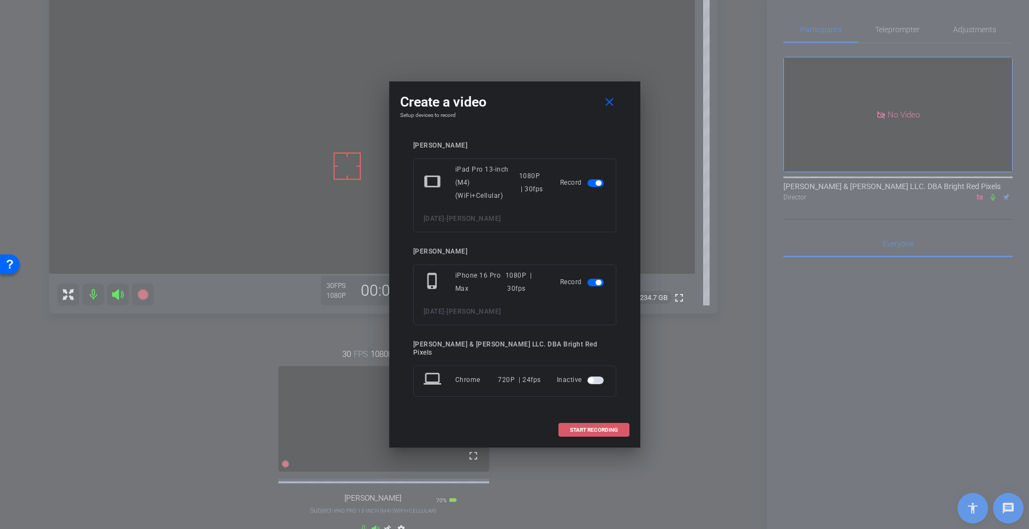
click at [594, 427] on span "START RECORDING" at bounding box center [594, 429] width 48 height 5
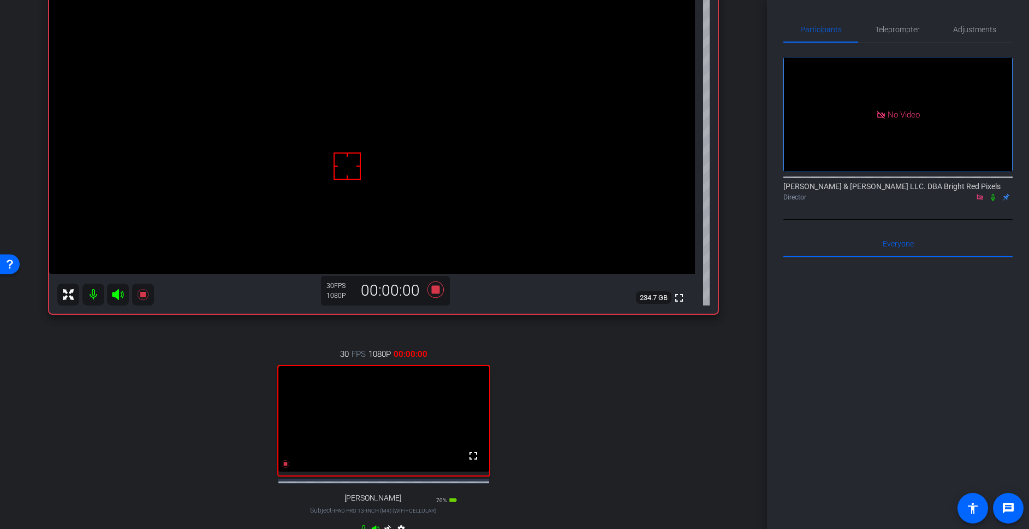
scroll to position [168, 0]
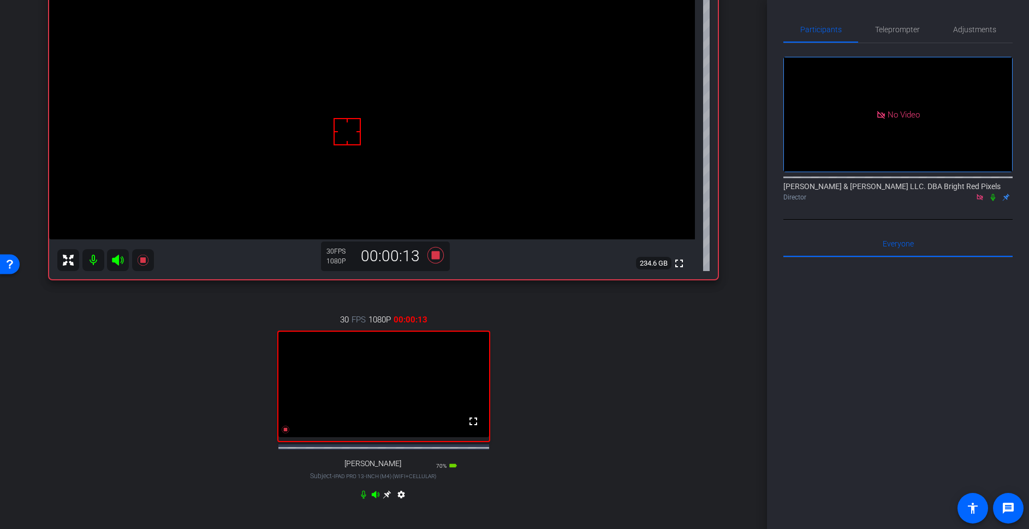
click at [894, 300] on div at bounding box center [897, 392] width 229 height 270
click at [900, 274] on div at bounding box center [897, 390] width 229 height 270
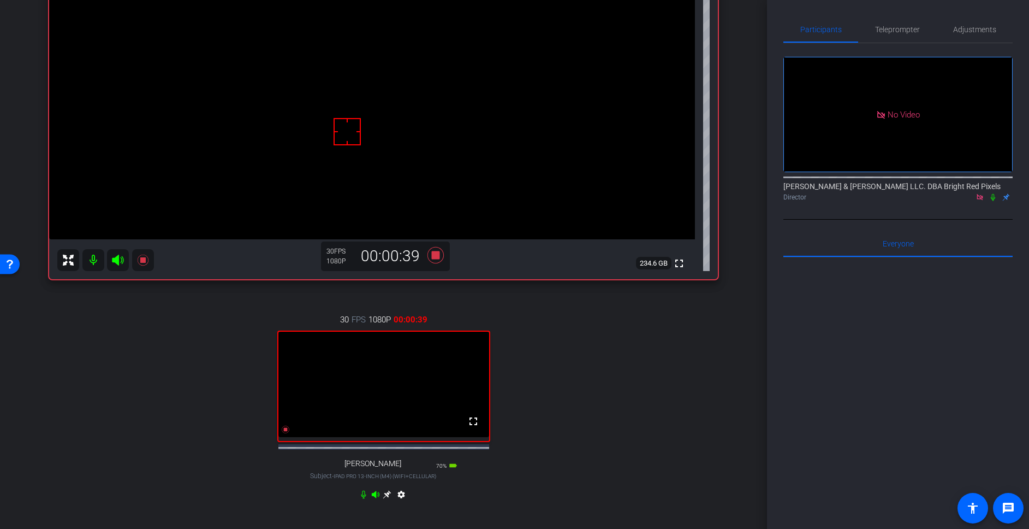
click at [900, 194] on icon at bounding box center [993, 197] width 4 height 7
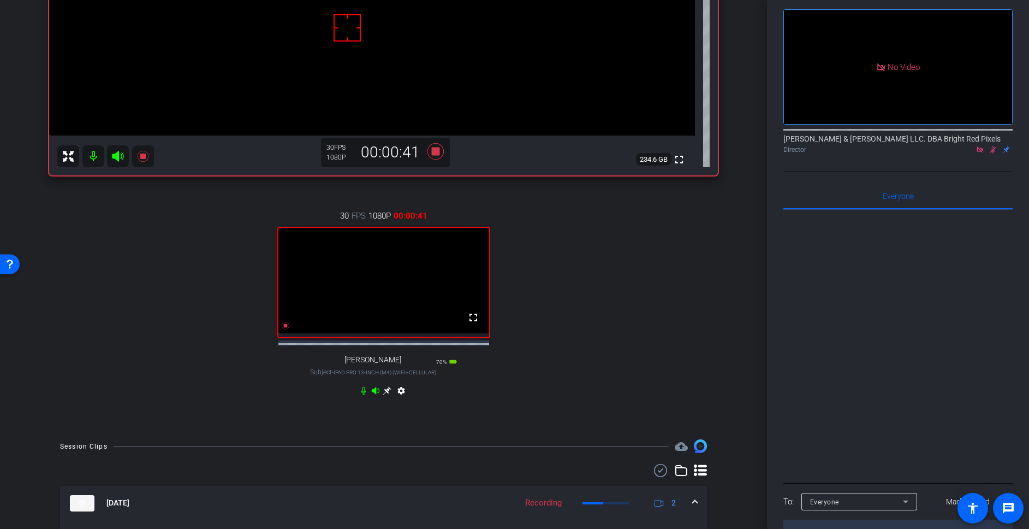
scroll to position [418, 0]
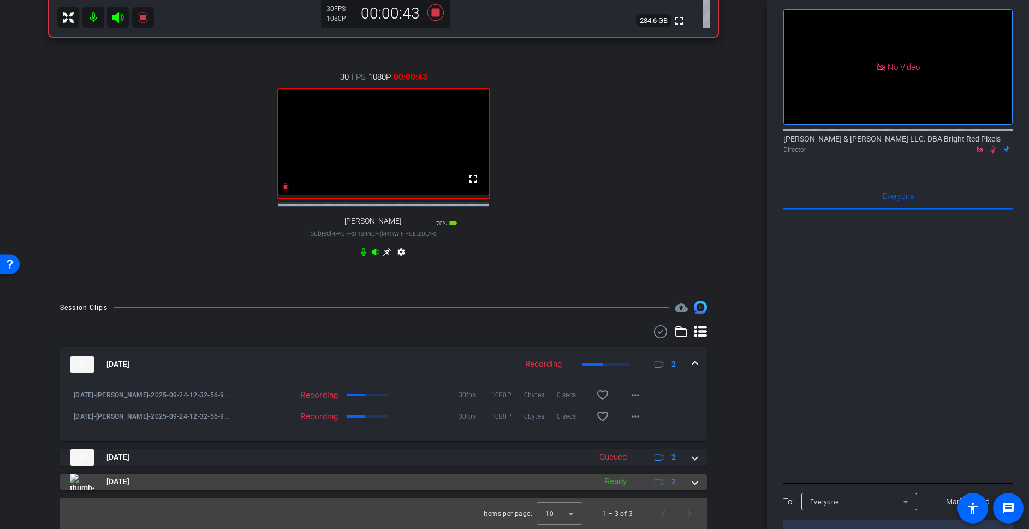
drag, startPoint x: 690, startPoint y: 487, endPoint x: 700, endPoint y: 478, distance: 13.9
click at [690, 464] on div "[DATE] Ready 2" at bounding box center [381, 481] width 623 height 16
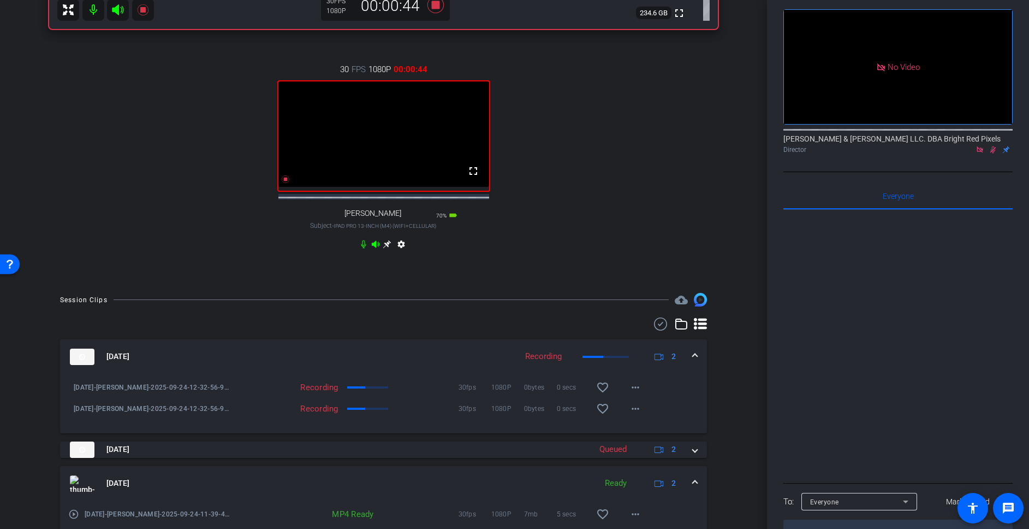
scroll to position [496, 0]
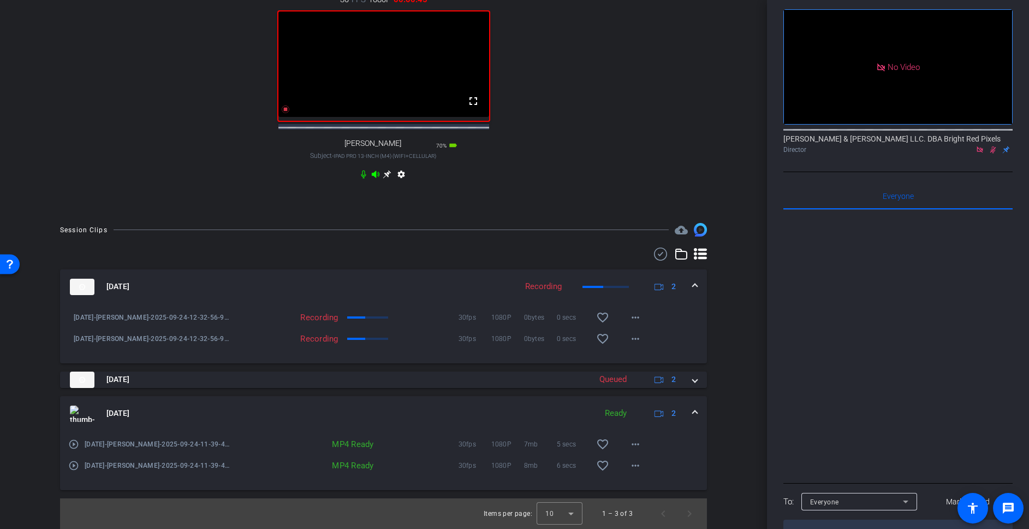
click at [700, 417] on mat-expansion-panel-header "[DATE] Ready 2" at bounding box center [383, 413] width 647 height 35
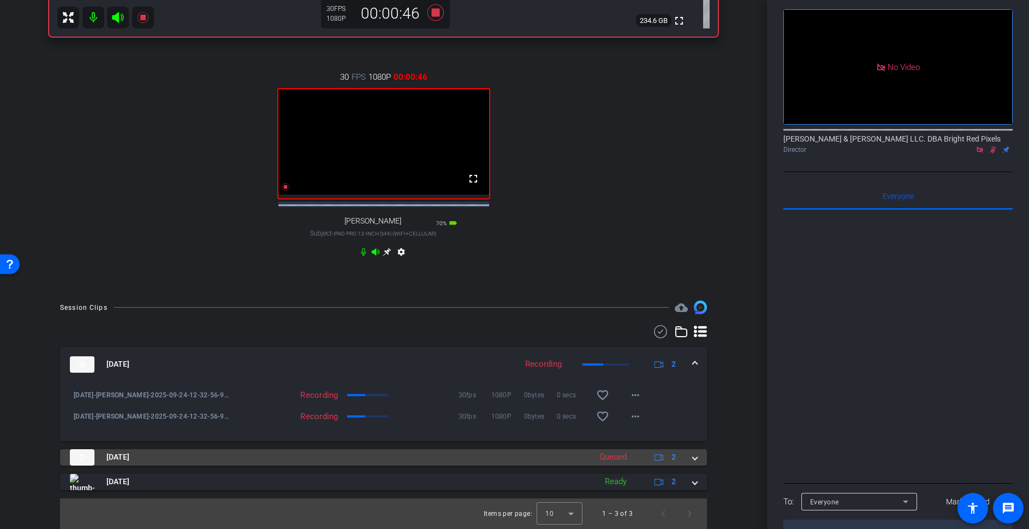
click at [694, 458] on span at bounding box center [695, 456] width 4 height 11
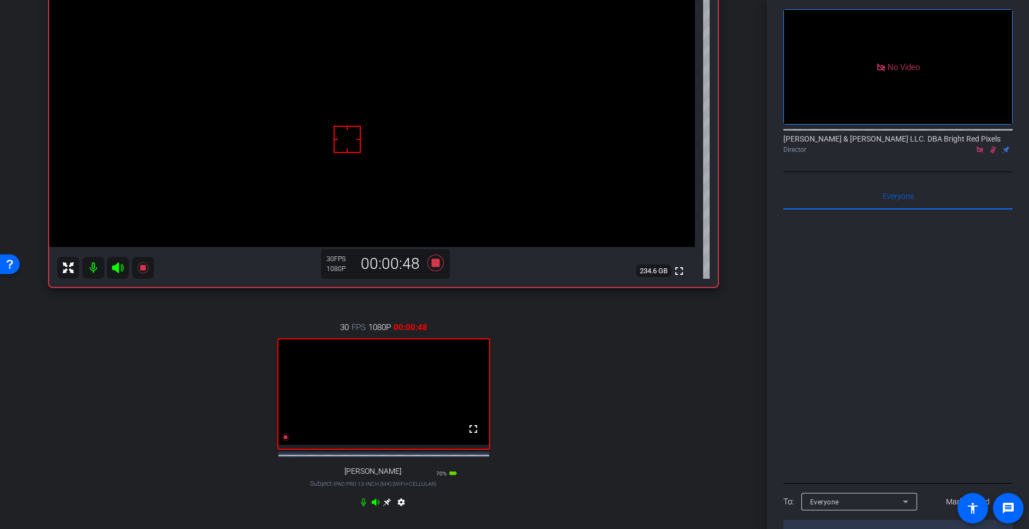
scroll to position [155, 0]
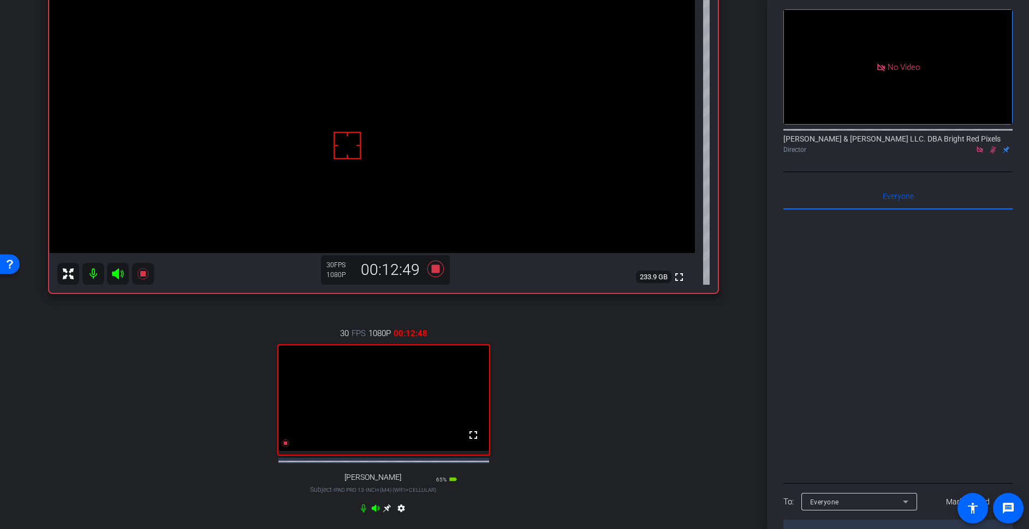
click at [900, 146] on icon at bounding box center [993, 149] width 6 height 7
click at [892, 265] on div at bounding box center [897, 345] width 229 height 270
click at [892, 264] on div at bounding box center [897, 345] width 229 height 270
click at [892, 265] on div at bounding box center [897, 345] width 229 height 270
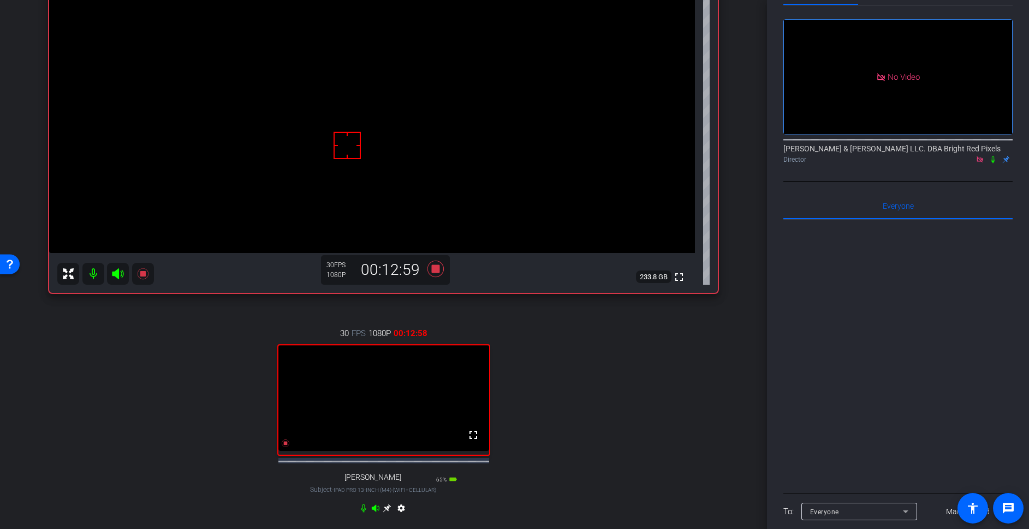
scroll to position [37, 0]
click at [900, 156] on icon at bounding box center [993, 160] width 9 height 8
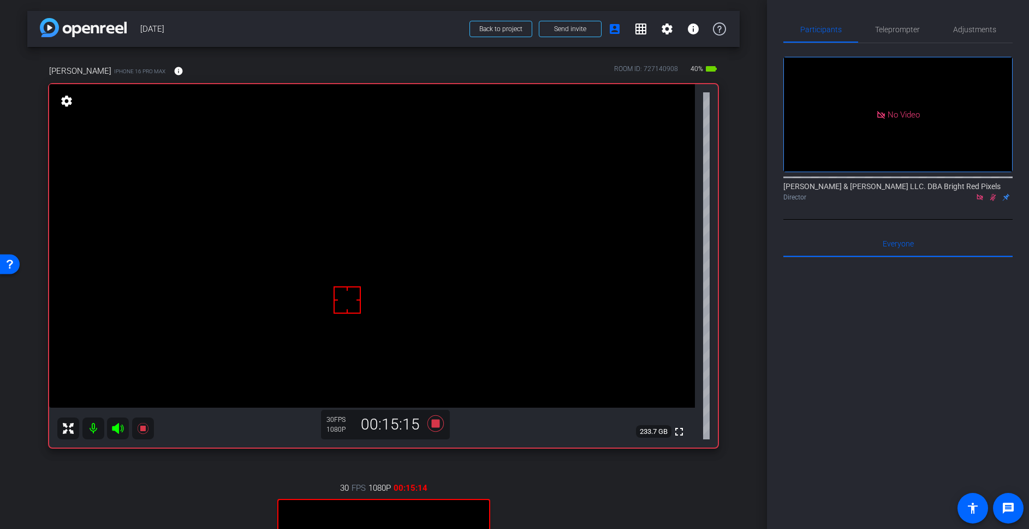
scroll to position [37, 0]
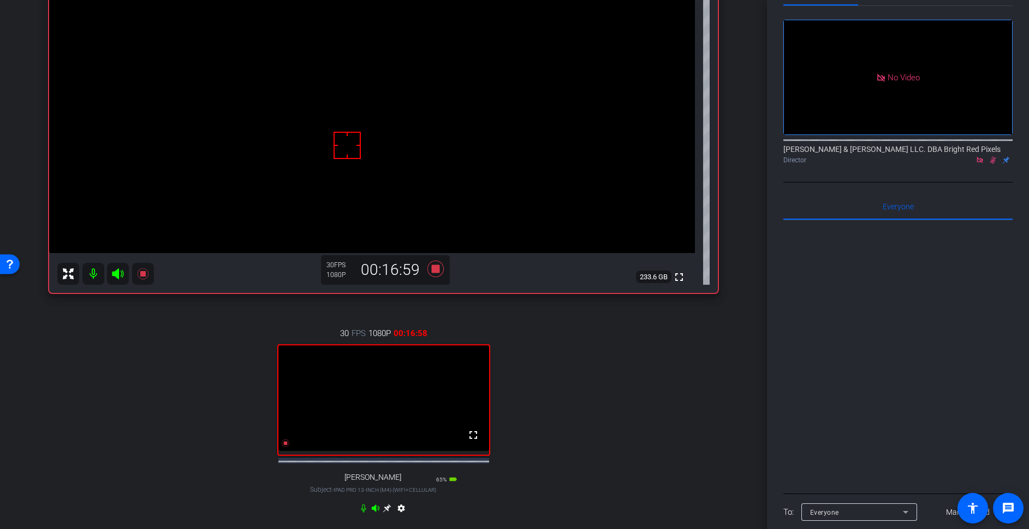
click at [992, 156] on icon at bounding box center [993, 160] width 9 height 8
click at [435, 265] on icon at bounding box center [435, 268] width 16 height 16
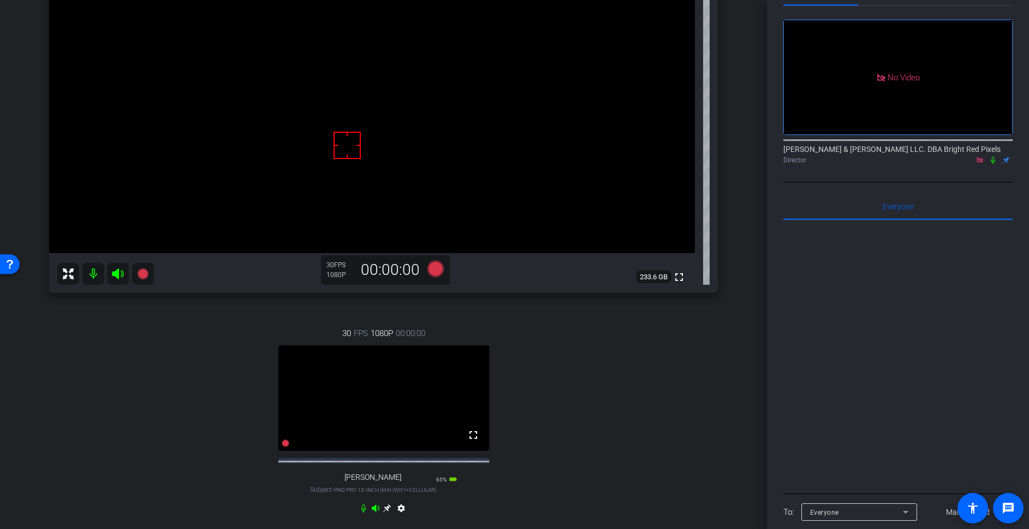
click at [561, 350] on div "30 FPS 1080P 00:00:00 fullscreen [PERSON_NAME] Subject - iPad Pro 13-inch (M4) …" at bounding box center [383, 421] width 669 height 225
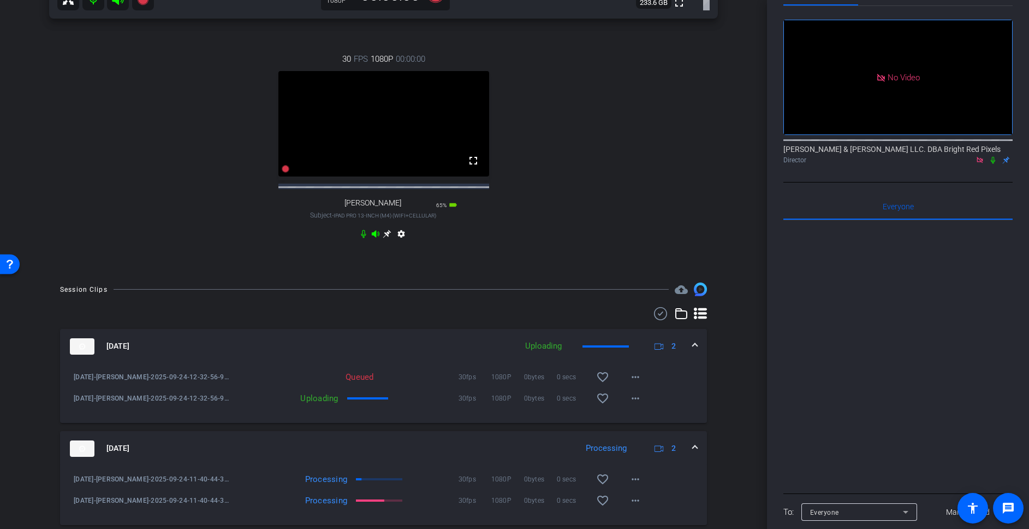
scroll to position [498, 0]
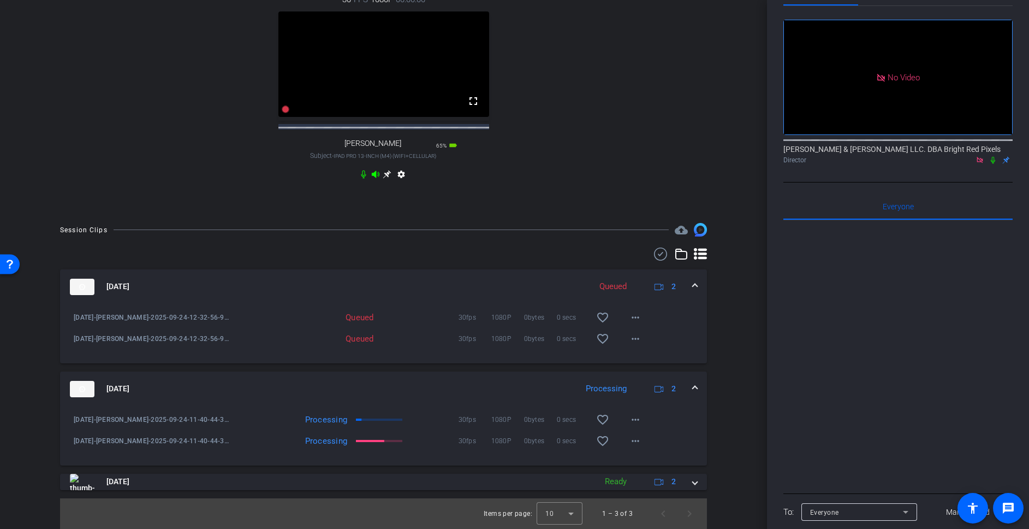
click at [575, 189] on div "30 FPS 1080P 00:00:00 fullscreen [PERSON_NAME] Subject - iPad Pro 13-inch (M4) …" at bounding box center [383, 87] width 669 height 225
click at [569, 191] on div "30 FPS 1080P 00:00:00 fullscreen [PERSON_NAME] Subject - iPad Pro 13-inch (M4) …" at bounding box center [383, 87] width 669 height 225
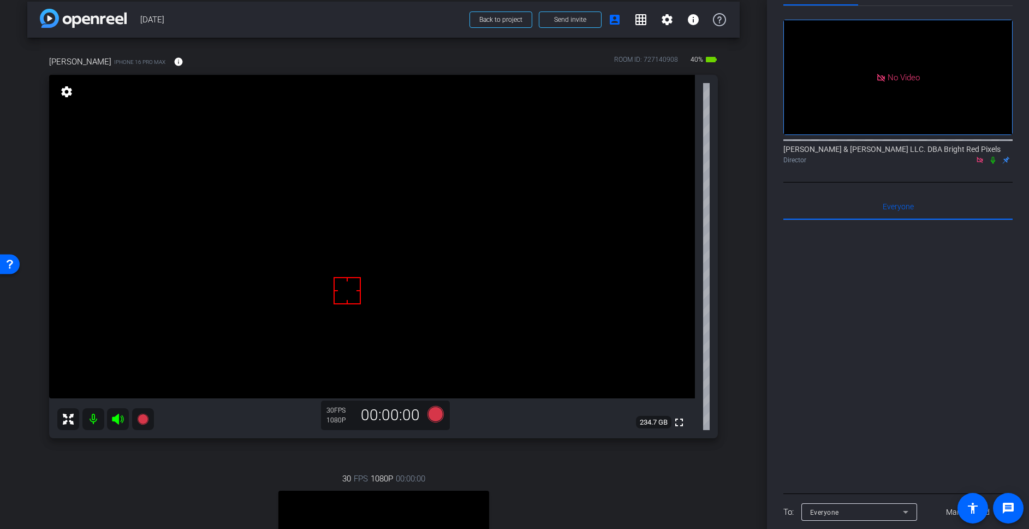
scroll to position [0, 0]
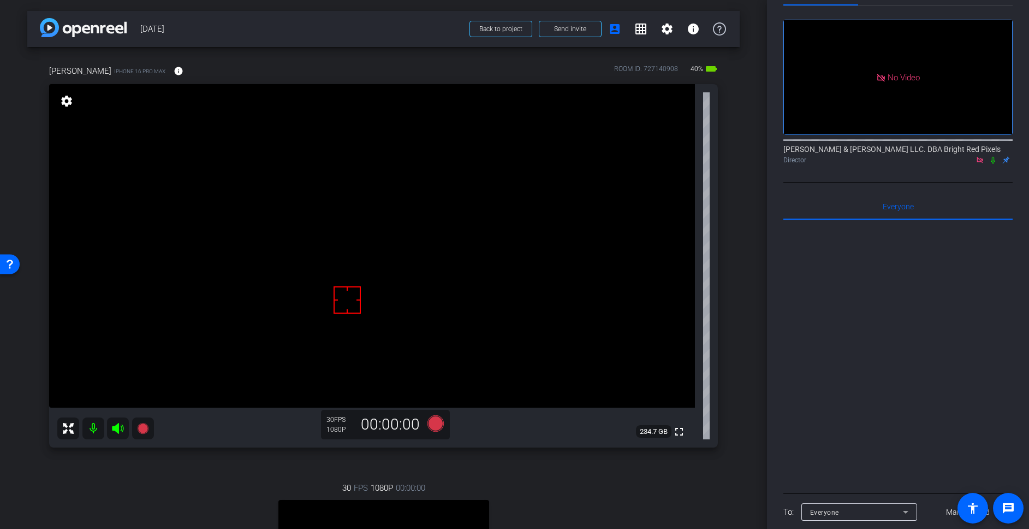
click at [750, 206] on div "arrow_back [DATE] Back to project Send invite account_box grid_on settings info…" at bounding box center [383, 264] width 767 height 529
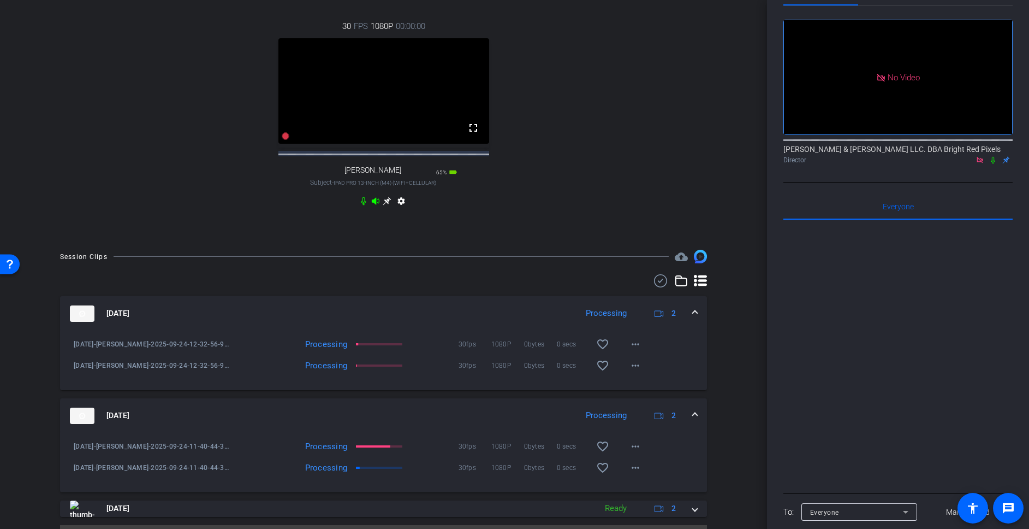
scroll to position [478, 0]
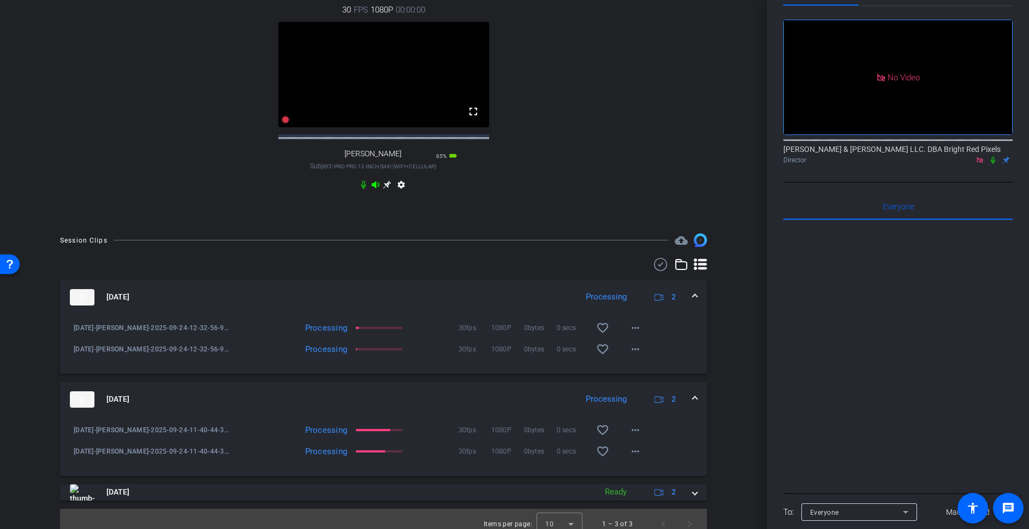
click at [743, 207] on div "arrow_back [DATE] Back to project Send invite account_box grid_on settings info…" at bounding box center [383, 264] width 767 height 529
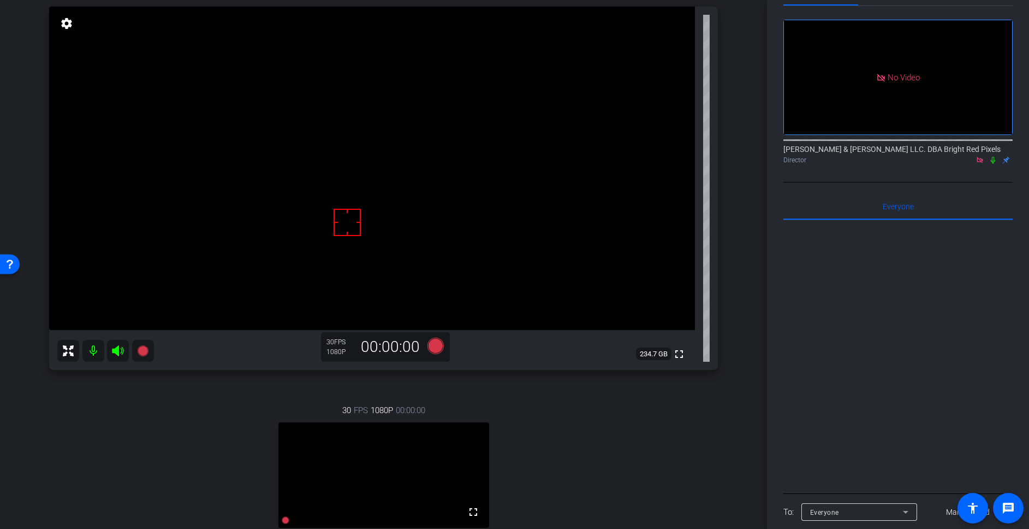
scroll to position [31, 0]
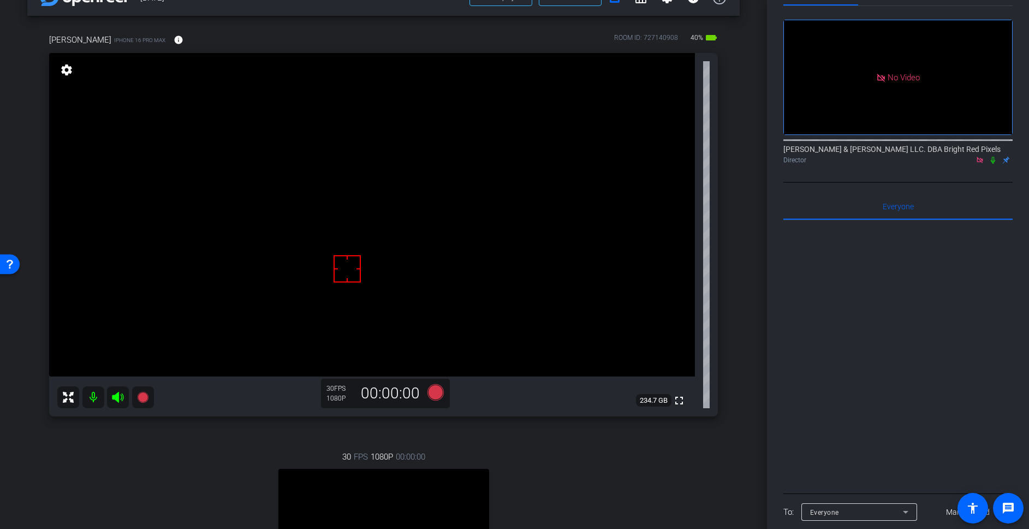
click at [735, 222] on div "[PERSON_NAME] iPhone 16 Pro Max info ROOM ID: 727140908 40% battery_std fullscr…" at bounding box center [383, 342] width 712 height 653
click at [741, 227] on div "arrow_back [DATE] Back to project Send invite account_box grid_on settings info…" at bounding box center [383, 233] width 767 height 529
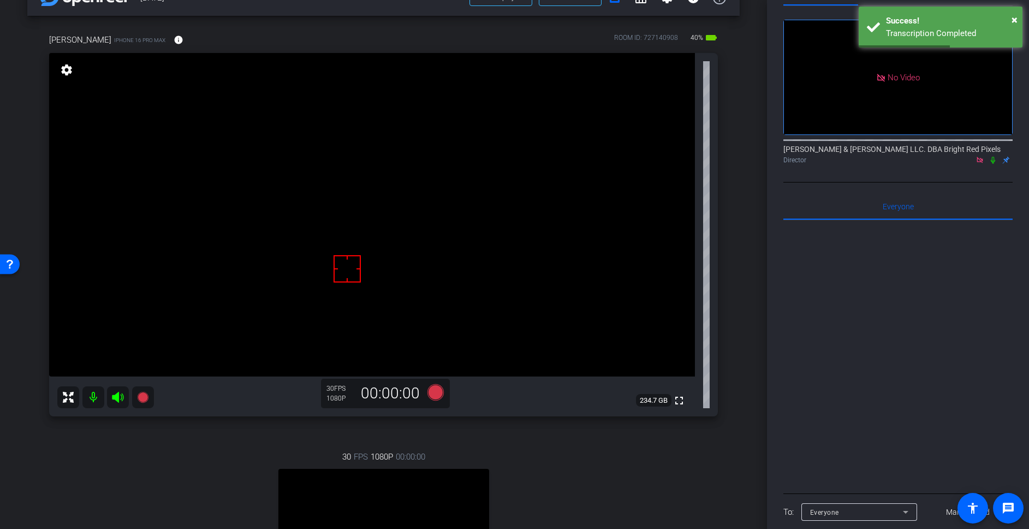
click at [740, 224] on div "arrow_back [DATE] Back to project Send invite account_box grid_on settings info…" at bounding box center [383, 233] width 767 height 529
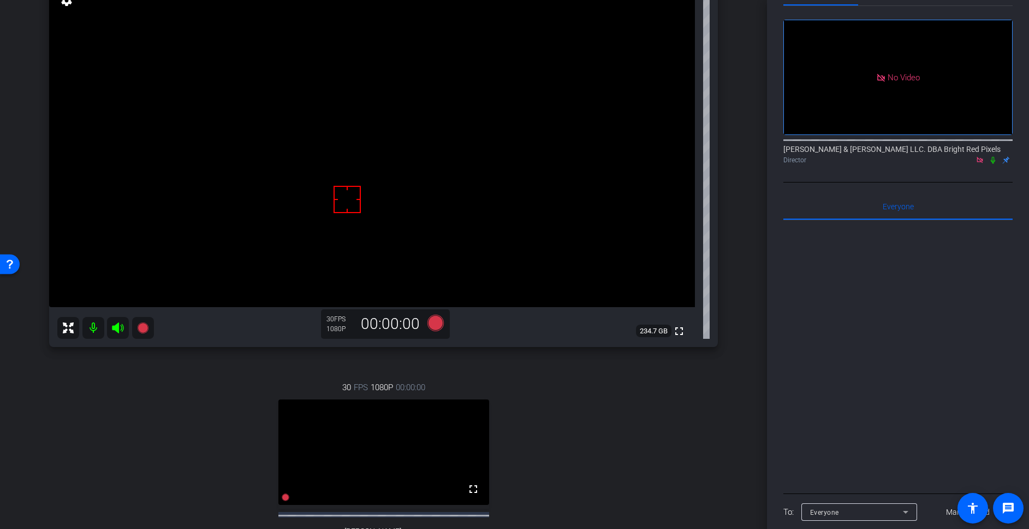
scroll to position [73, 0]
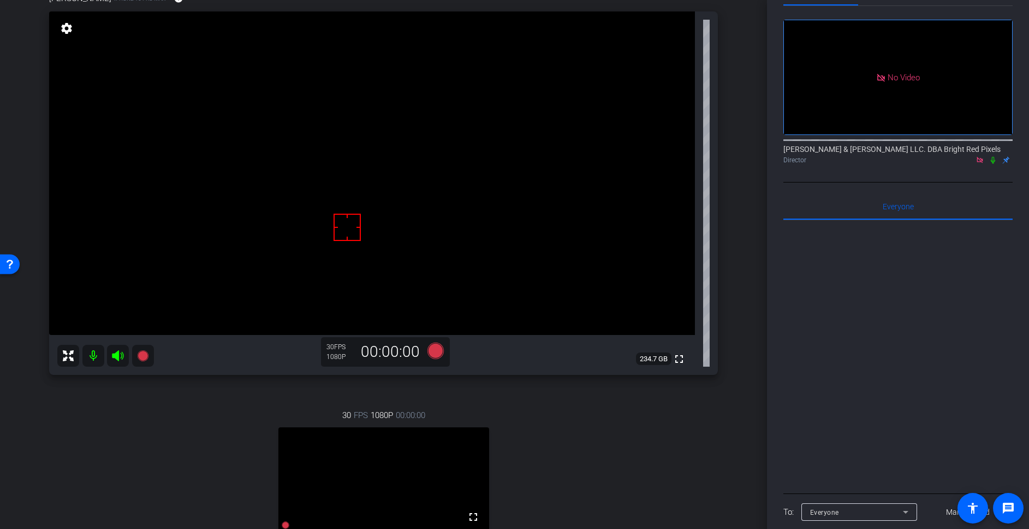
click at [732, 220] on div "[PERSON_NAME] iPhone 16 Pro Max info ROOM ID: 727140908 40% battery_std fullscr…" at bounding box center [383, 300] width 712 height 653
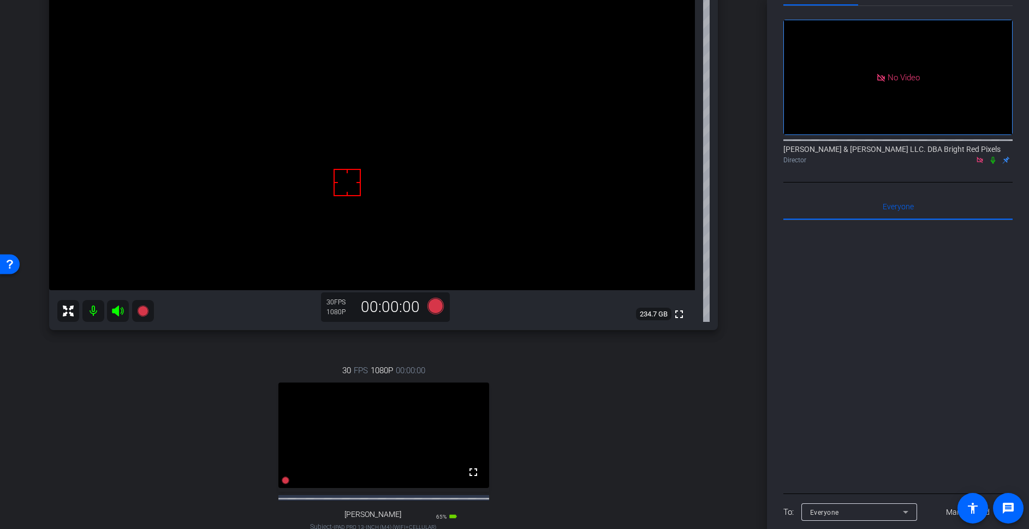
scroll to position [114, 0]
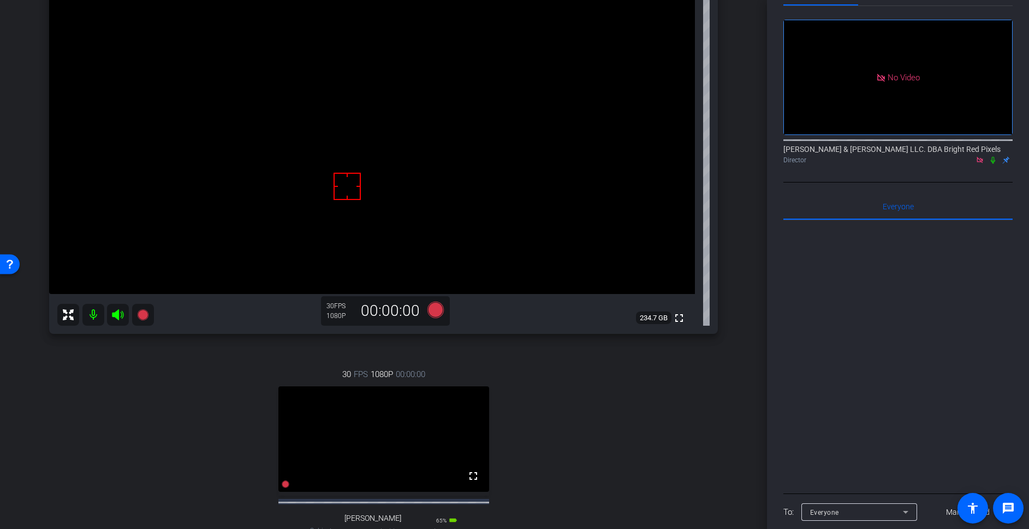
click at [744, 254] on div "arrow_back [DATE] Back to project Send invite account_box grid_on settings info…" at bounding box center [383, 150] width 767 height 529
click at [743, 254] on div "arrow_back [DATE] Back to project Send invite account_box grid_on settings info…" at bounding box center [383, 150] width 767 height 529
click at [742, 254] on div "arrow_back [DATE] Back to project Send invite account_box grid_on settings info…" at bounding box center [383, 150] width 767 height 529
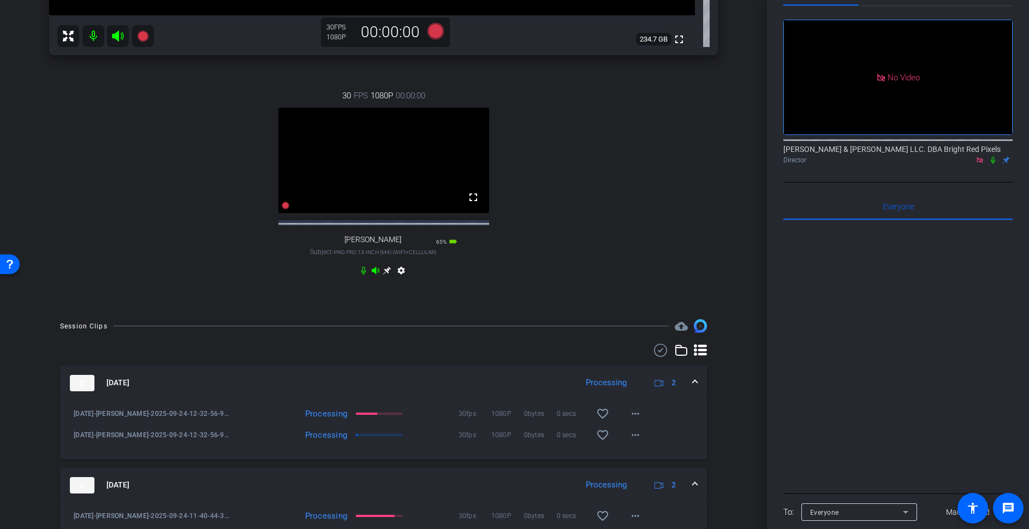
scroll to position [498, 0]
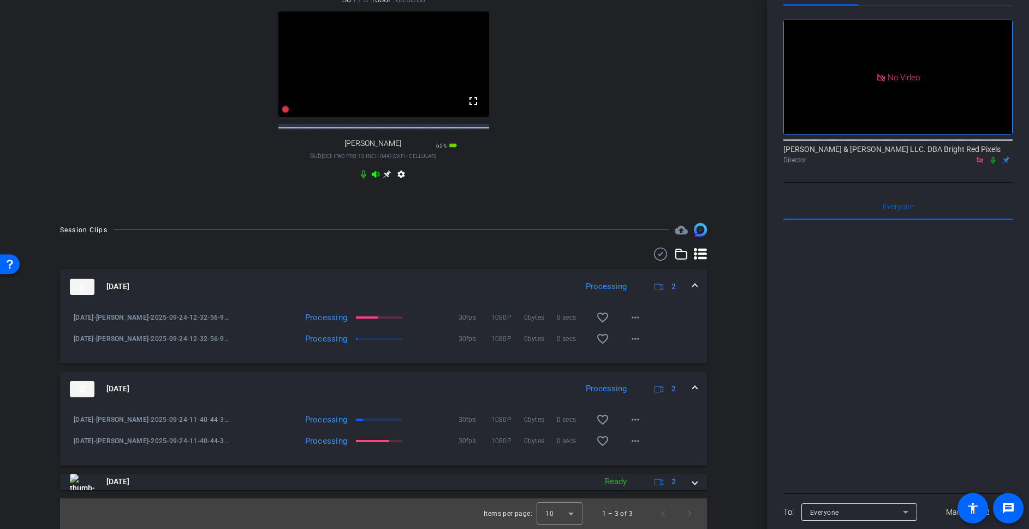
drag, startPoint x: 697, startPoint y: 480, endPoint x: 702, endPoint y: 470, distance: 11.5
click at [697, 480] on span at bounding box center [695, 481] width 4 height 11
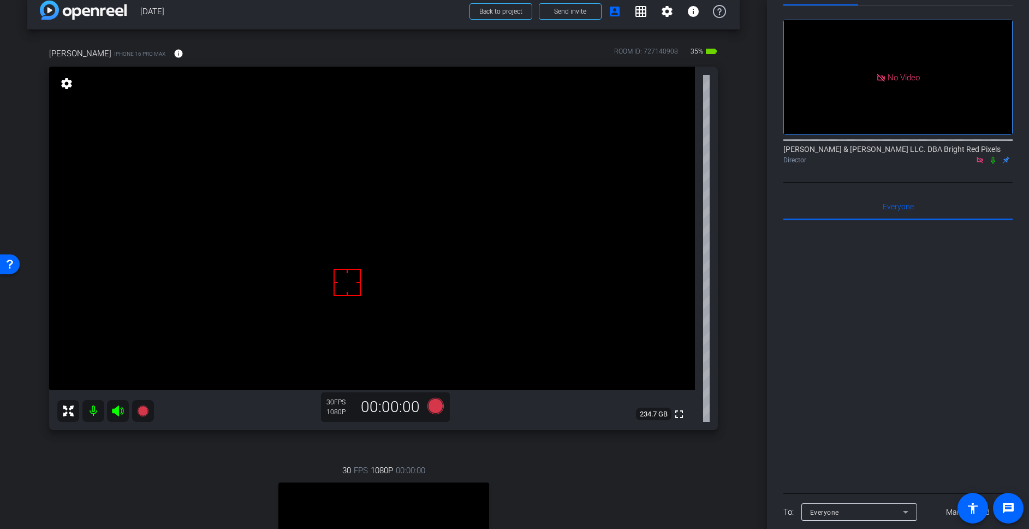
scroll to position [0, 0]
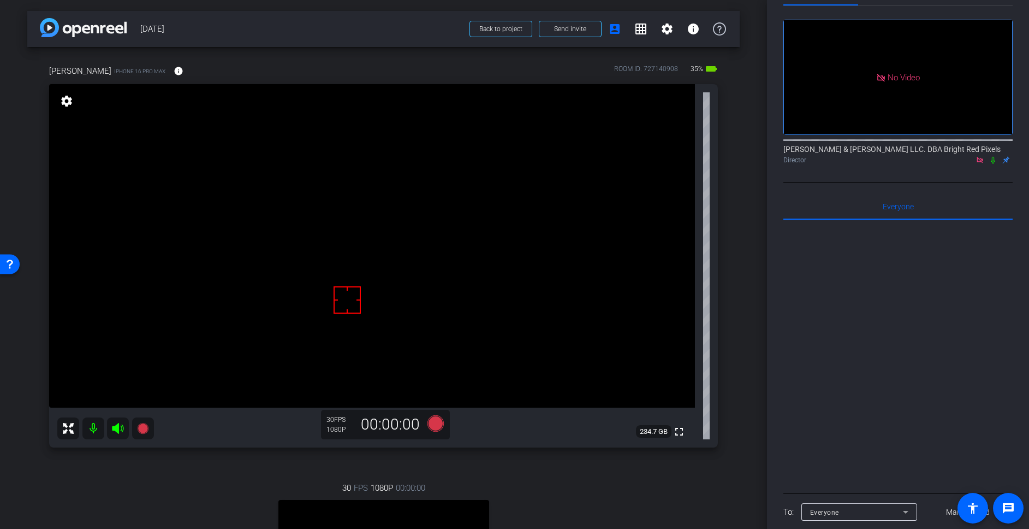
click at [992, 156] on icon at bounding box center [993, 160] width 9 height 8
